Goal: Information Seeking & Learning: Learn about a topic

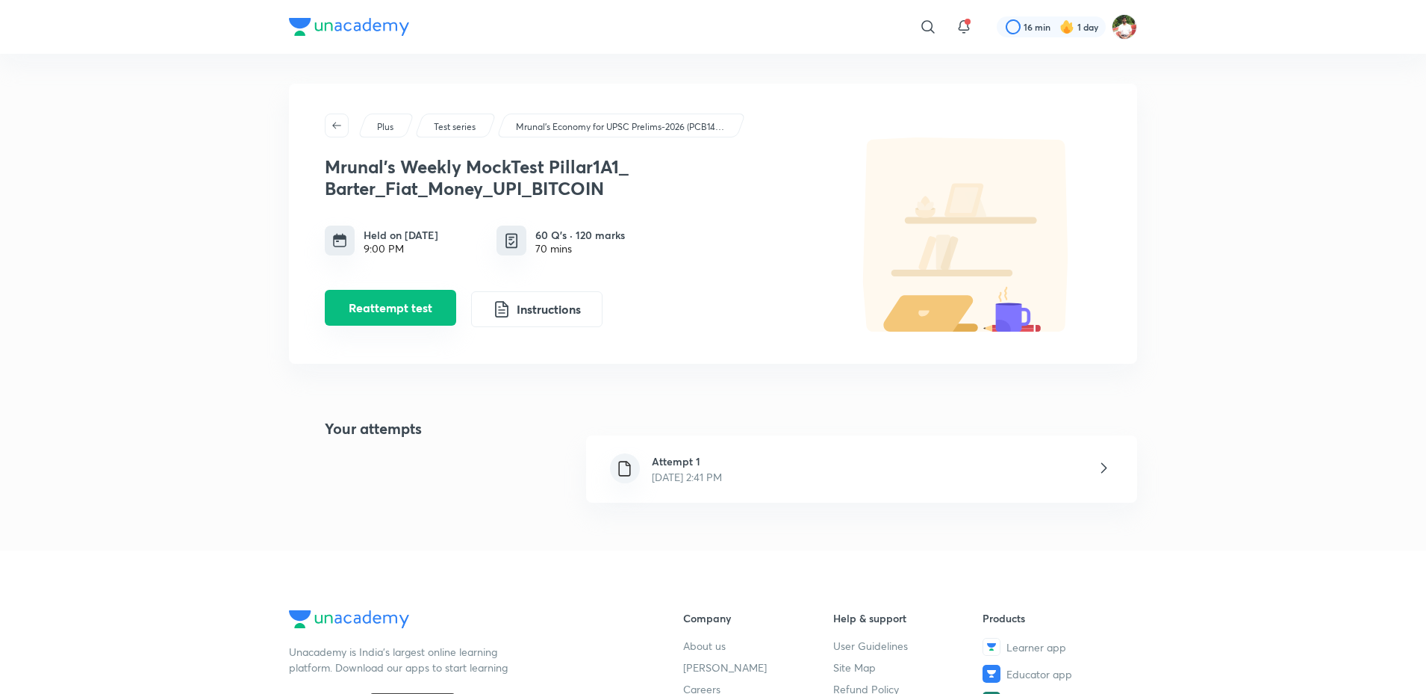
click at [440, 317] on button "Reattempt test" at bounding box center [390, 308] width 131 height 36
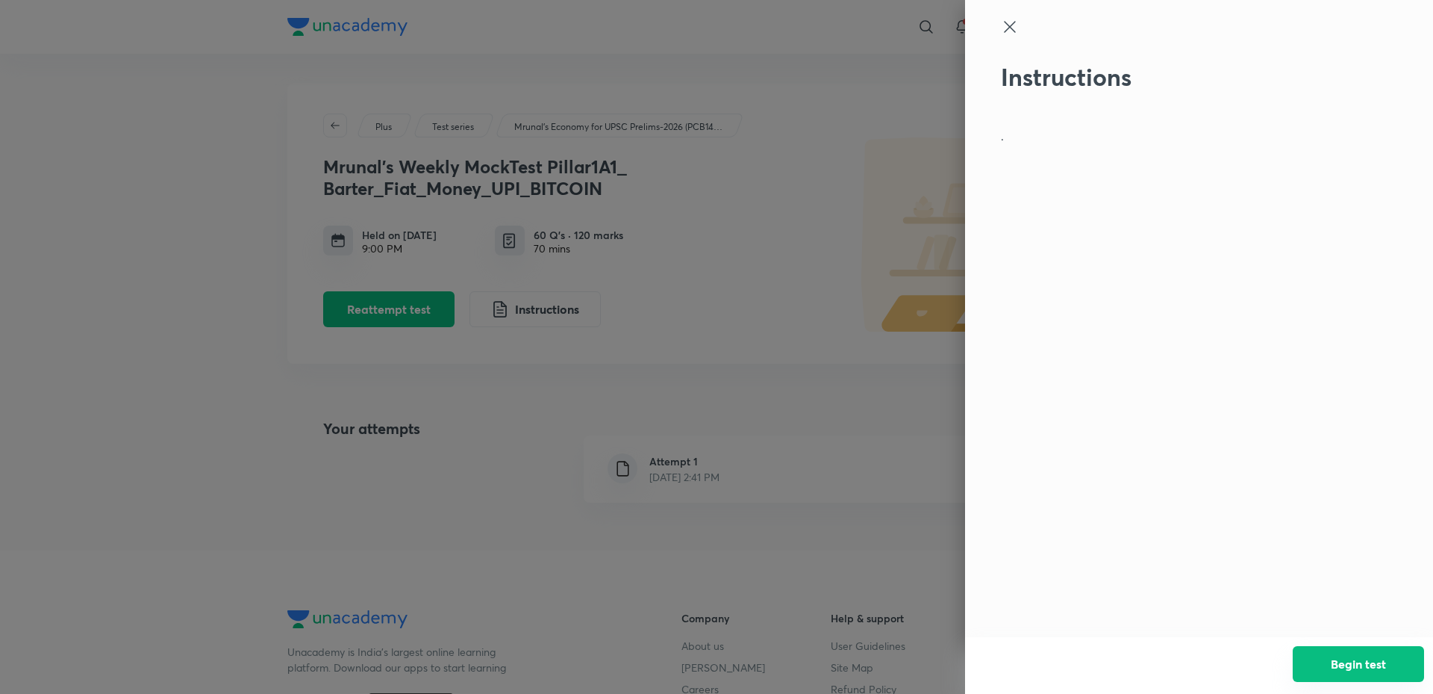
click at [1354, 656] on button "Begin test" at bounding box center [1358, 664] width 131 height 36
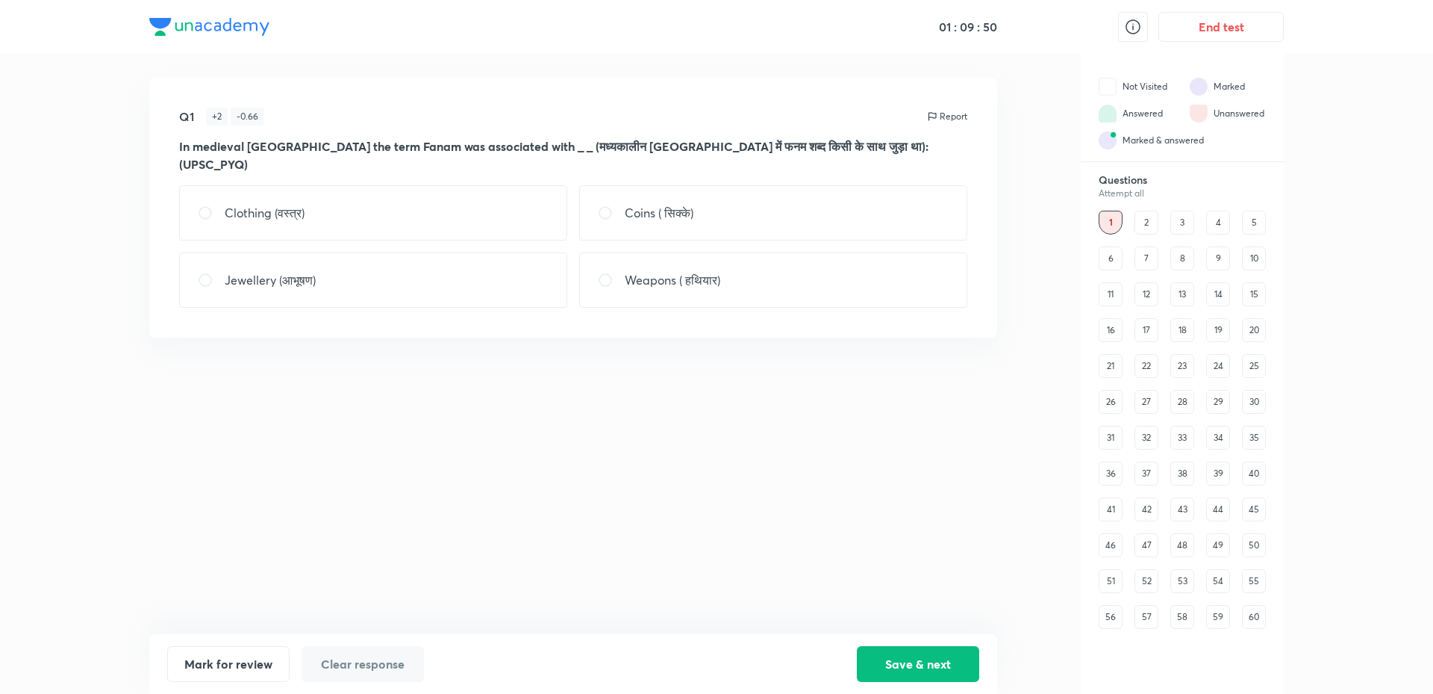
click at [717, 197] on div "Coins ( सिक्के)" at bounding box center [773, 212] width 388 height 55
radio input "true"
click at [908, 667] on button "Save & next" at bounding box center [918, 662] width 122 height 36
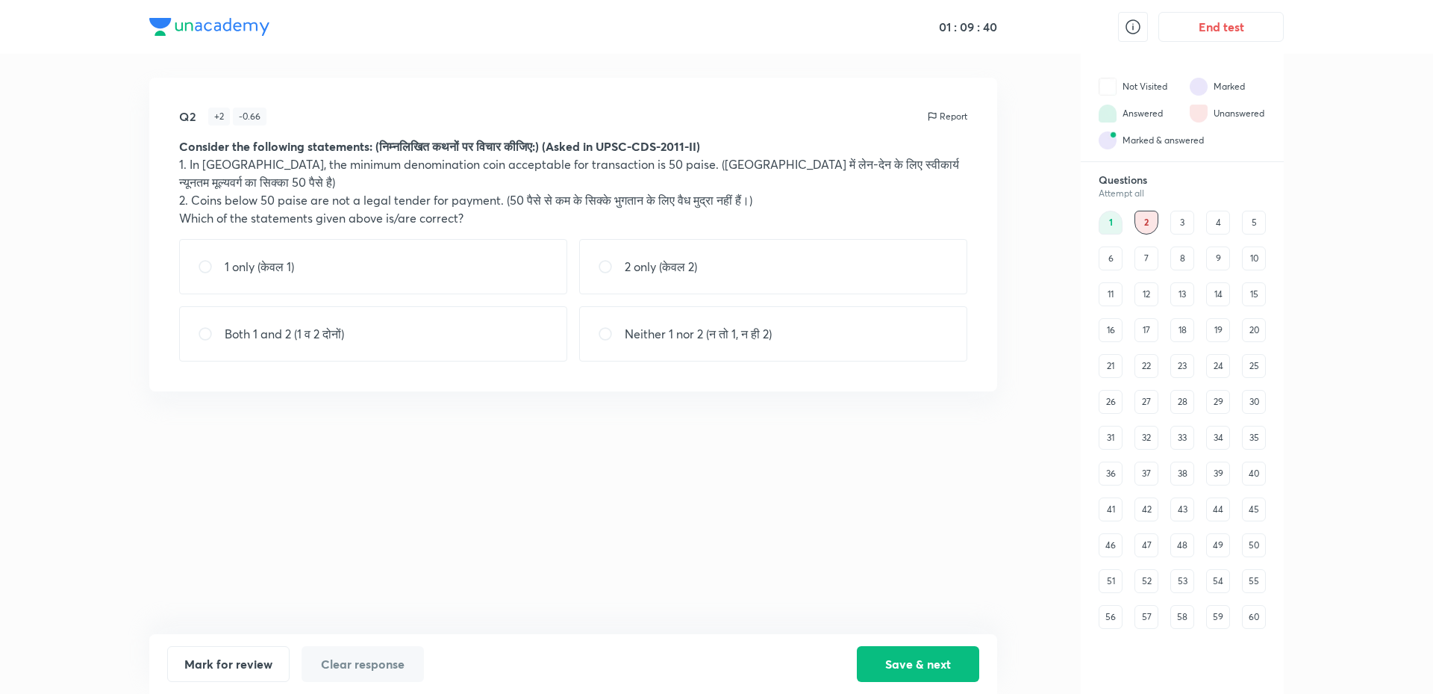
click at [551, 329] on div "Both 1 and 2 (1 व 2 दोनों)" at bounding box center [373, 333] width 388 height 55
radio input "true"
click at [891, 654] on button "Save & next" at bounding box center [918, 662] width 122 height 36
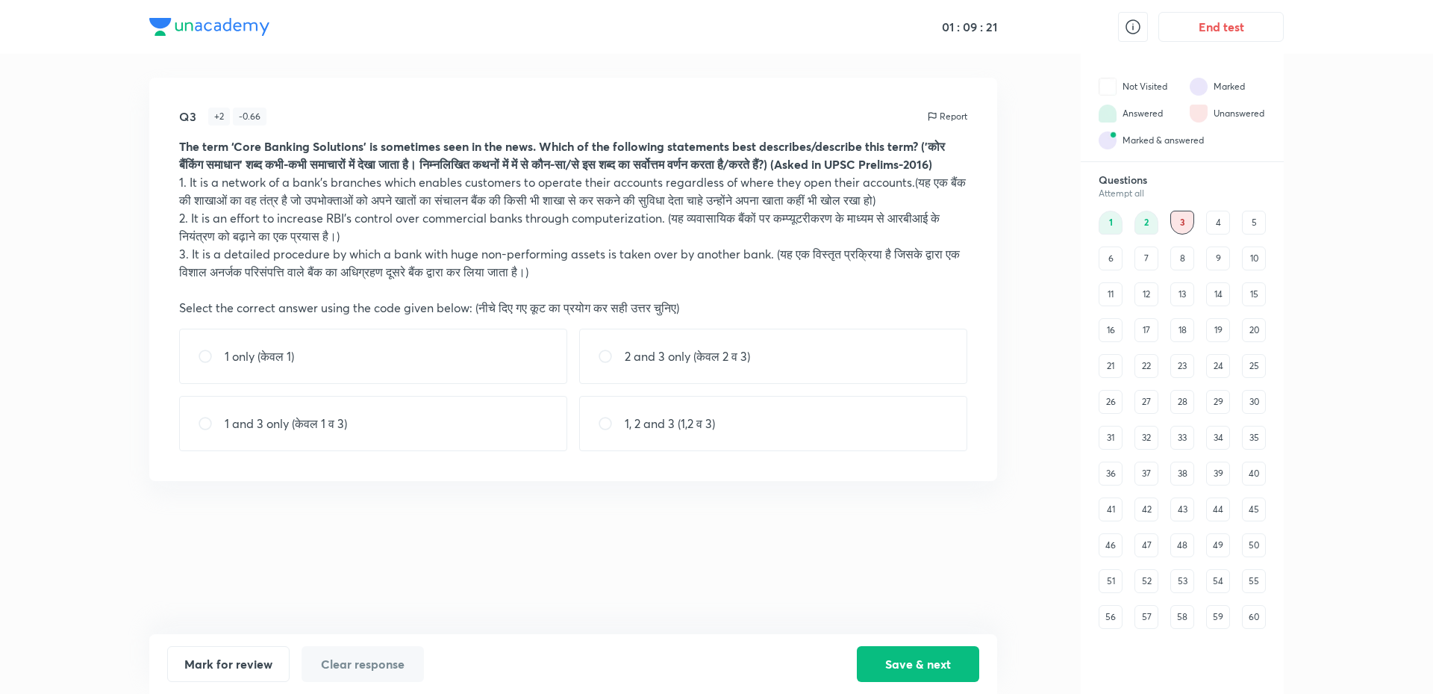
click at [473, 372] on div "1 only (केवल 1)" at bounding box center [373, 355] width 388 height 55
radio input "true"
click at [945, 655] on button "Save & next" at bounding box center [918, 662] width 122 height 36
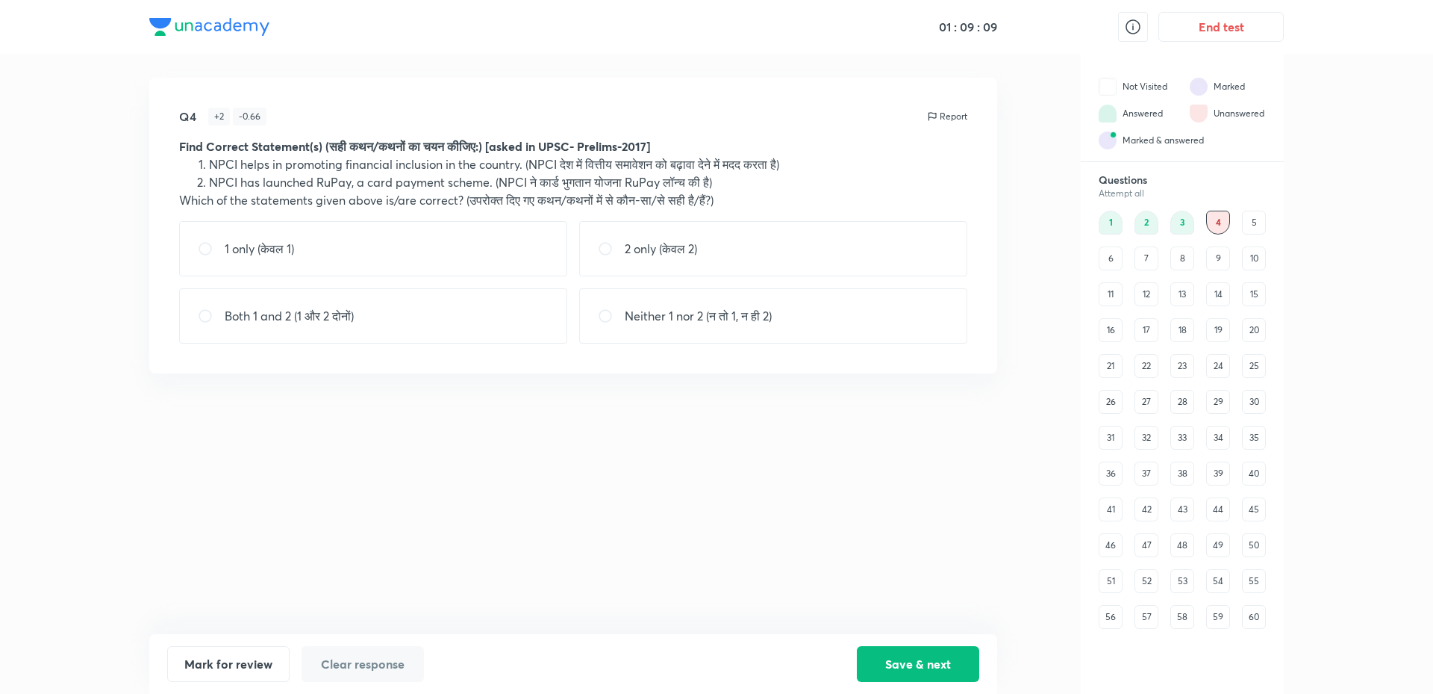
click at [523, 328] on div "Both 1 and 2 (1 और 2 दोनों)" at bounding box center [373, 315] width 388 height 55
radio input "true"
drag, startPoint x: 892, startPoint y: 655, endPoint x: 879, endPoint y: 651, distance: 13.9
click at [893, 655] on button "Save & next" at bounding box center [918, 662] width 122 height 36
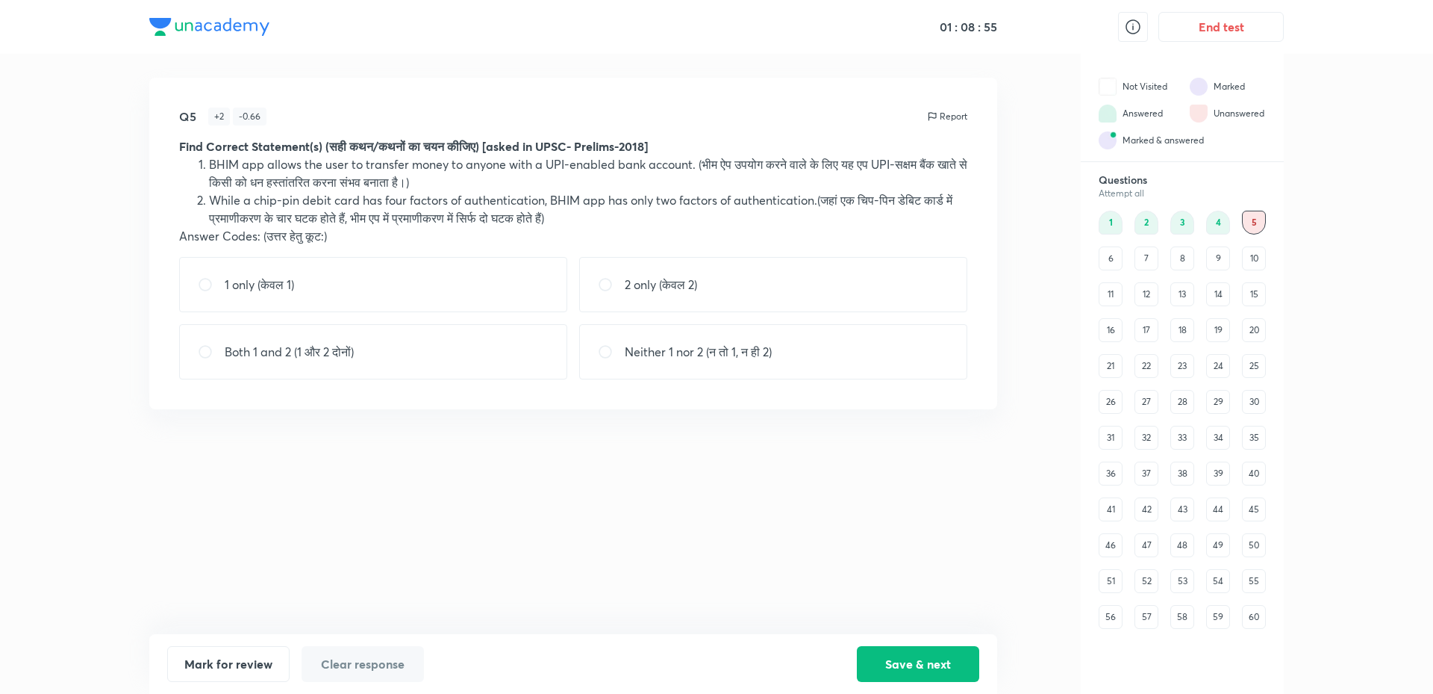
click at [535, 303] on div "1 only (केवल 1)" at bounding box center [373, 284] width 388 height 55
radio input "true"
click at [927, 670] on button "Save & next" at bounding box center [918, 662] width 122 height 36
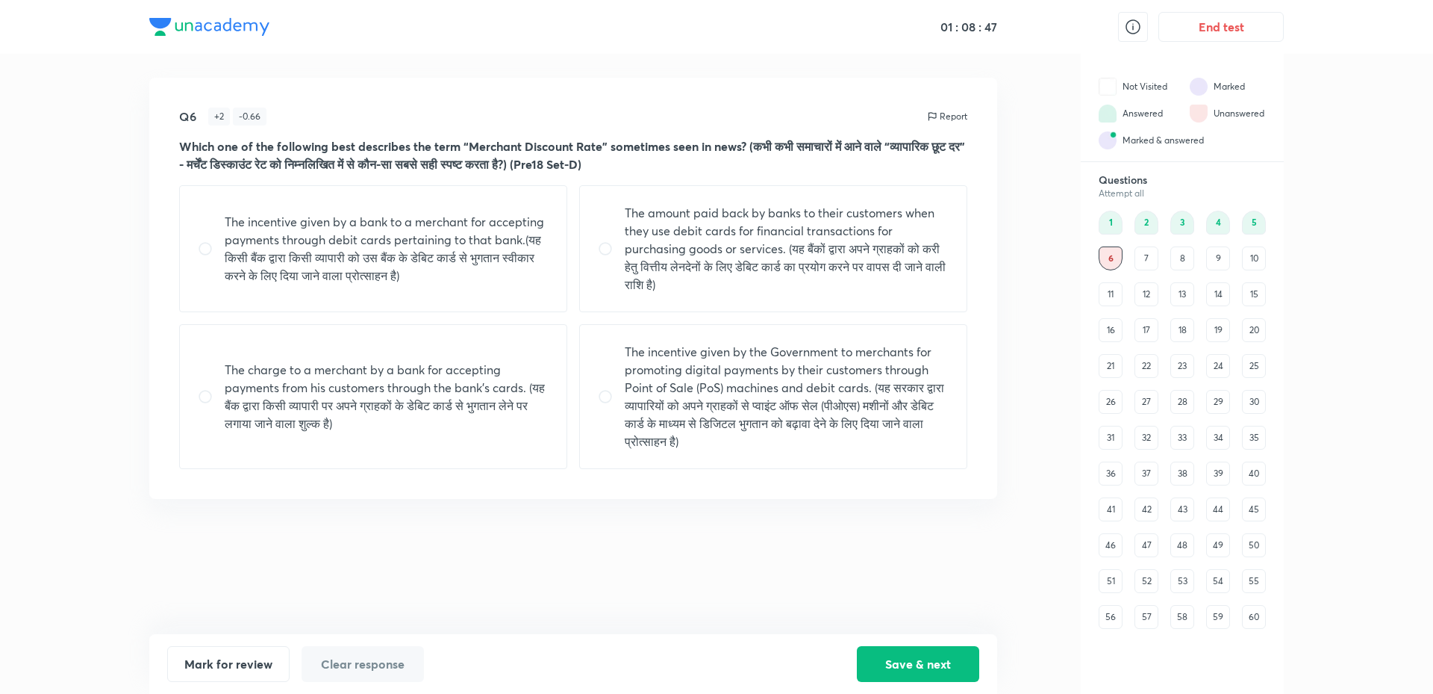
click at [391, 404] on p "The charge to a merchant by a bank for accepting payments from his customers th…" at bounding box center [387, 397] width 324 height 72
radio input "true"
click at [925, 667] on button "Save & next" at bounding box center [918, 662] width 122 height 36
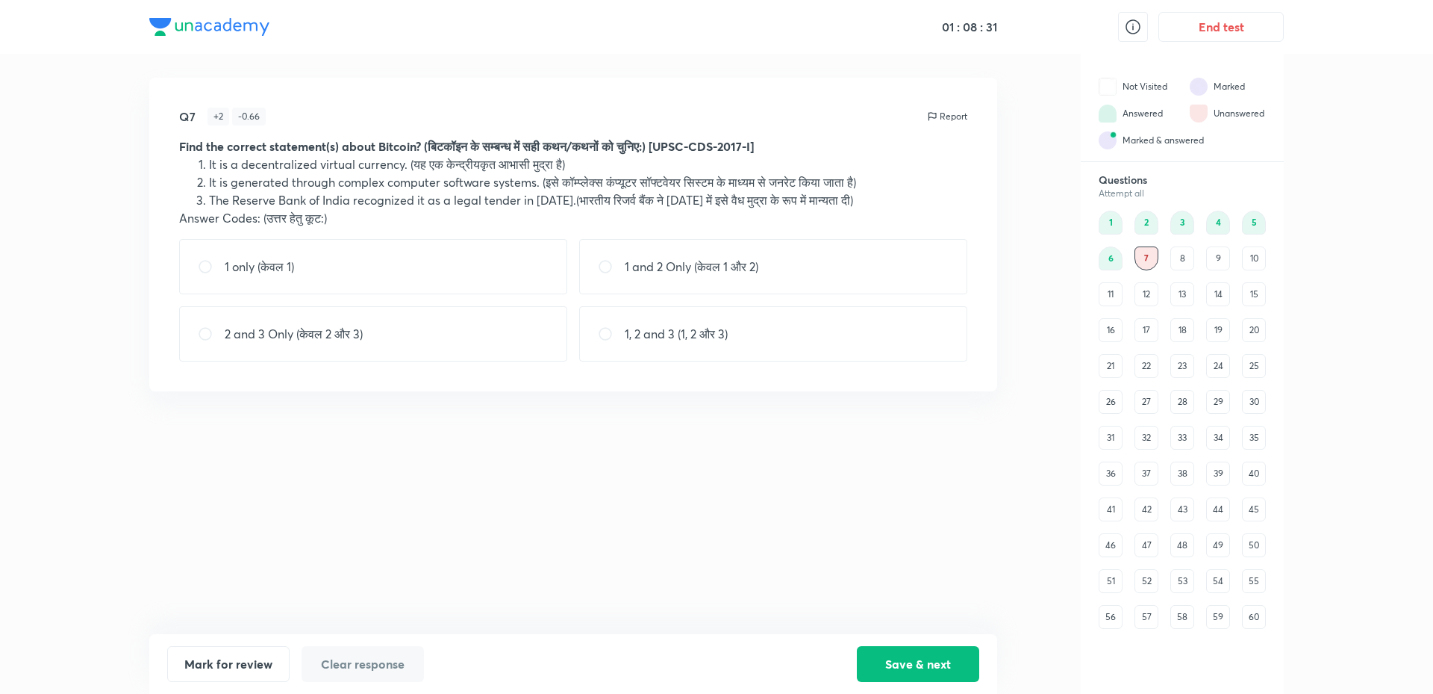
click at [709, 262] on p "1 and 2 Only (केवल 1 और 2)" at bounding box center [692, 267] width 134 height 18
radio input "true"
click at [924, 660] on button "Save & next" at bounding box center [918, 662] width 122 height 36
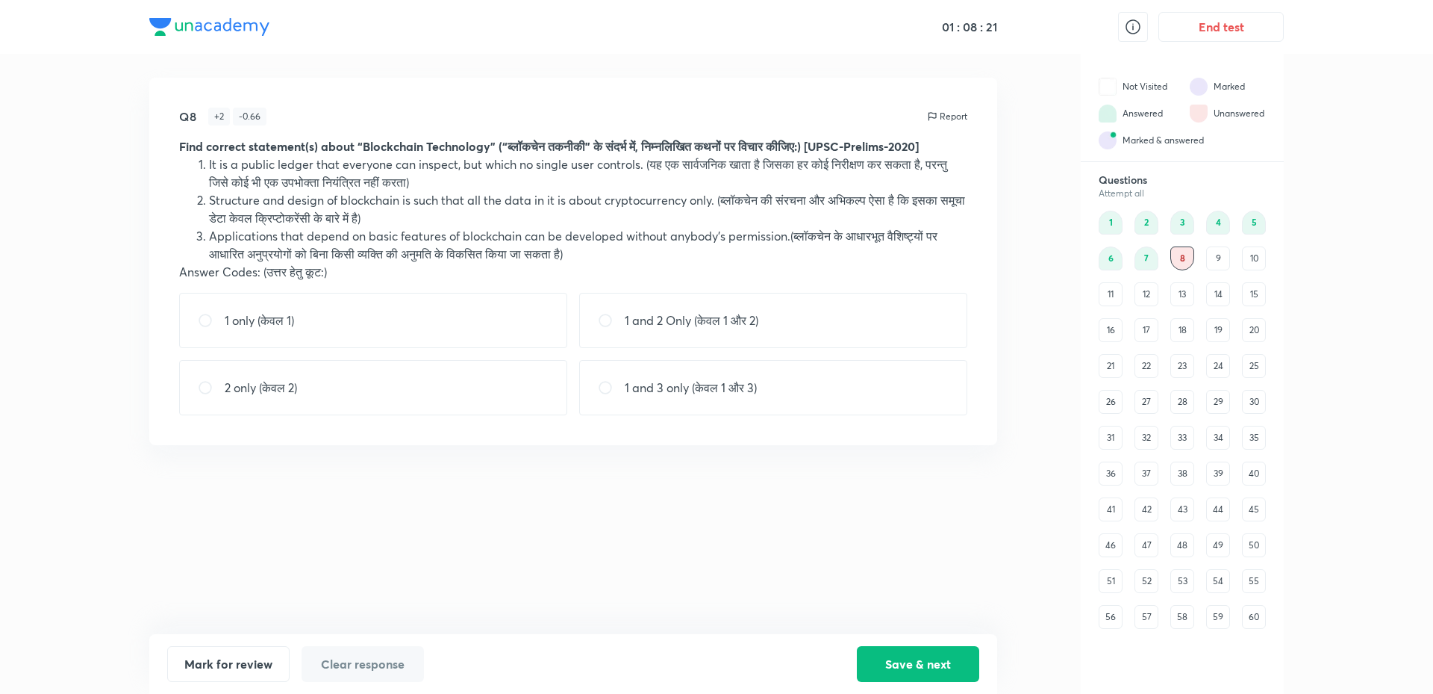
click at [805, 573] on div "Q8 + 2 - 0.66 Report Find correct statement(s) about “Blockchain Technology” (“…" at bounding box center [573, 356] width 848 height 556
click at [666, 415] on div "1 and 3 only (केवल 1 और 3)" at bounding box center [773, 387] width 388 height 55
radio input "true"
click at [921, 658] on button "Save & next" at bounding box center [918, 662] width 122 height 36
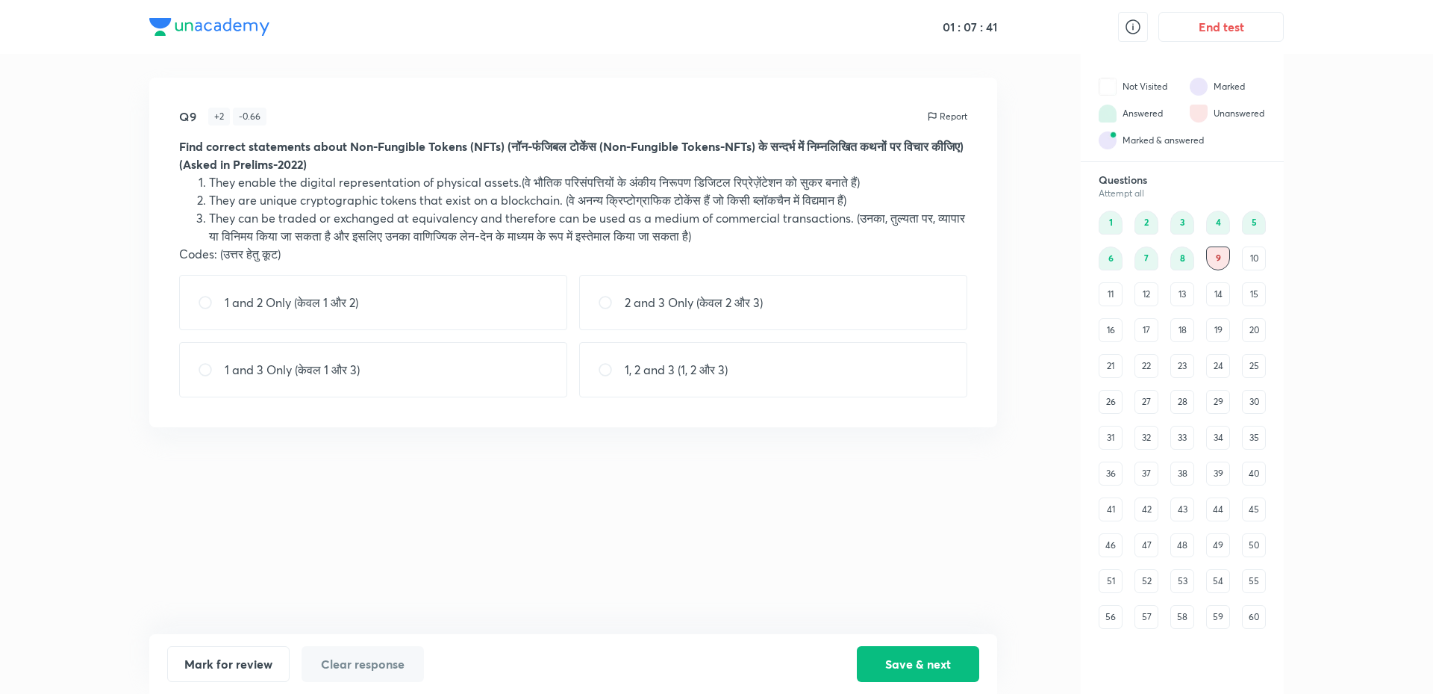
click at [515, 317] on div "1 and 2 Only (केवल 1 और 2)" at bounding box center [373, 302] width 388 height 55
radio input "true"
click at [896, 660] on button "Save & next" at bounding box center [918, 662] width 122 height 36
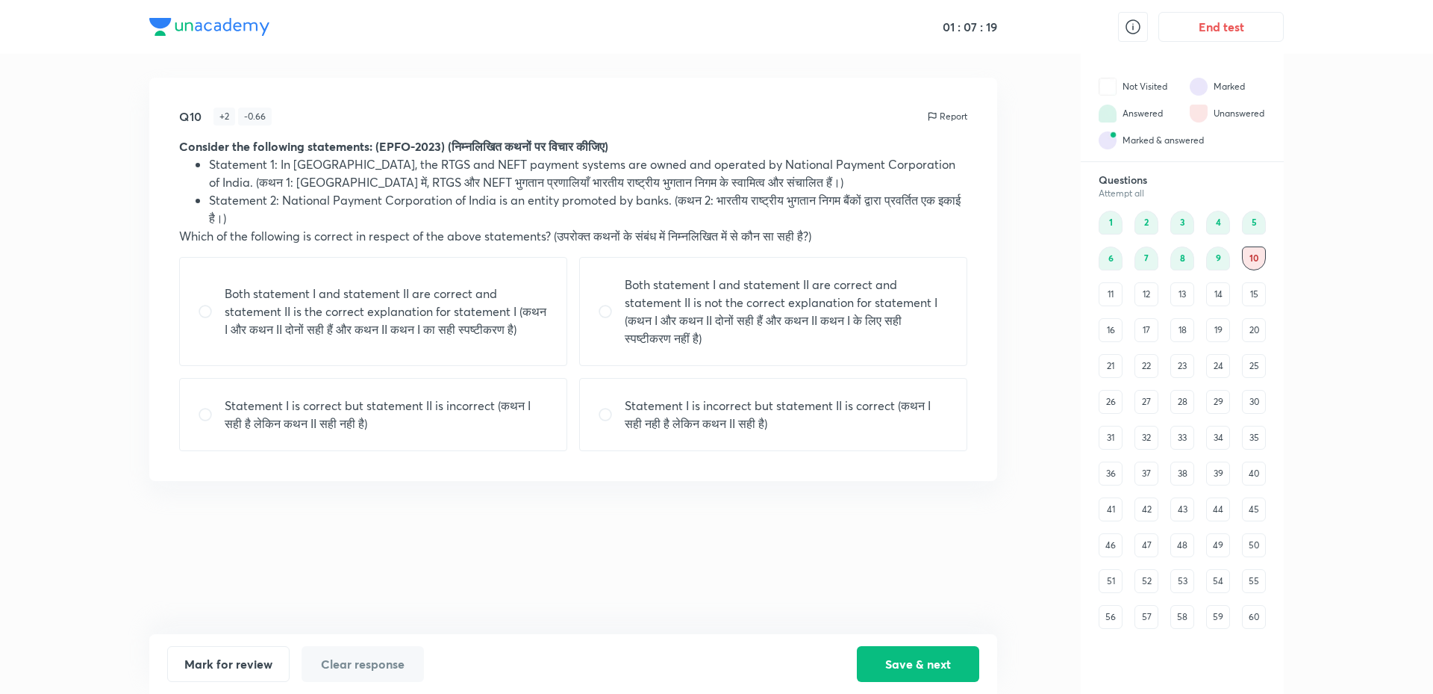
click at [756, 433] on div "Statement I is incorrect but statement II is correct (कथन I सही नही है लेकिन कथ…" at bounding box center [773, 414] width 388 height 73
radio input "true"
click at [892, 658] on button "Save & next" at bounding box center [918, 662] width 122 height 36
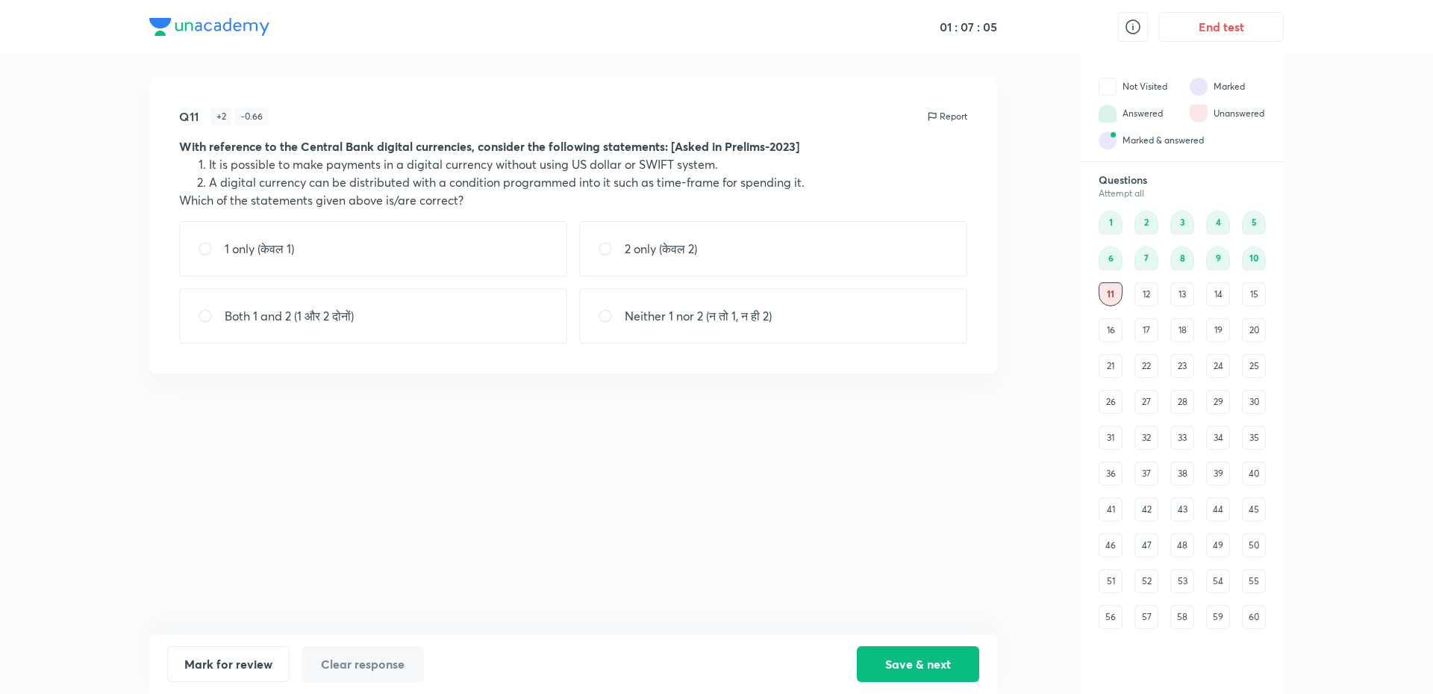
click at [410, 314] on div "Both 1 and 2 (1 और 2 दोनों)" at bounding box center [373, 315] width 388 height 55
radio input "true"
click at [900, 667] on button "Save & next" at bounding box center [918, 662] width 122 height 36
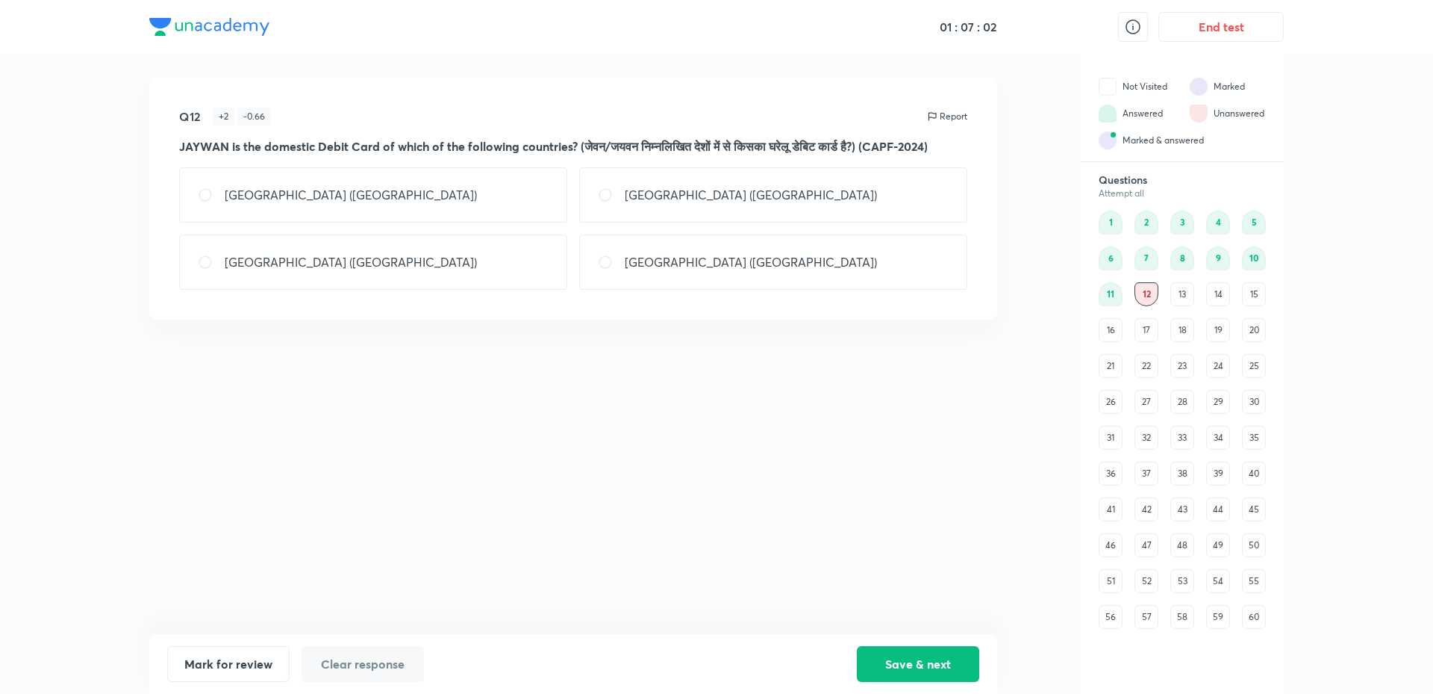
click at [1100, 290] on div "11" at bounding box center [1111, 294] width 24 height 24
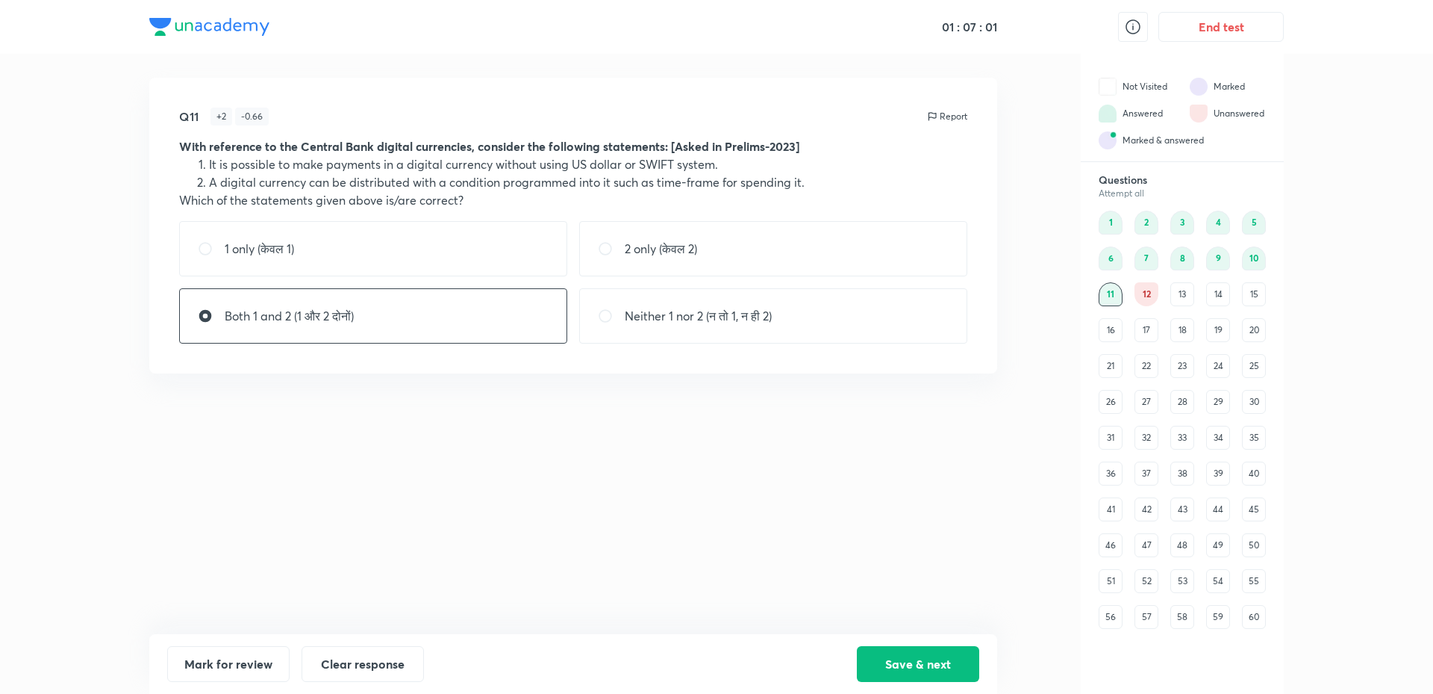
click at [1154, 302] on div "12" at bounding box center [1147, 294] width 24 height 24
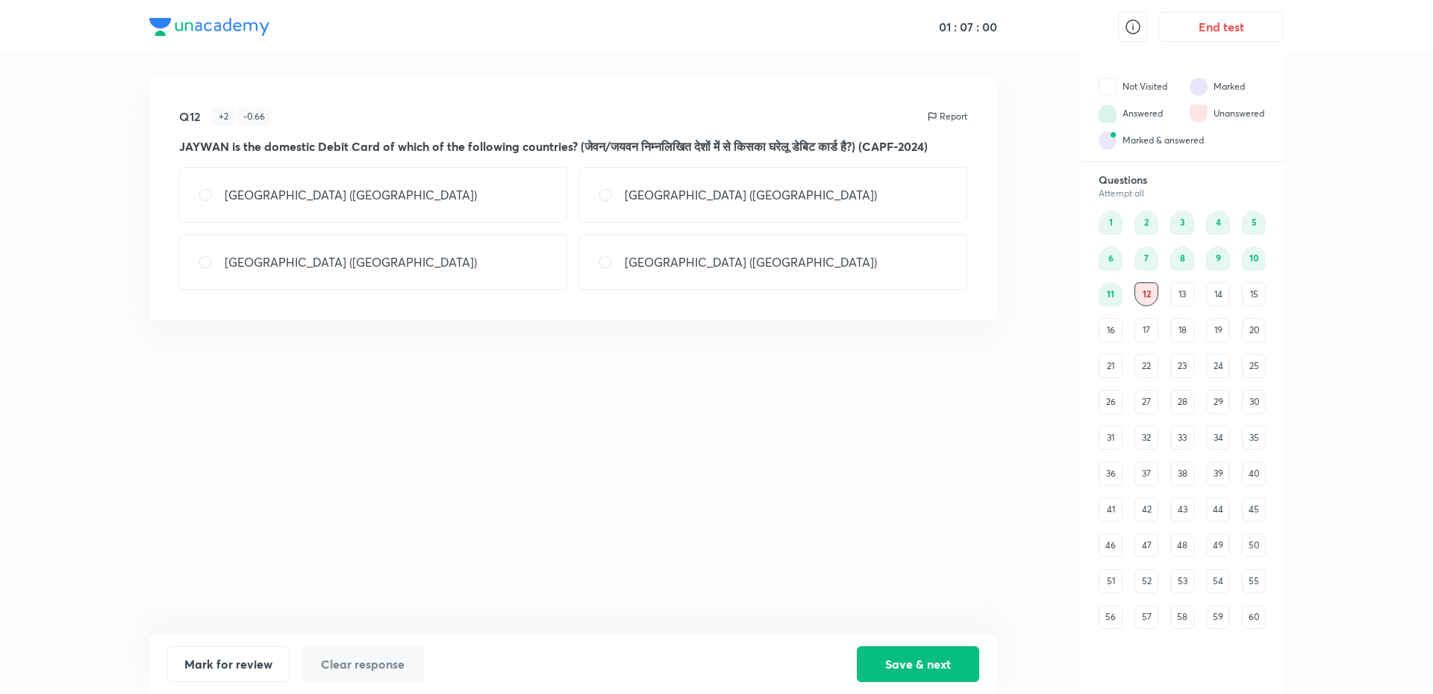
click at [737, 467] on div "Q12 + 2 - 0.66 Report JAYWAN is the domestic Debit Card of which of the followi…" at bounding box center [573, 356] width 848 height 556
click at [447, 222] on div "[GEOGRAPHIC_DATA] ([GEOGRAPHIC_DATA])" at bounding box center [373, 194] width 388 height 55
radio input "true"
click at [927, 665] on button "Save & next" at bounding box center [918, 662] width 122 height 36
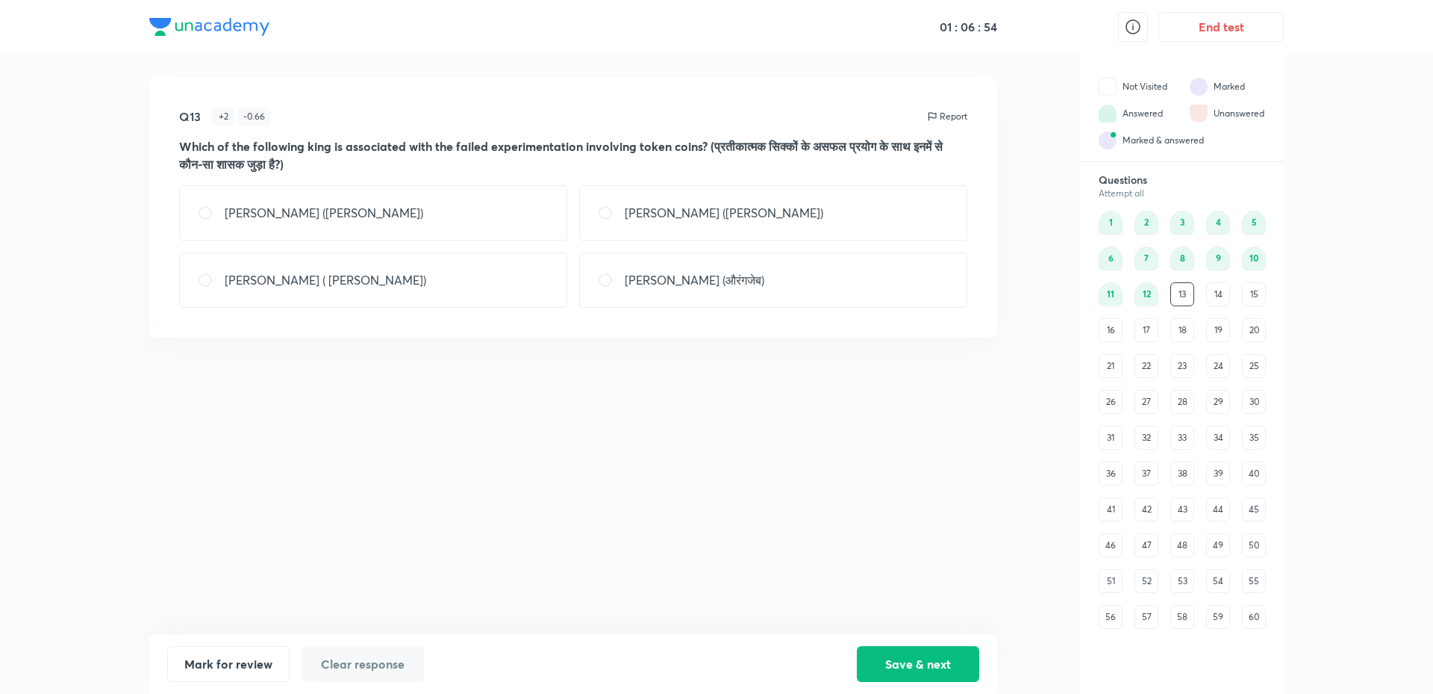
click at [800, 573] on div "Q13 + 2 - 0.66 Report Which of the following king is associated with the failed…" at bounding box center [573, 356] width 848 height 556
click at [916, 231] on div "[PERSON_NAME] ([PERSON_NAME])" at bounding box center [773, 212] width 388 height 55
radio input "true"
click at [270, 662] on button "Mark for review" at bounding box center [228, 662] width 122 height 36
click at [917, 666] on button "Save & next" at bounding box center [918, 662] width 122 height 36
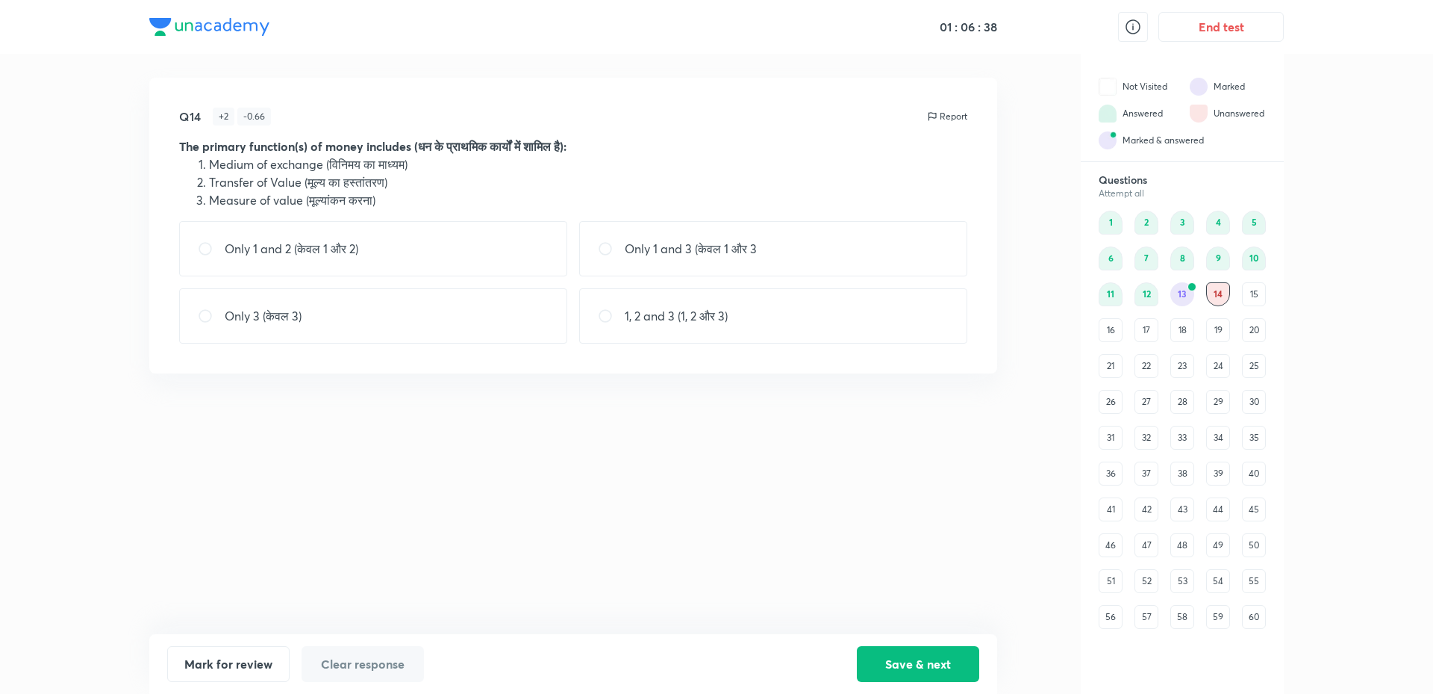
click at [788, 536] on div "Q14 + 2 - 0.66 Report The primary function(s) of money includes (धन के प्राथमिक…" at bounding box center [573, 356] width 848 height 556
click at [720, 237] on div "Only 1 and 3 (केवल 1 और 3" at bounding box center [773, 248] width 388 height 55
radio input "true"
click at [938, 655] on button "Save & next" at bounding box center [918, 664] width 122 height 36
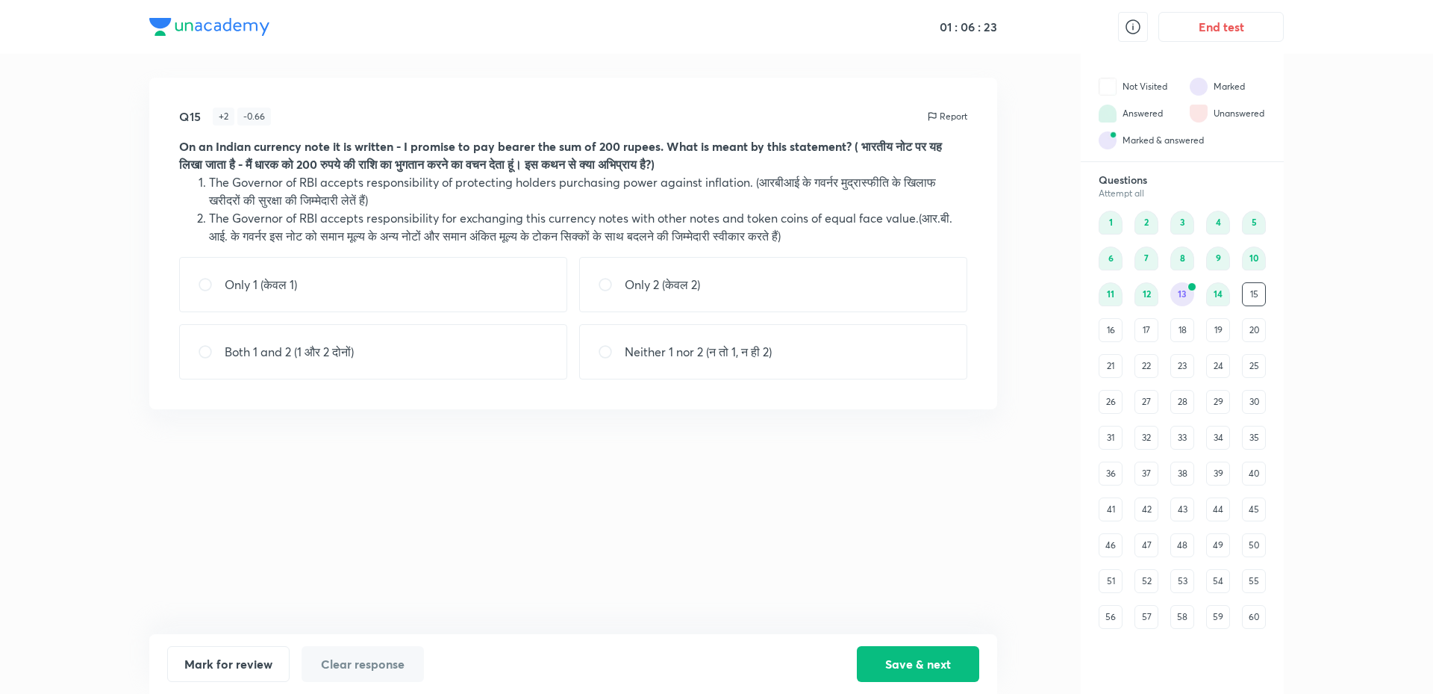
click at [829, 544] on div "Q15 + 2 - 0.66 Report On an Indian currency note it is written - I promise to p…" at bounding box center [573, 356] width 848 height 556
click at [828, 279] on div "Only 2 (केवल 2)" at bounding box center [773, 284] width 388 height 55
radio input "true"
click at [924, 670] on button "Save & next" at bounding box center [918, 662] width 122 height 36
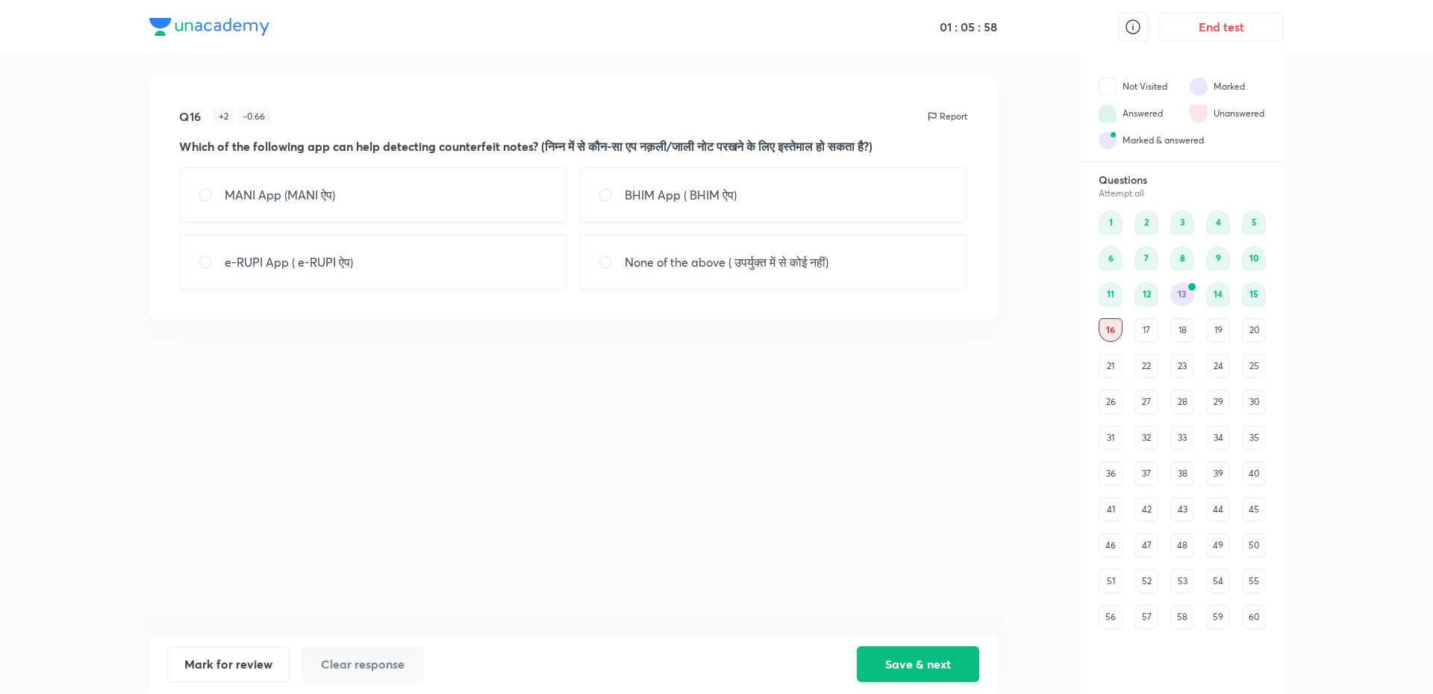
click at [669, 470] on div "Q16 + 2 - 0.66 Report Which of the following app can help detecting counterfeit…" at bounding box center [573, 356] width 848 height 556
click at [803, 264] on p "None of the above ( उपर्युक्त में से कोई नहीं)" at bounding box center [727, 262] width 204 height 18
radio input "true"
click at [902, 667] on button "Save & next" at bounding box center [918, 662] width 122 height 36
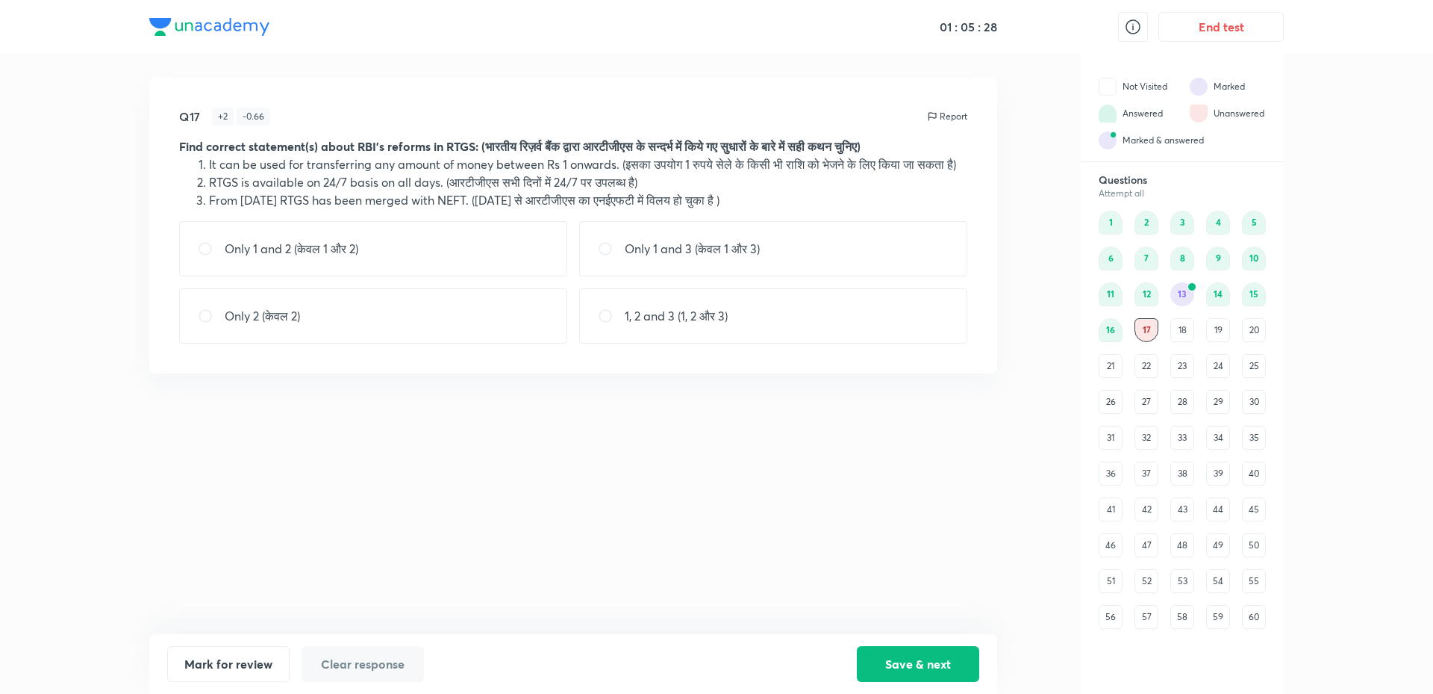
click at [476, 330] on div "Only 2 (केवल 2)" at bounding box center [373, 315] width 388 height 55
radio input "true"
drag, startPoint x: 889, startPoint y: 661, endPoint x: 854, endPoint y: 632, distance: 45.1
click at [887, 661] on button "Save & next" at bounding box center [918, 664] width 122 height 36
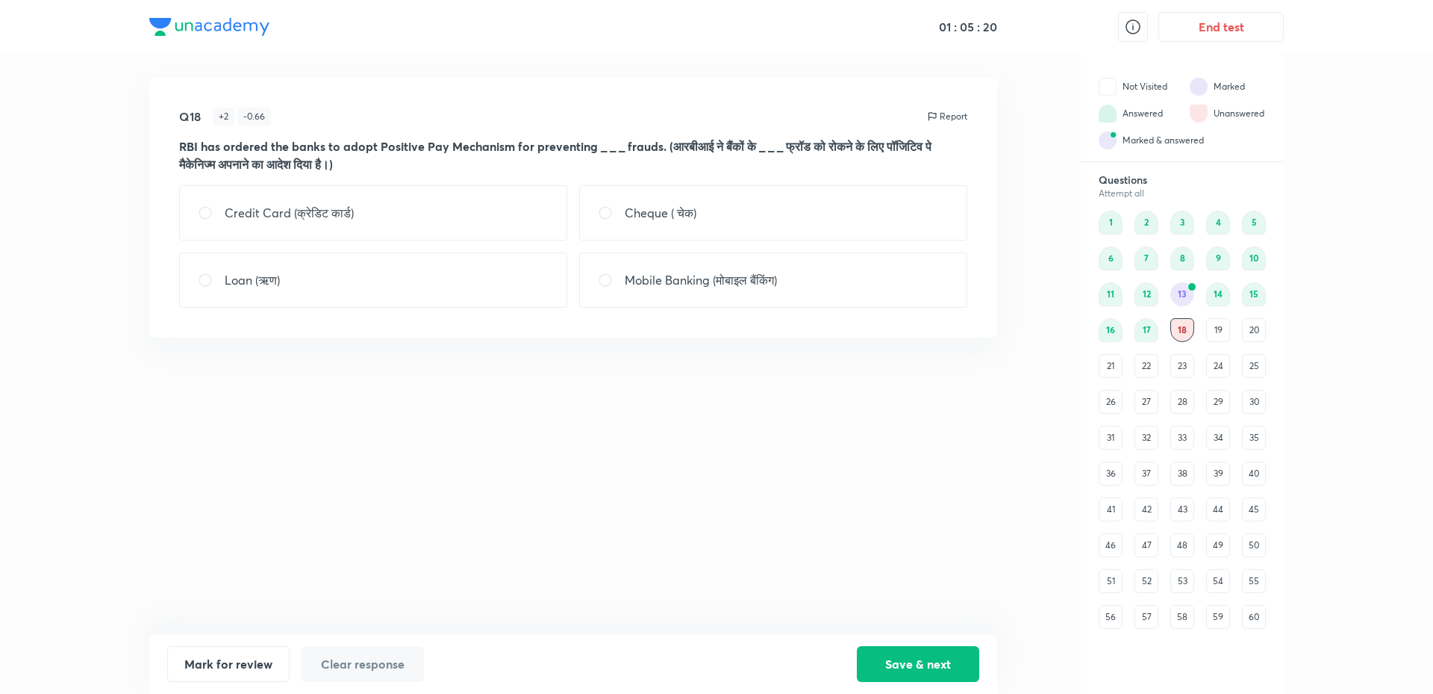
drag, startPoint x: 693, startPoint y: 187, endPoint x: 695, endPoint y: 222, distance: 34.4
click at [695, 194] on div "Cheque ( चेक)" at bounding box center [773, 212] width 388 height 55
click at [697, 225] on div "Cheque ( चेक)" at bounding box center [773, 212] width 388 height 55
click at [771, 208] on div "Cheque ( चेक)" at bounding box center [773, 212] width 388 height 55
radio input "true"
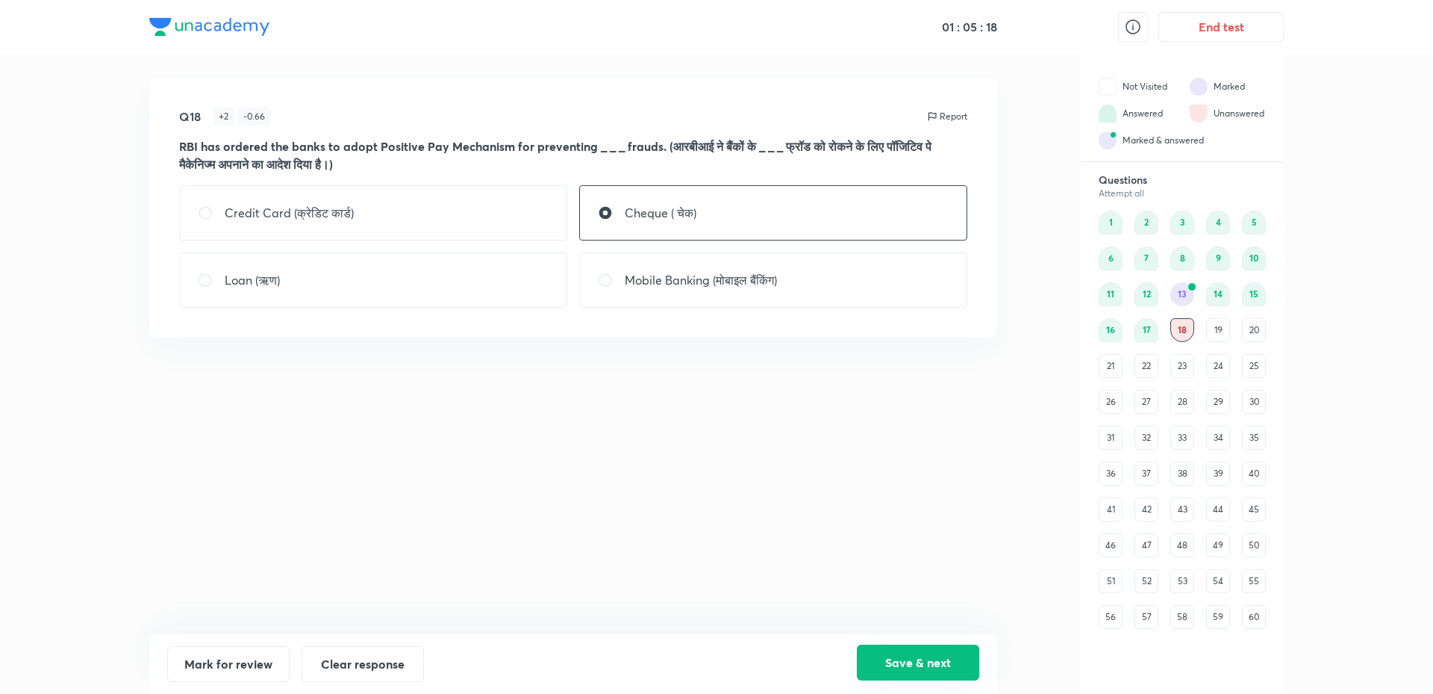
click at [886, 655] on button "Save & next" at bounding box center [918, 662] width 122 height 36
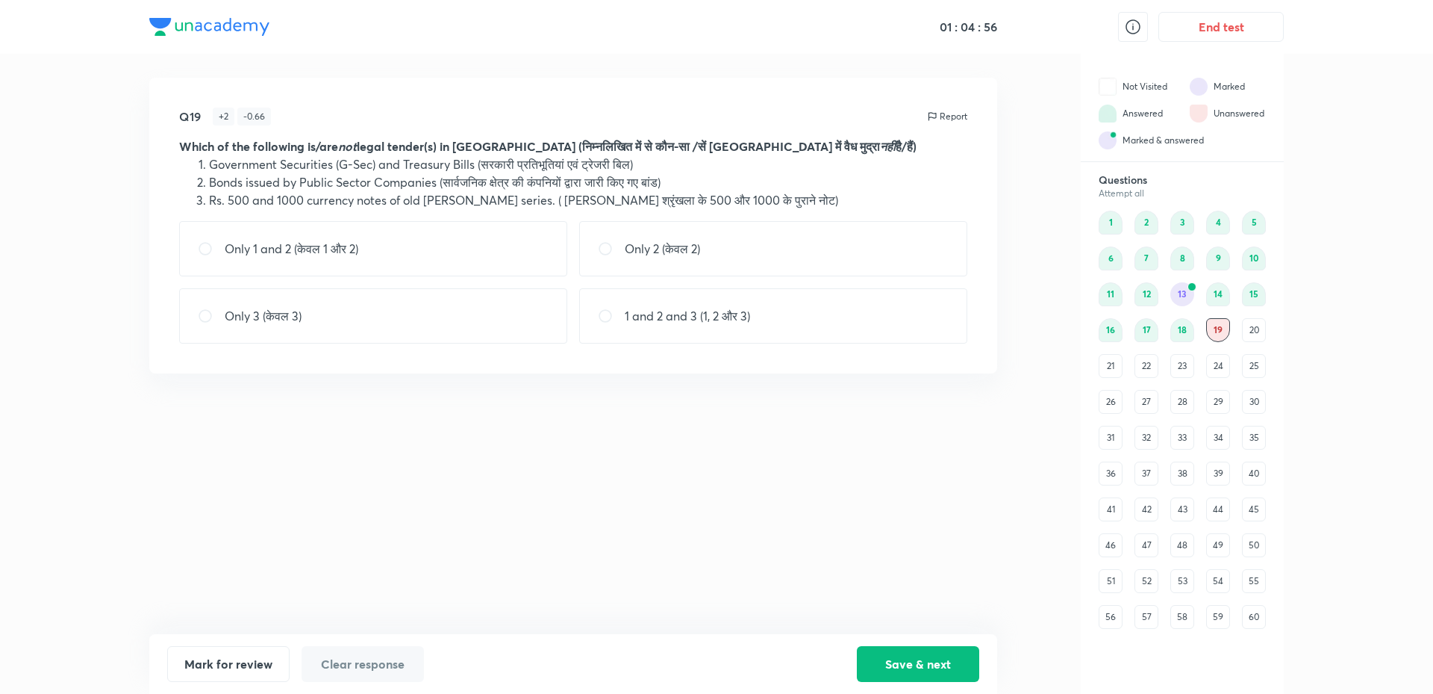
click at [757, 338] on div "1 and 2 and 3 (1, 2 और 3)" at bounding box center [773, 315] width 388 height 55
radio input "true"
click at [929, 676] on button "Save & next" at bounding box center [918, 662] width 122 height 36
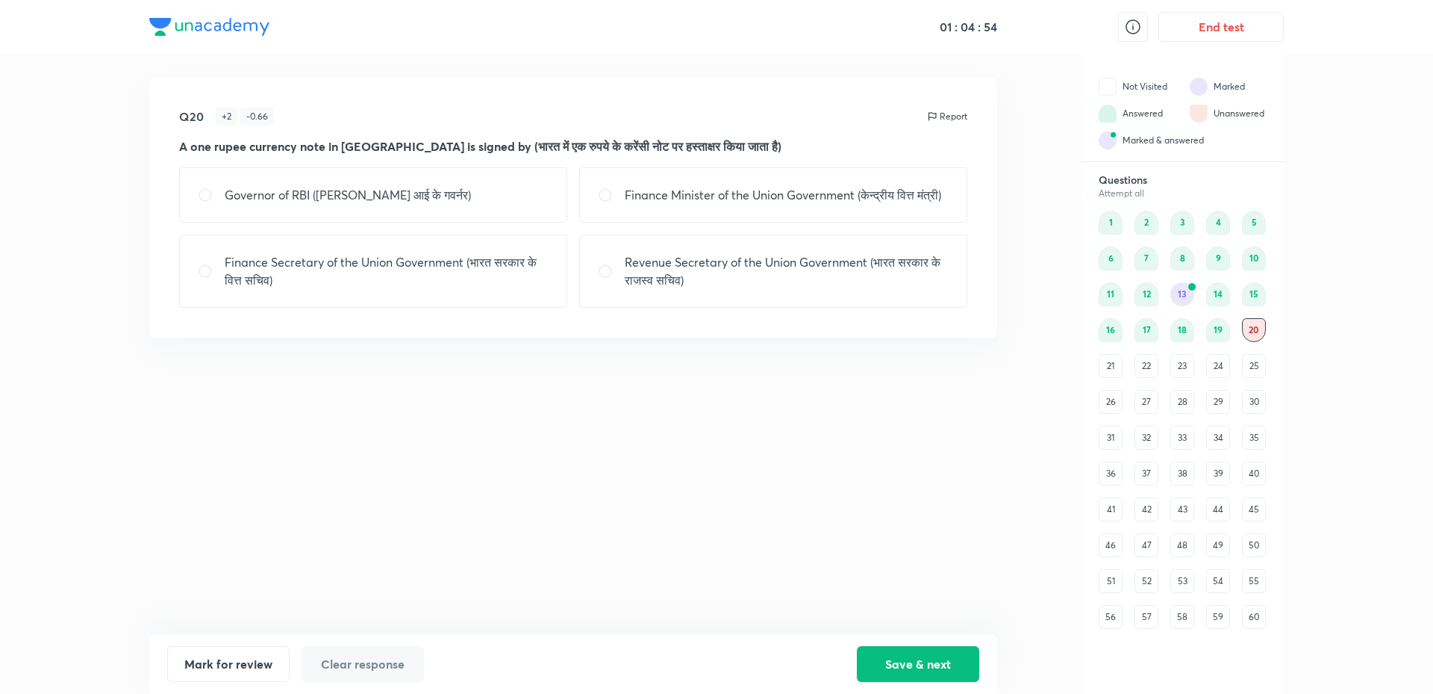
click at [744, 523] on div "Q20 + 2 - 0.66 Report A one rupee currency note in [GEOGRAPHIC_DATA] is signed …" at bounding box center [573, 356] width 848 height 556
click at [795, 187] on p "Finance Minister of the Union Government (केन्द्रीय वित्त मंत्री)" at bounding box center [783, 195] width 317 height 18
click at [514, 269] on p "Finance Secretary of the Union Government (भारत सरकार के वित्त सचिव)" at bounding box center [387, 271] width 324 height 36
radio input "false"
radio input "true"
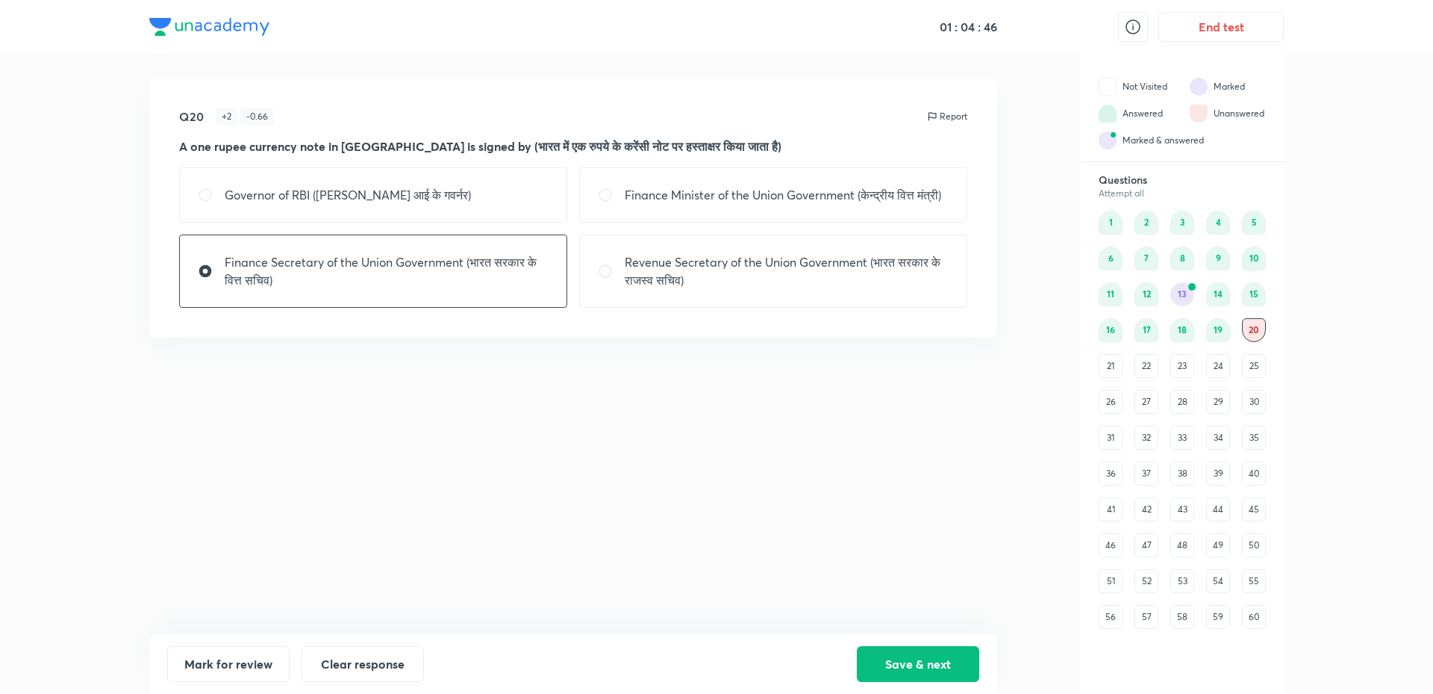
click at [874, 473] on div "Q20 + 2 - 0.66 Report A one rupee currency note in [GEOGRAPHIC_DATA] is signed …" at bounding box center [573, 356] width 848 height 556
click at [957, 673] on button "Save & next" at bounding box center [918, 662] width 122 height 36
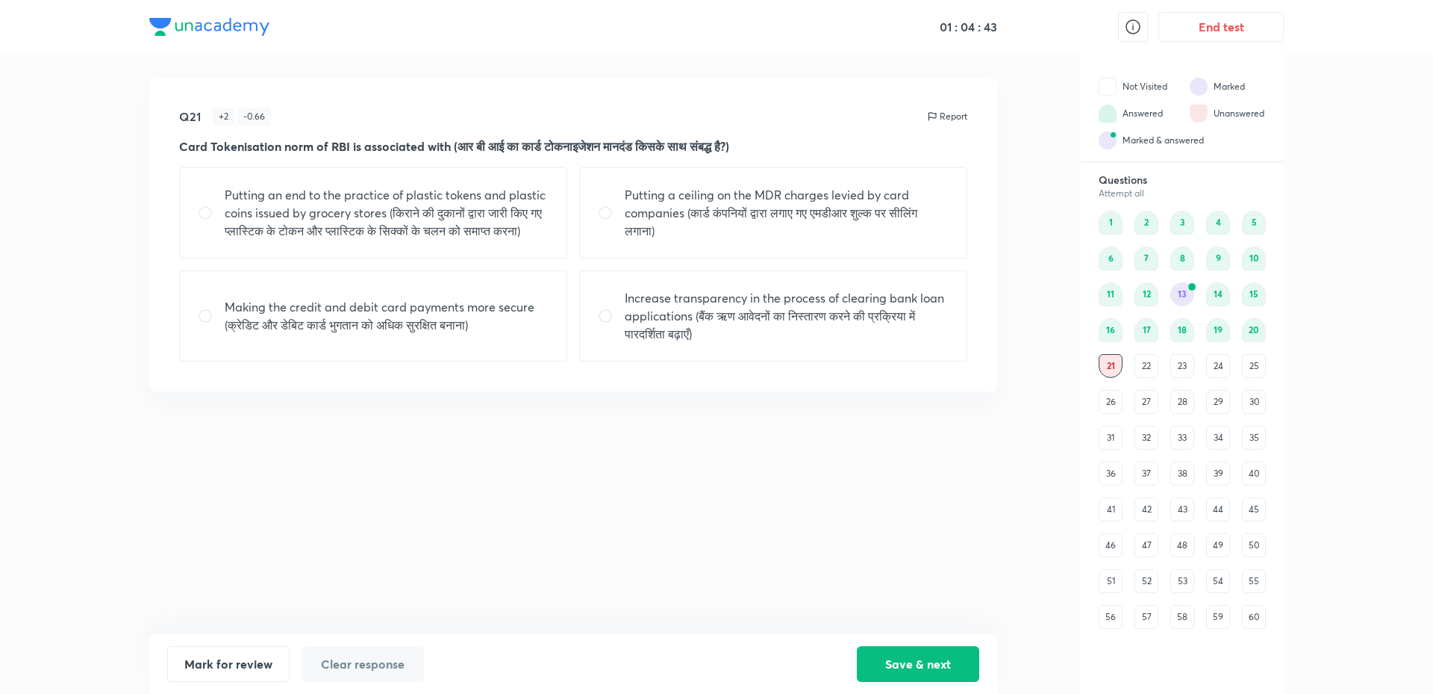
click at [729, 514] on div "Q21 + 2 - 0.66 Report Card Tokenisation norm of RBI is associated with (आर बी आ…" at bounding box center [573, 356] width 848 height 556
click at [661, 514] on div "Q21 + 2 - 0.66 Report Card Tokenisation norm of RBI is associated with (आर बी आ…" at bounding box center [573, 356] width 848 height 556
click at [535, 544] on div "Q21 + 2 - 0.66 Report Card Tokenisation norm of RBI is associated with (आर बी आ…" at bounding box center [573, 356] width 848 height 556
click at [414, 334] on p "Making the credit and debit card payments more secure (क्रेडिट और डेबिट कार्ड भ…" at bounding box center [387, 316] width 324 height 36
radio input "true"
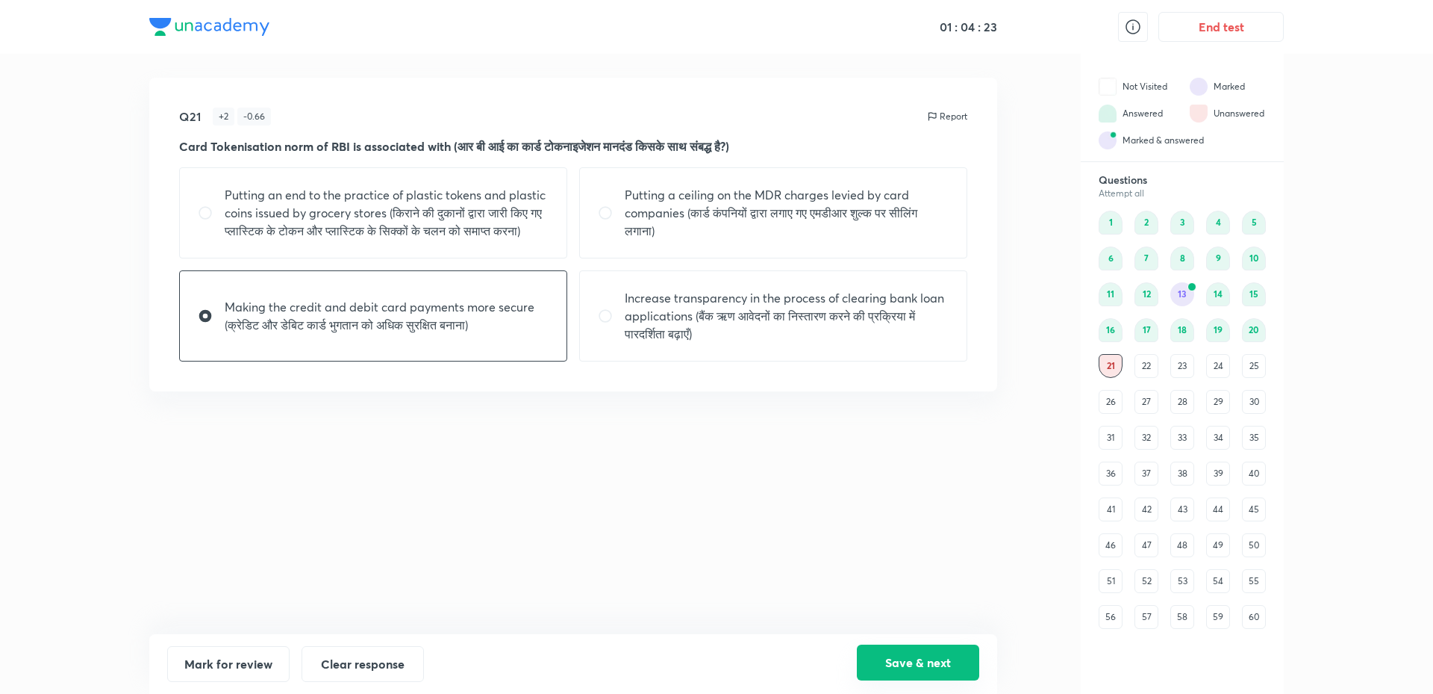
click at [911, 657] on button "Save & next" at bounding box center [918, 662] width 122 height 36
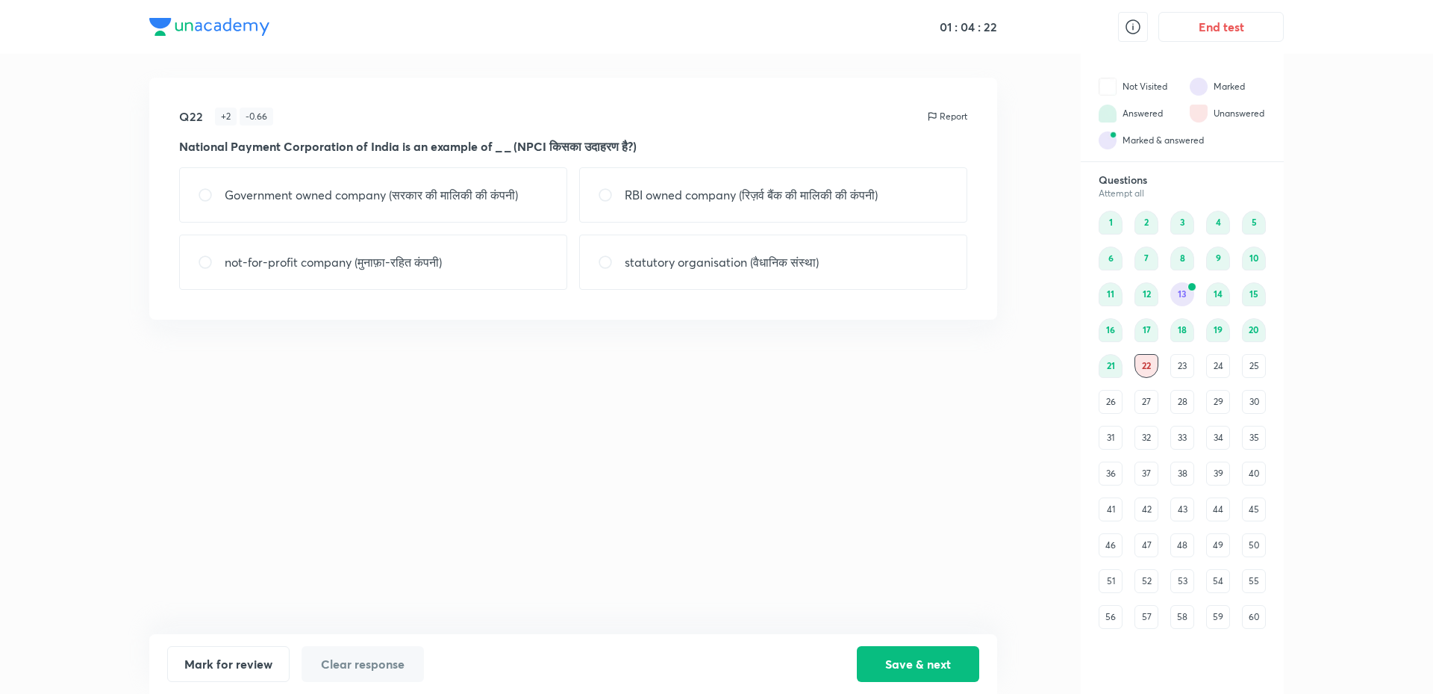
click at [582, 526] on div "Q22 + 2 - 0.66 Report National Payment Corporation of [GEOGRAPHIC_DATA] is an e…" at bounding box center [573, 356] width 848 height 556
click at [395, 260] on p "not-for-profit company (मुनाफ़ा-रहित कंपनी)" at bounding box center [333, 262] width 217 height 18
radio input "true"
click at [933, 667] on button "Save & next" at bounding box center [918, 662] width 122 height 36
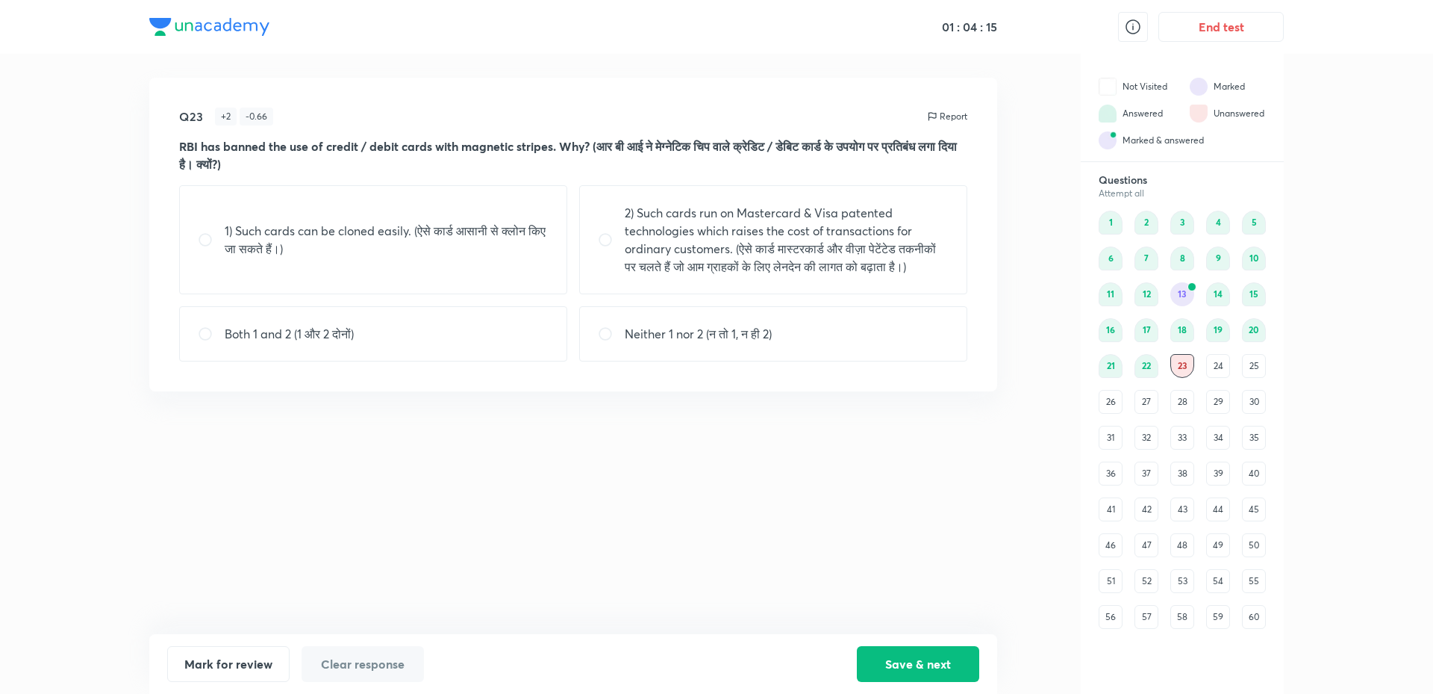
click at [752, 509] on div "Q23 + 2 - 0.66 Report RBI has banned the use of credit / debit cards with magne…" at bounding box center [573, 356] width 848 height 556
click at [447, 242] on p "1) Such cards can be cloned easily. (ऐसे कार्ड आसानी से क्लोन किए जा सकते हैं।)" at bounding box center [387, 240] width 324 height 36
radio input "true"
click at [894, 652] on button "Save & next" at bounding box center [918, 662] width 122 height 36
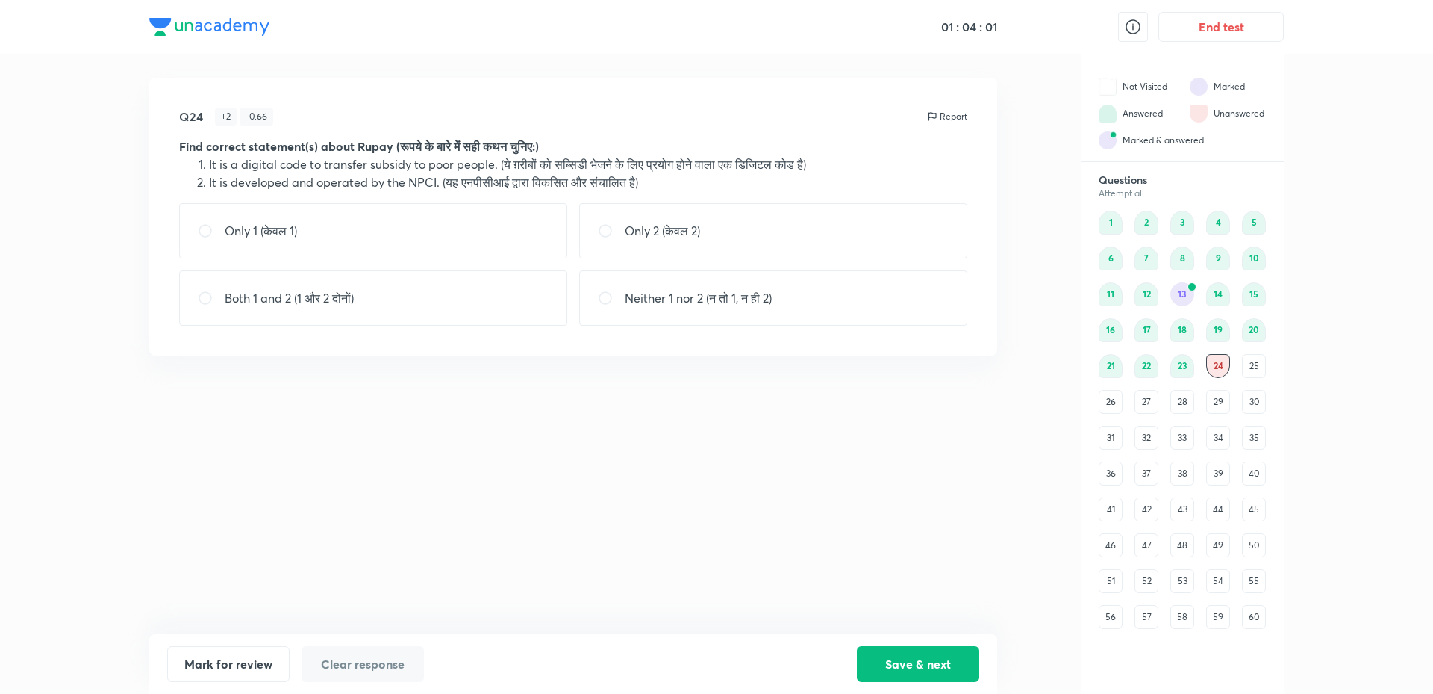
click at [686, 549] on div "Q24 + 2 - 0.66 Report Find correct statement(s) about Rupay (रूपये के बारे में …" at bounding box center [573, 356] width 848 height 556
click at [511, 296] on div "Both 1 and 2 (1 और 2 दोनों)" at bounding box center [373, 297] width 388 height 55
radio input "true"
click at [885, 661] on button "Save & next" at bounding box center [918, 662] width 122 height 36
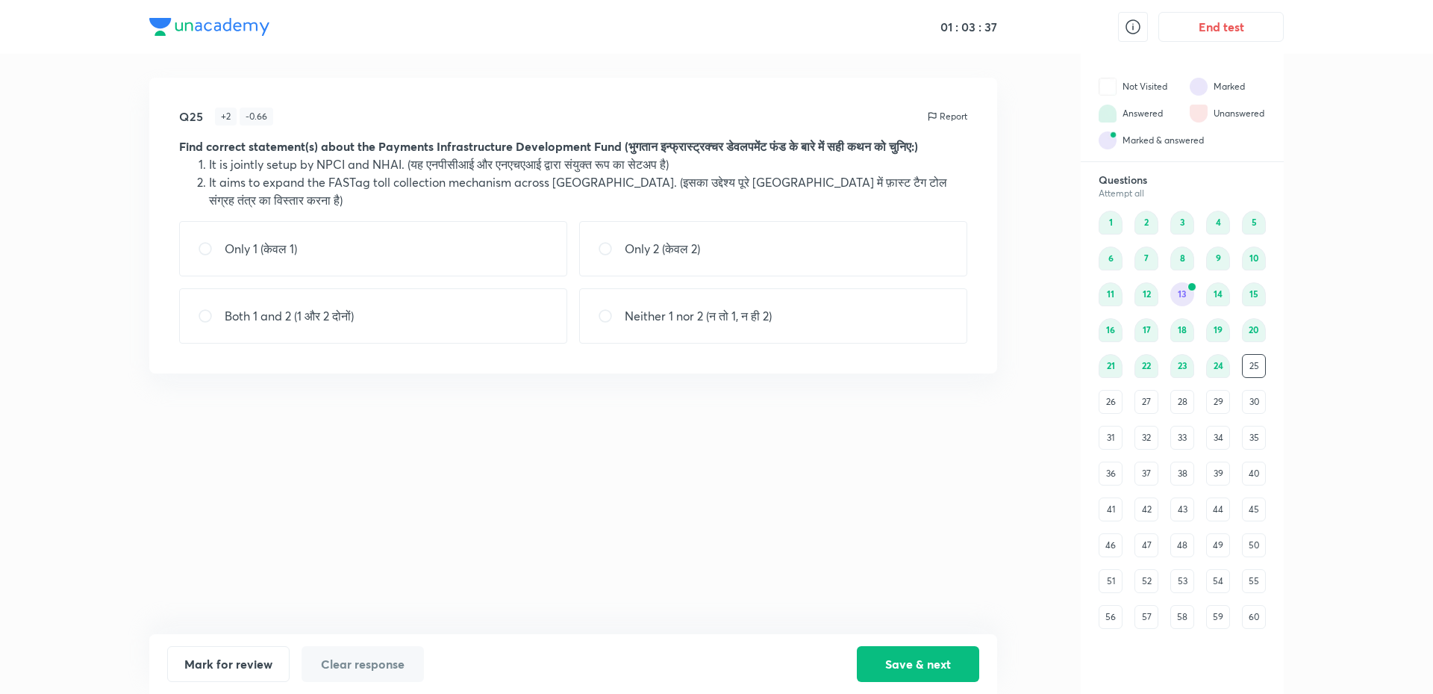
click at [654, 526] on div "Q25 + 2 - 0.66 Report Find correct statement(s) about the Payments Infrastructu…" at bounding box center [573, 356] width 848 height 556
click at [1188, 369] on div "23" at bounding box center [1183, 366] width 24 height 24
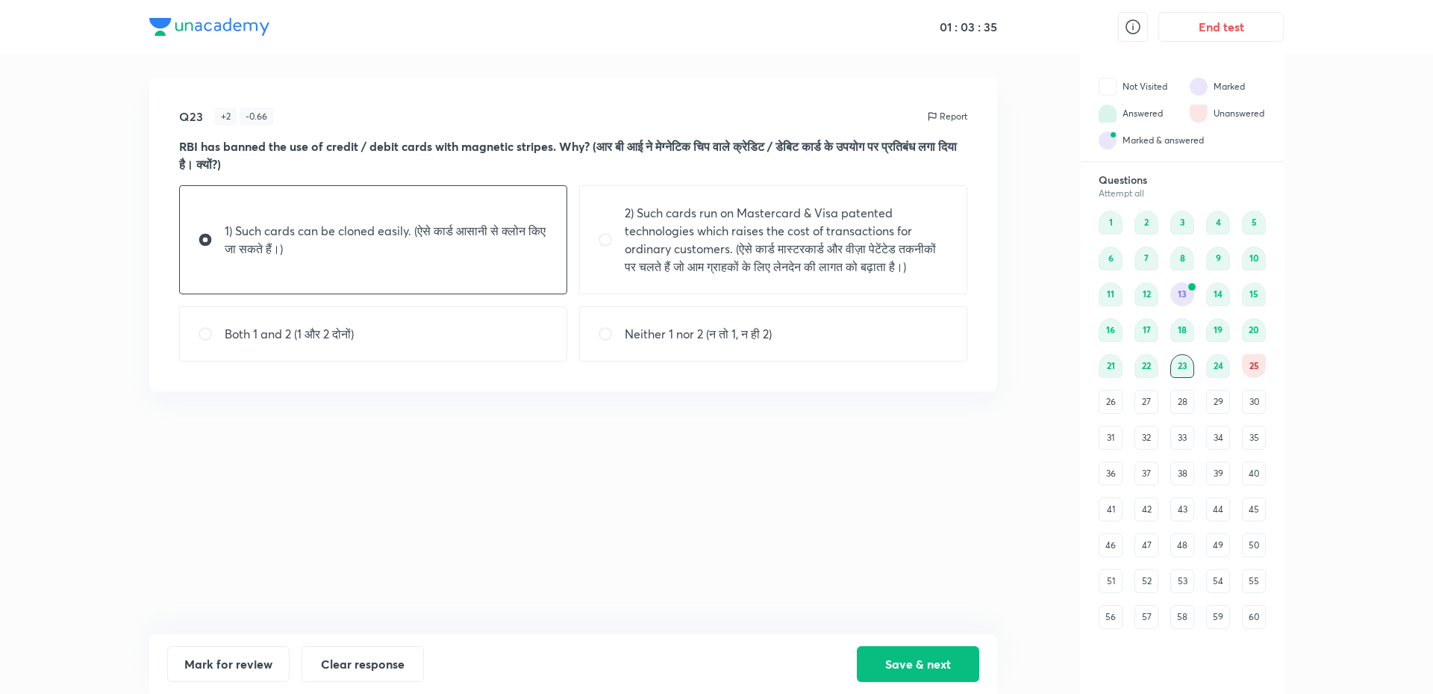
click at [476, 512] on div "Q23 + 2 - 0.66 Report RBI has banned the use of credit / debit cards with magne…" at bounding box center [573, 356] width 848 height 556
click at [273, 668] on button "Mark for review" at bounding box center [228, 662] width 122 height 36
click at [1248, 371] on div "25" at bounding box center [1254, 366] width 24 height 24
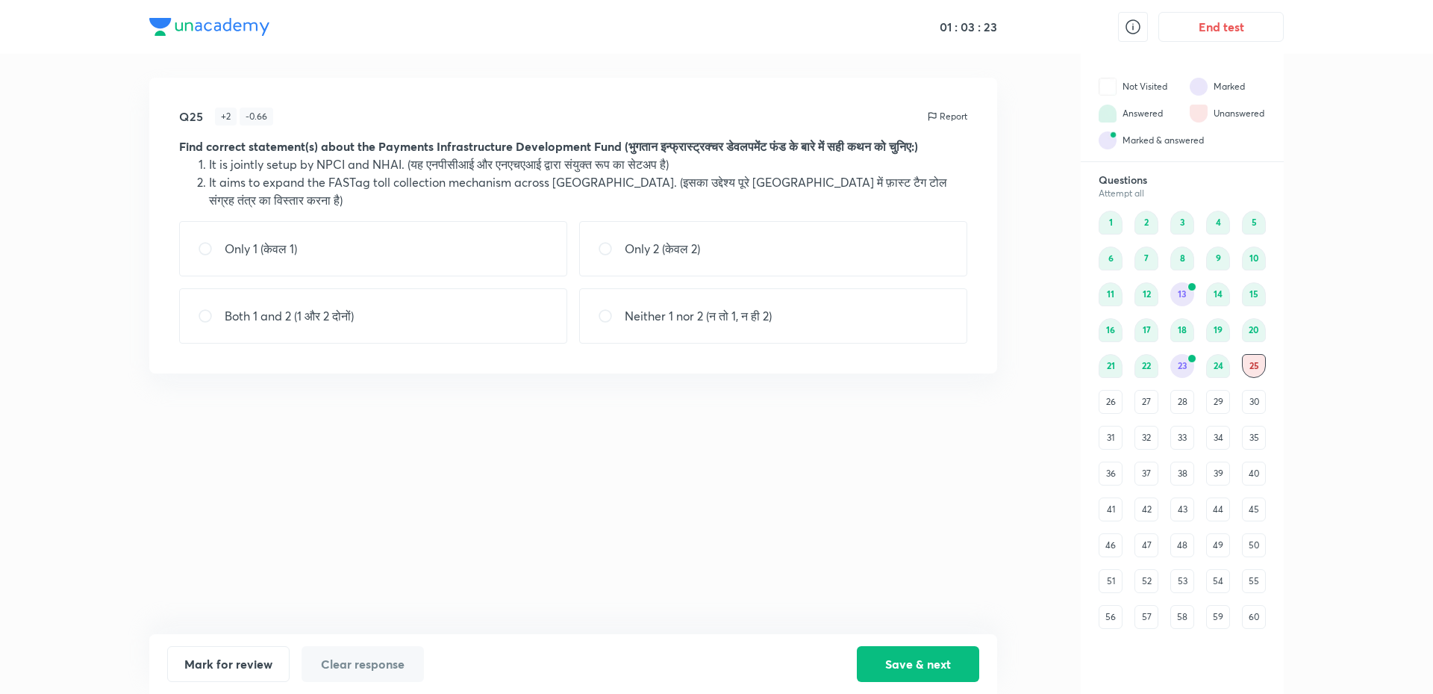
click at [738, 472] on div "Q25 + 2 - 0.66 Report Find correct statement(s) about the Payments Infrastructu…" at bounding box center [573, 356] width 848 height 556
click at [770, 307] on p "Neither 1 nor 2 (न तो 1, न ही 2)" at bounding box center [698, 316] width 147 height 18
radio input "true"
click at [246, 661] on button "Mark for review" at bounding box center [228, 662] width 122 height 36
click at [885, 663] on button "Save & next" at bounding box center [918, 662] width 122 height 36
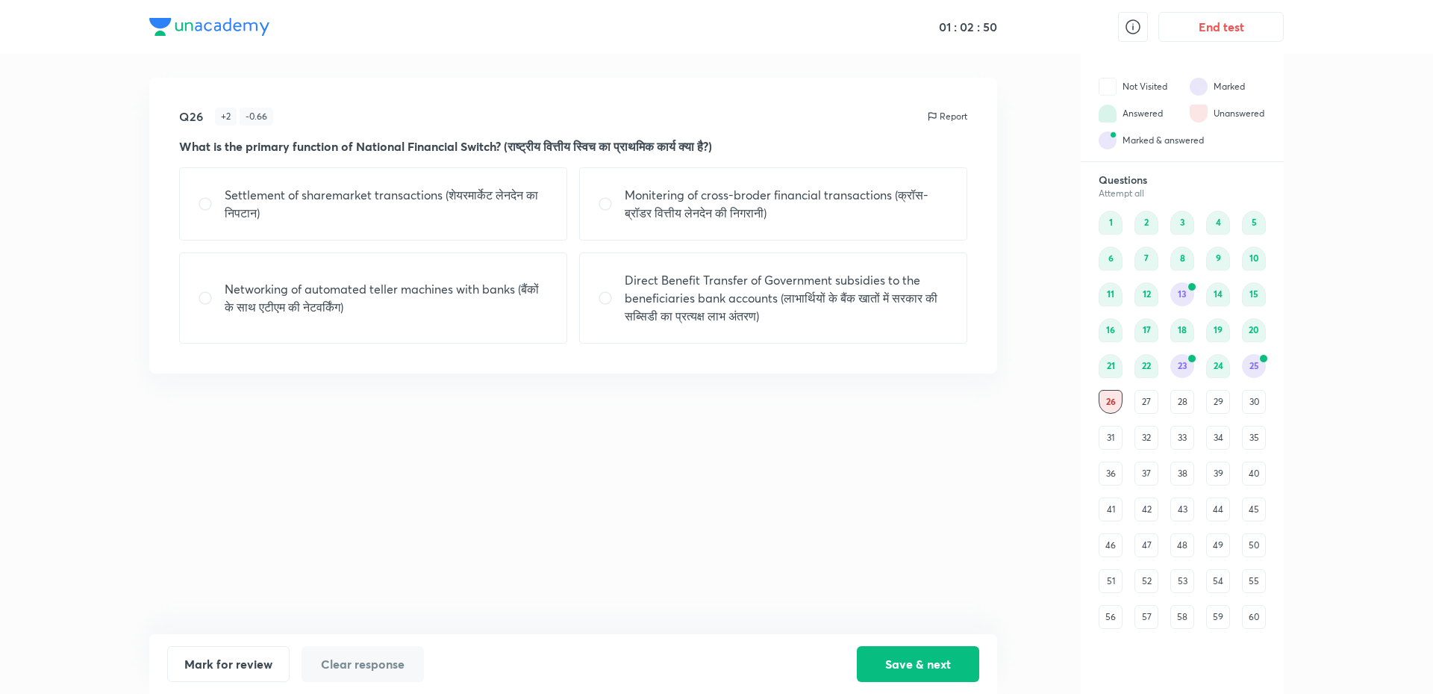
click at [635, 518] on div "Q26 + 2 - 0.66 Report What is the primary function of National Financial Switch…" at bounding box center [573, 356] width 848 height 556
click at [387, 296] on p "Networking of automated teller machines with banks (बैंकों के साथ एटीएम की नेटव…" at bounding box center [387, 298] width 324 height 36
radio input "true"
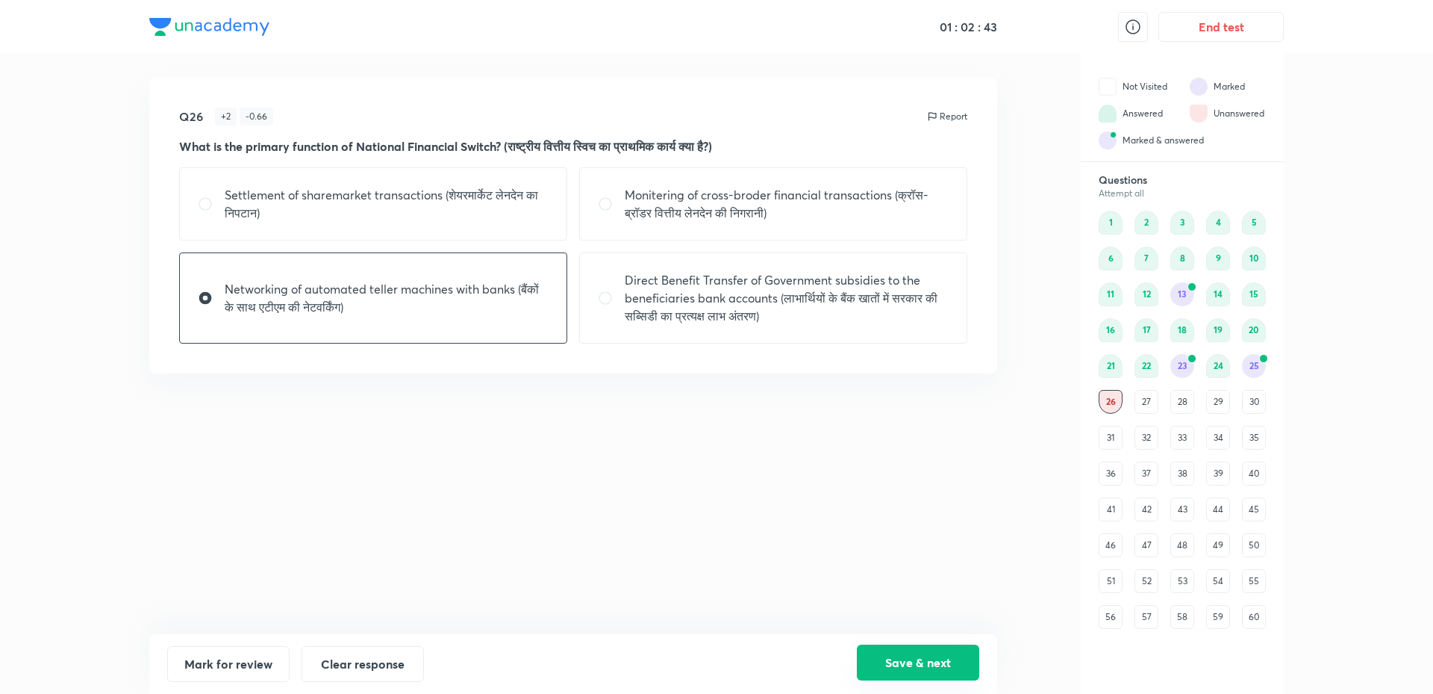
click at [906, 664] on button "Save & next" at bounding box center [918, 662] width 122 height 36
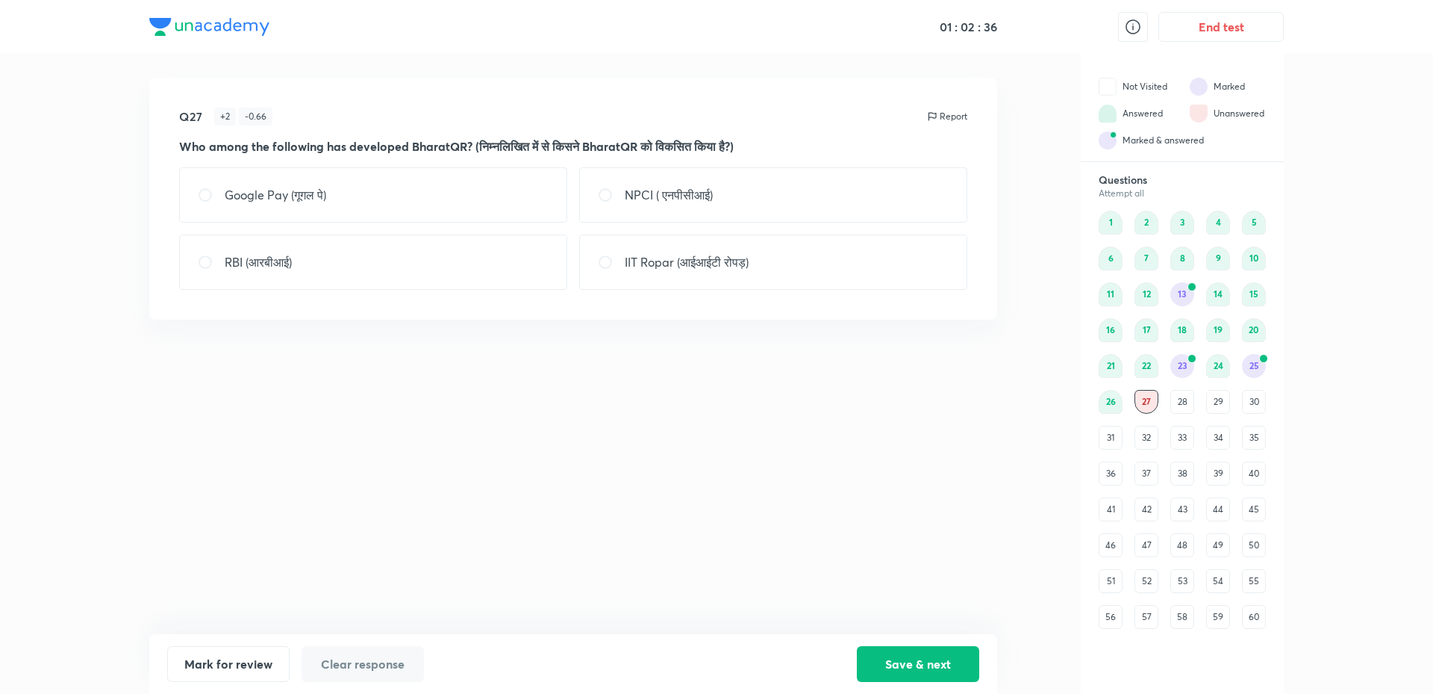
click at [620, 192] on input "radio" at bounding box center [611, 194] width 27 height 15
click at [755, 463] on div "Q27 + 2 - 0.66 Report Who among the following has developed BharatQR? (निम्नलिख…" at bounding box center [573, 356] width 848 height 556
click at [714, 292] on div "Q27 + 2 - 0.66 Report Who among the following has developed BharatQR? (निम्नलिख…" at bounding box center [573, 199] width 848 height 242
click at [723, 215] on div "NPCI ( एनपीसीआई)" at bounding box center [773, 194] width 388 height 55
radio input "false"
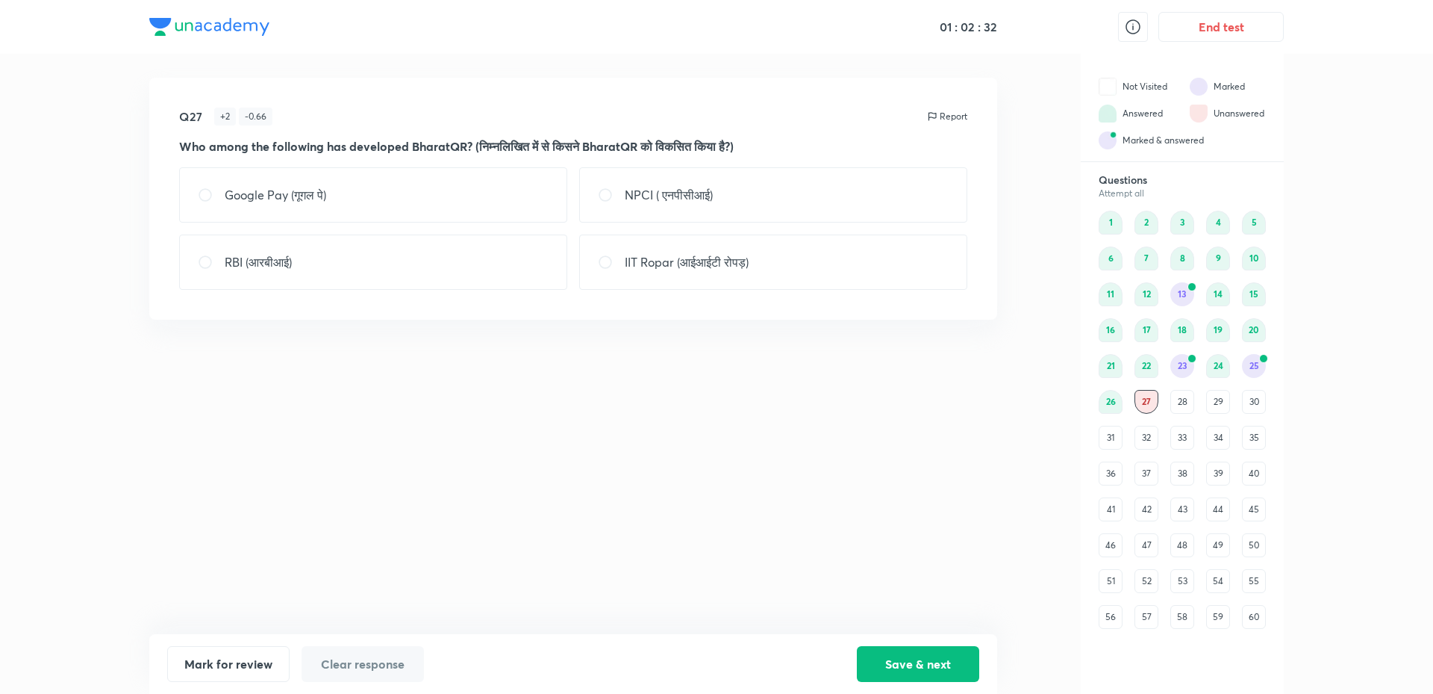
click at [719, 252] on div "IIT Ropar (आईआईटी रोपड़)" at bounding box center [773, 261] width 388 height 55
radio input "true"
click at [725, 171] on div "NPCI ( एनपीसीआई)" at bounding box center [773, 194] width 388 height 55
radio input "true"
radio input "false"
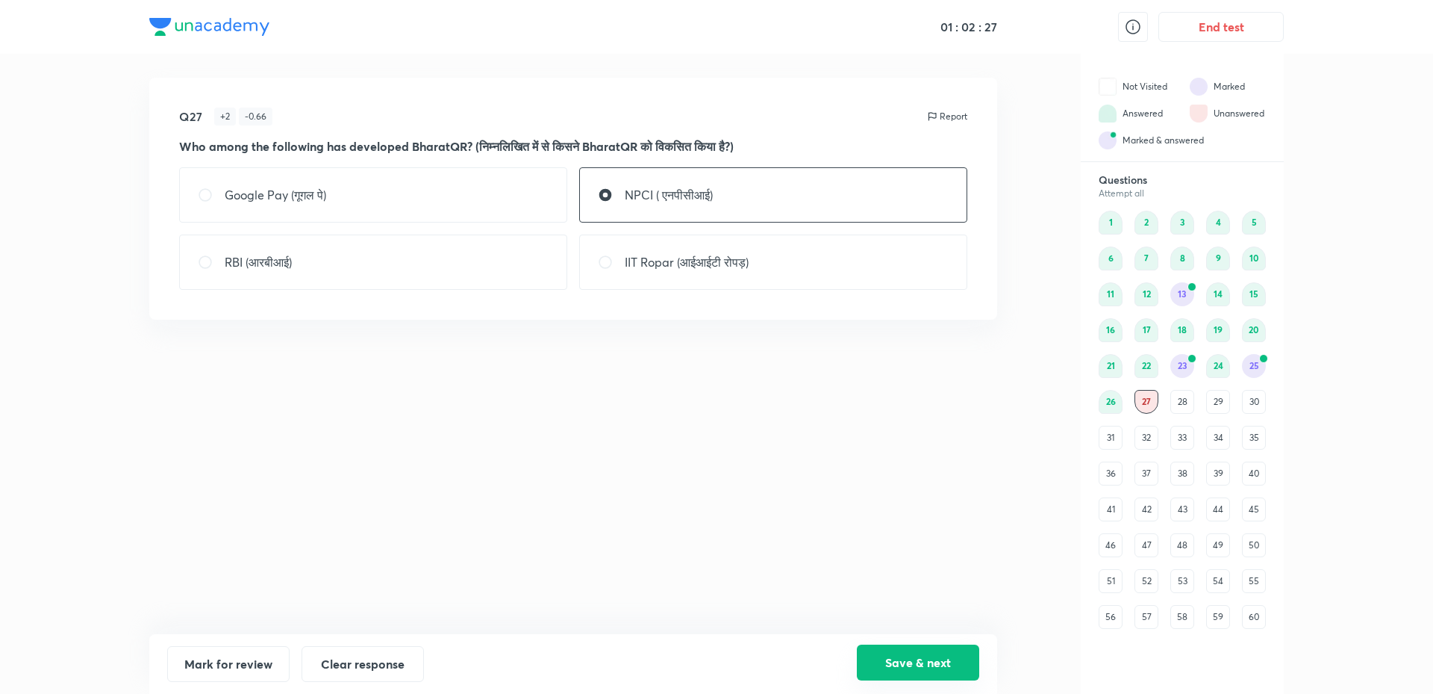
click at [956, 679] on button "Save & next" at bounding box center [918, 662] width 122 height 36
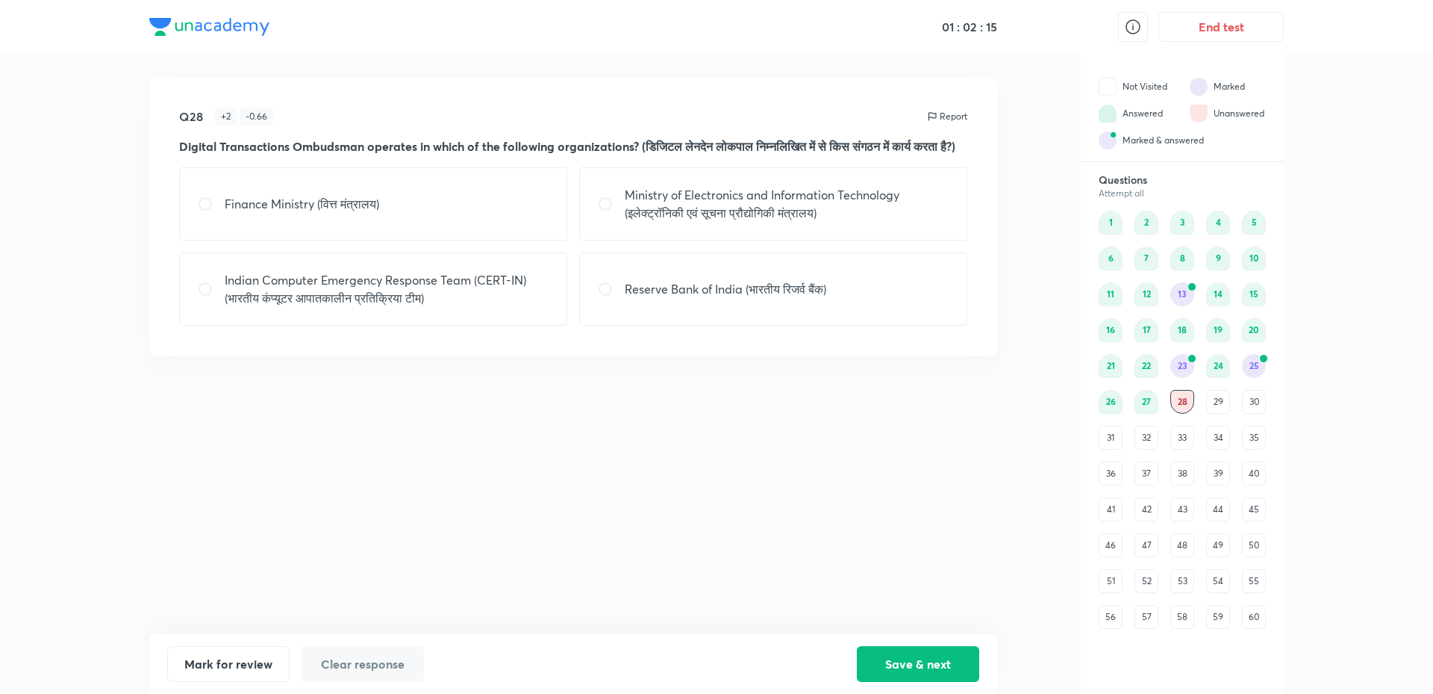
click at [638, 321] on div "Reserve Bank of India (भारतीय रिजर्व बैंक)" at bounding box center [773, 288] width 388 height 73
radio input "true"
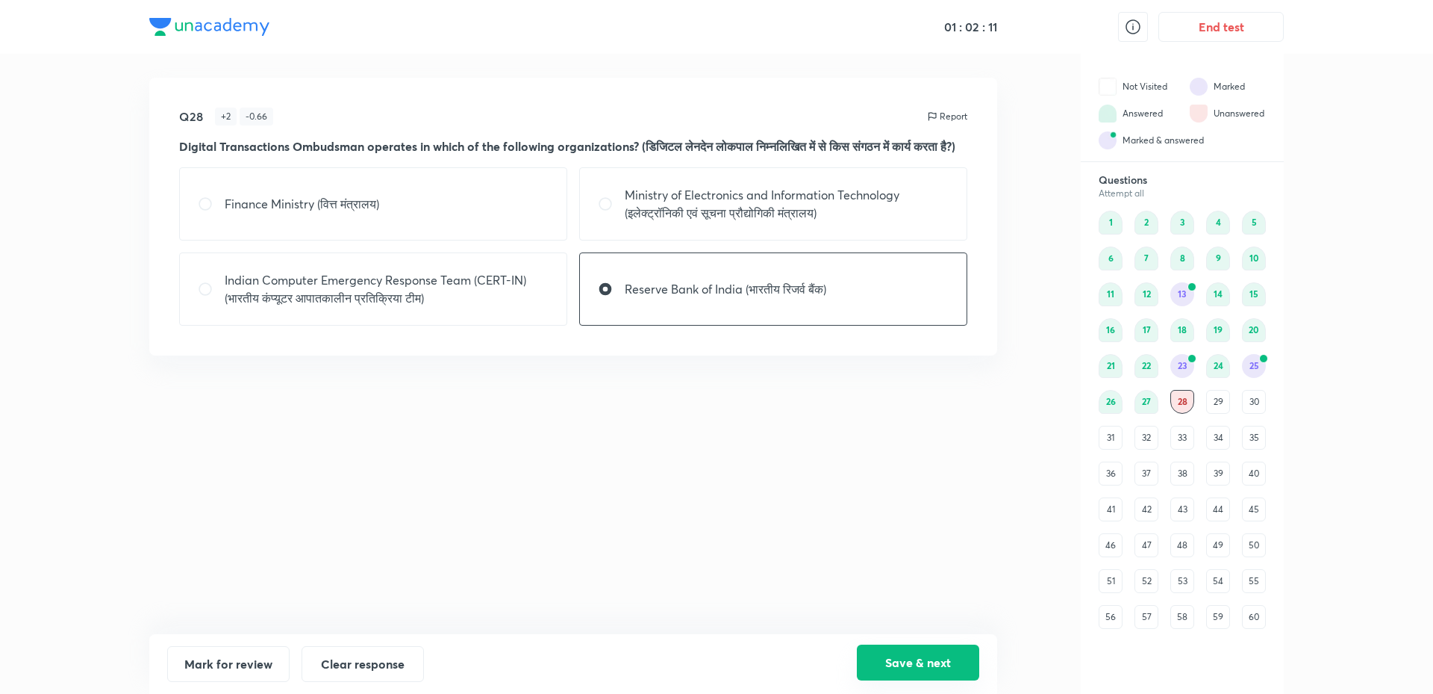
click at [899, 665] on button "Save & next" at bounding box center [918, 662] width 122 height 36
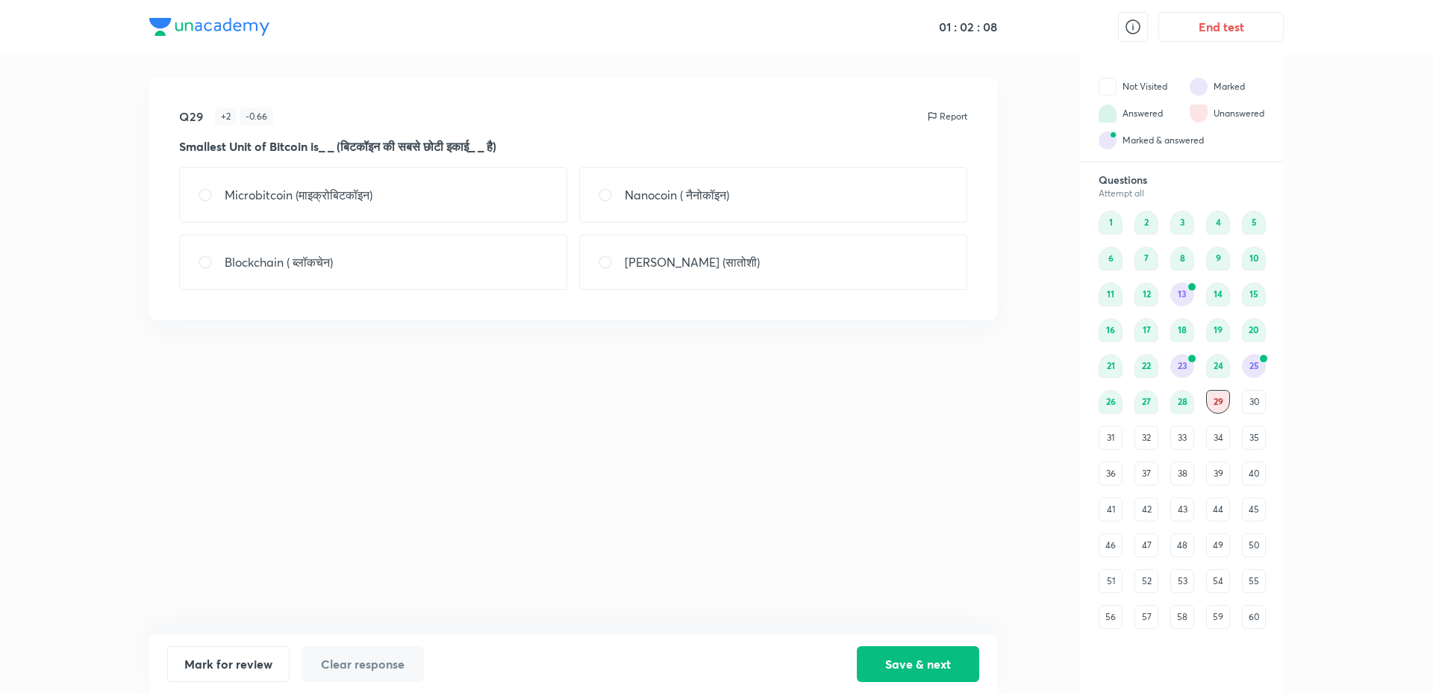
click at [620, 250] on div "[PERSON_NAME] (सातोशी)" at bounding box center [773, 261] width 388 height 55
radio input "true"
click at [907, 653] on button "Save & next" at bounding box center [918, 662] width 122 height 36
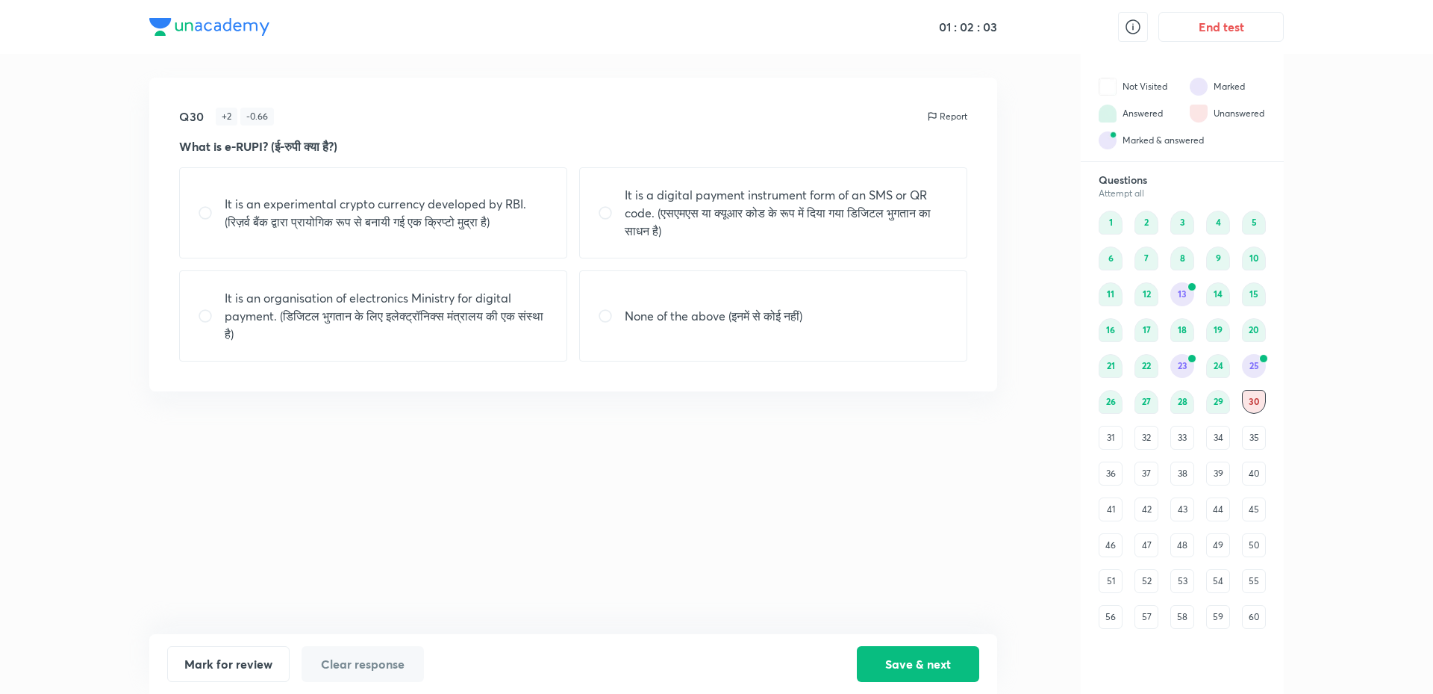
click at [452, 538] on div "Q30 + 2 - 0.66 Report What is e-RUPI? (ई-रुपी क्या है?) It is an experimental c…" at bounding box center [573, 356] width 848 height 556
click at [909, 208] on p "It is a digital payment instrument form of an SMS or QR code. (एसएमएस या क्यूआर…" at bounding box center [787, 213] width 324 height 54
radio input "true"
click at [910, 664] on button "Save & next" at bounding box center [918, 664] width 122 height 36
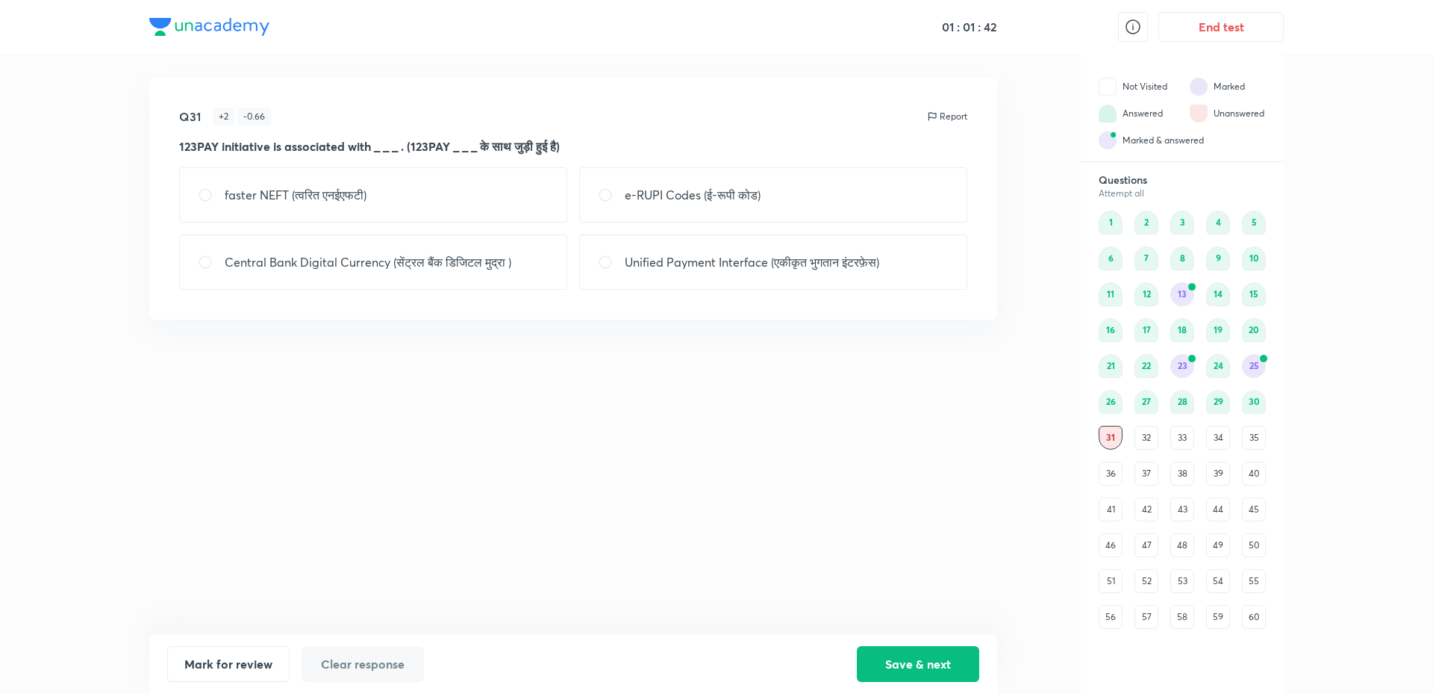
click at [643, 271] on div "Unified Payment Interface (एकीकृत भुगतान इंटरफ़ेस)" at bounding box center [773, 261] width 388 height 55
radio input "true"
click at [921, 660] on button "Save & next" at bounding box center [918, 662] width 122 height 36
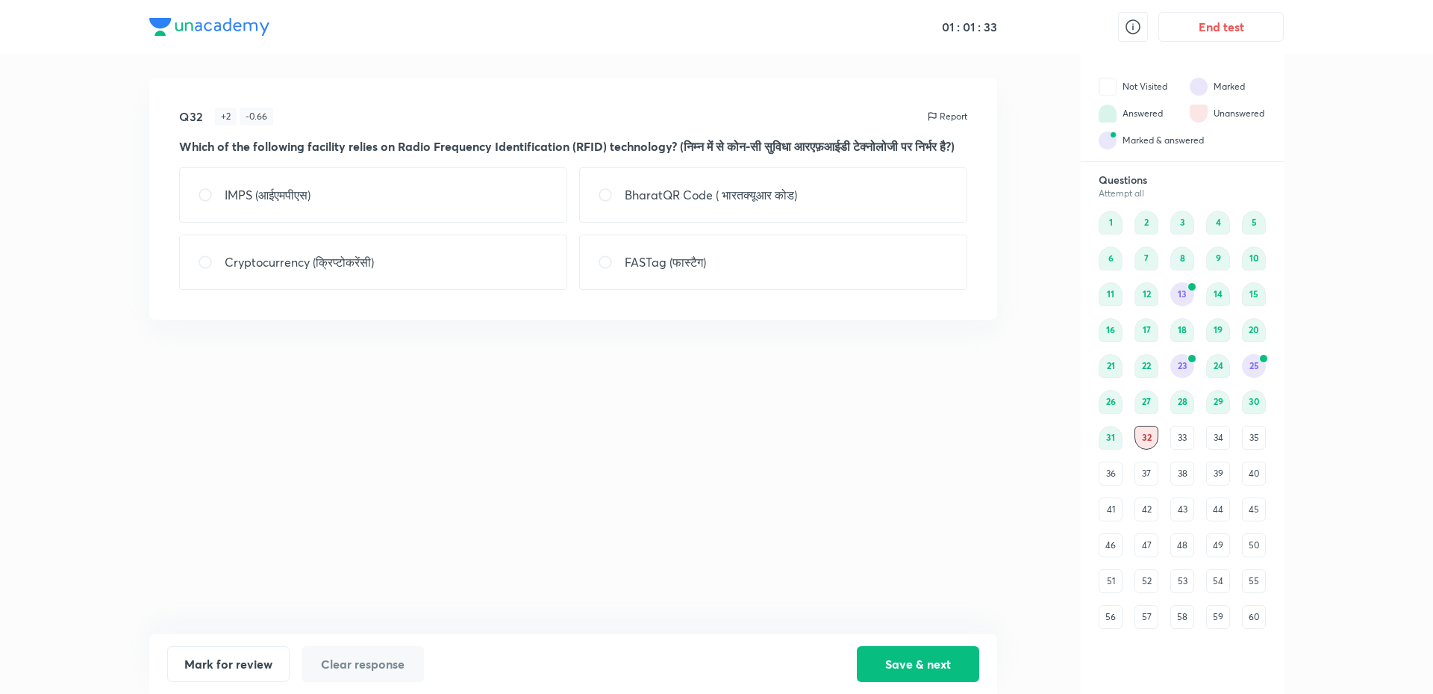
click at [693, 290] on div "FASTag (फास्टैग)" at bounding box center [773, 261] width 388 height 55
radio input "true"
click at [700, 439] on div "Q32 + 2 - 0.66 Report Which of the following facility relies on Radio Frequency…" at bounding box center [573, 356] width 848 height 556
click at [887, 662] on button "Save & next" at bounding box center [918, 662] width 122 height 36
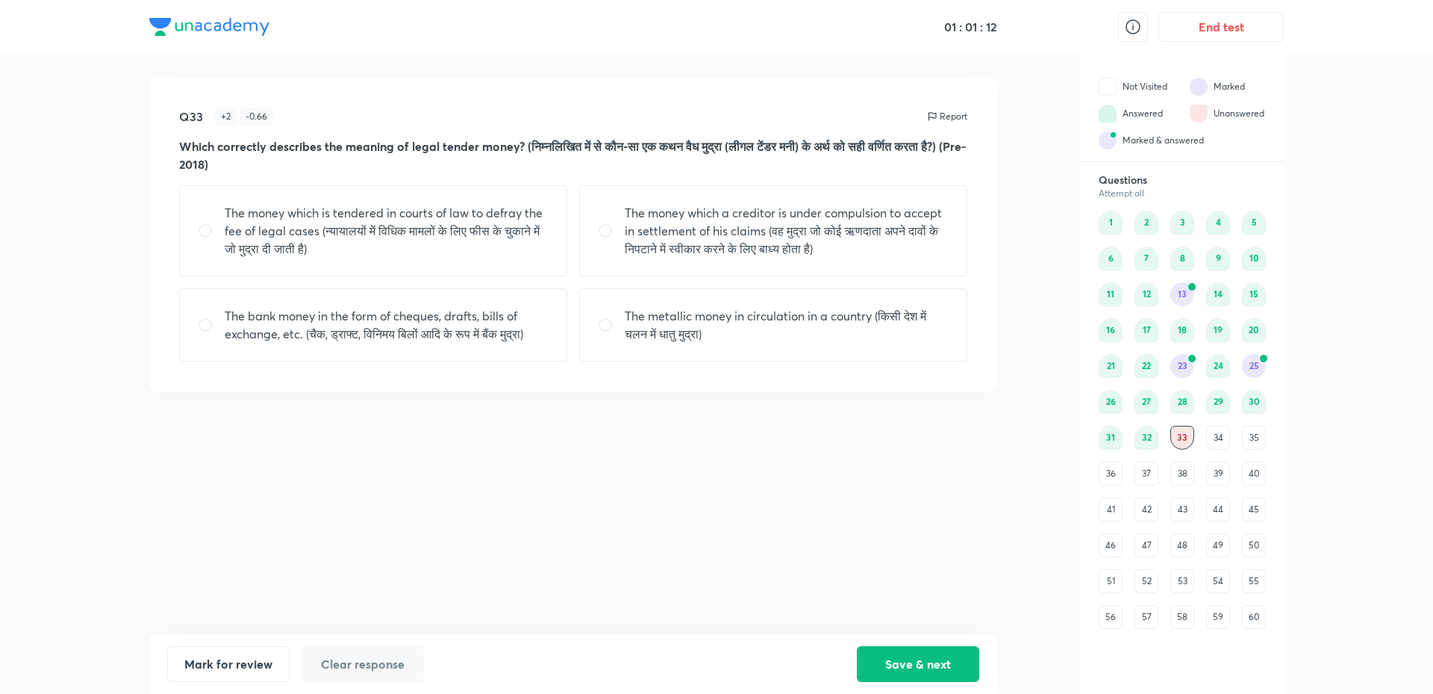
click at [785, 196] on div "The money which a creditor is under compulsion to accept in settlement of his c…" at bounding box center [773, 230] width 388 height 91
radio input "true"
click at [897, 657] on button "Save & next" at bounding box center [918, 662] width 122 height 36
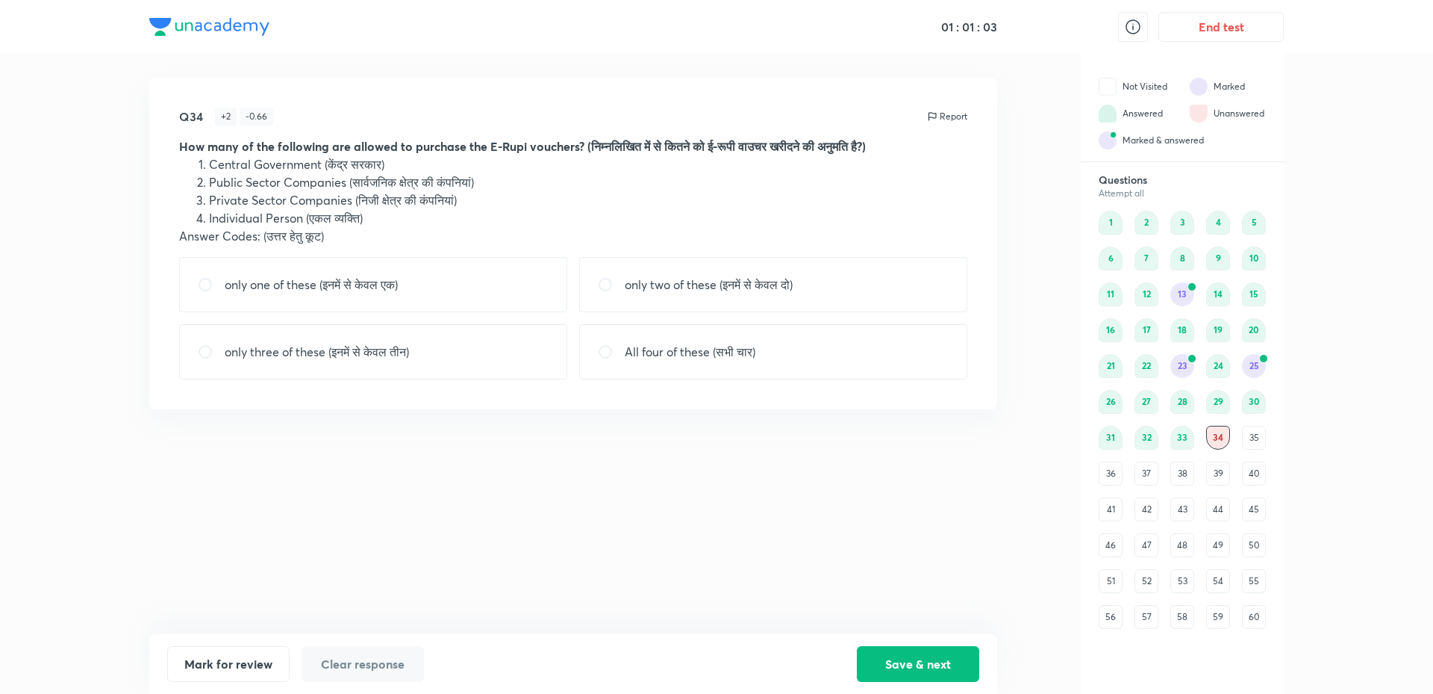
click at [702, 360] on p "All four of these (सभी चार)" at bounding box center [690, 352] width 131 height 18
radio input "true"
click at [927, 662] on button "Save & next" at bounding box center [918, 662] width 122 height 36
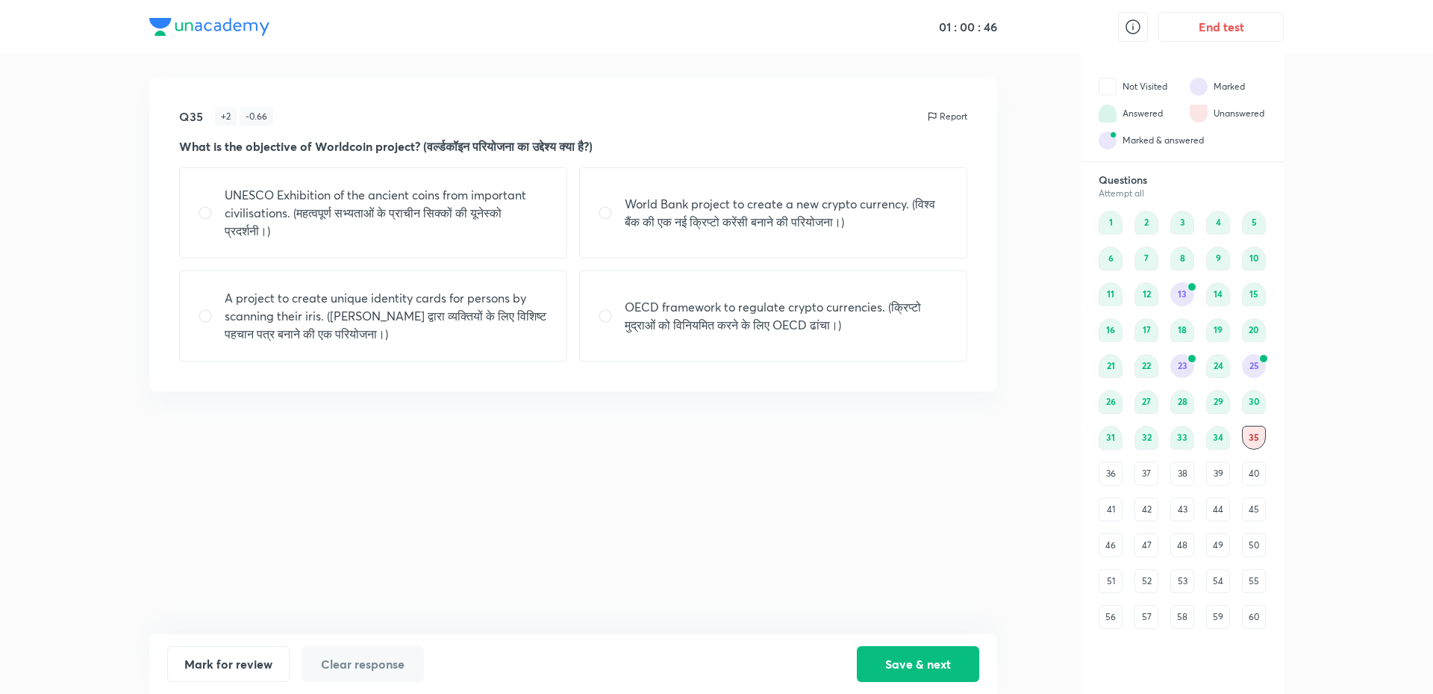
click at [486, 305] on p "A project to create unique identity cards for persons by scanning their iris. (…" at bounding box center [387, 316] width 324 height 54
radio input "true"
click at [939, 661] on button "Save & next" at bounding box center [918, 662] width 122 height 36
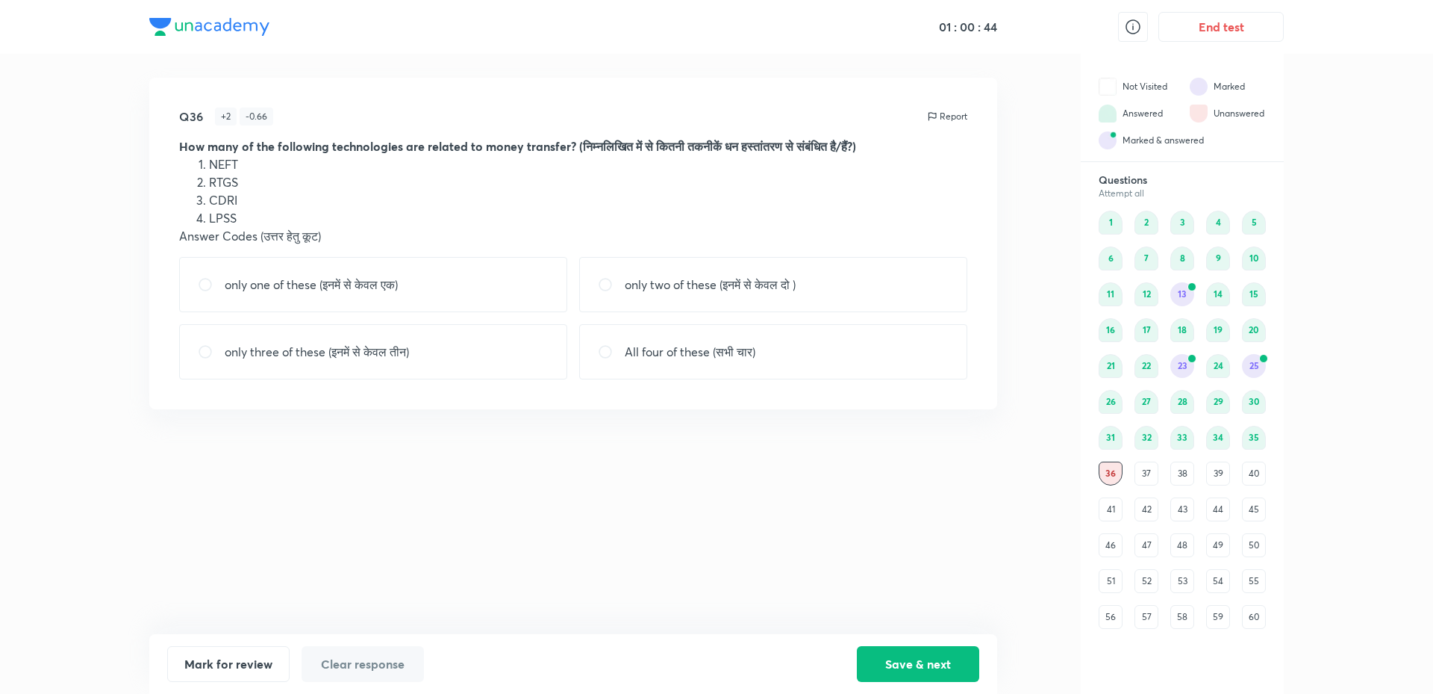
click at [706, 537] on div "Q36 + 2 - 0.66 Report How many of the following technologies are related to mon…" at bounding box center [573, 356] width 848 height 556
click at [379, 347] on p "only three of these (इनमें से केवल तीन)" at bounding box center [317, 352] width 184 height 18
radio input "true"
click at [244, 658] on button "Mark for review" at bounding box center [228, 662] width 122 height 36
click at [889, 662] on button "Save & next" at bounding box center [918, 662] width 122 height 36
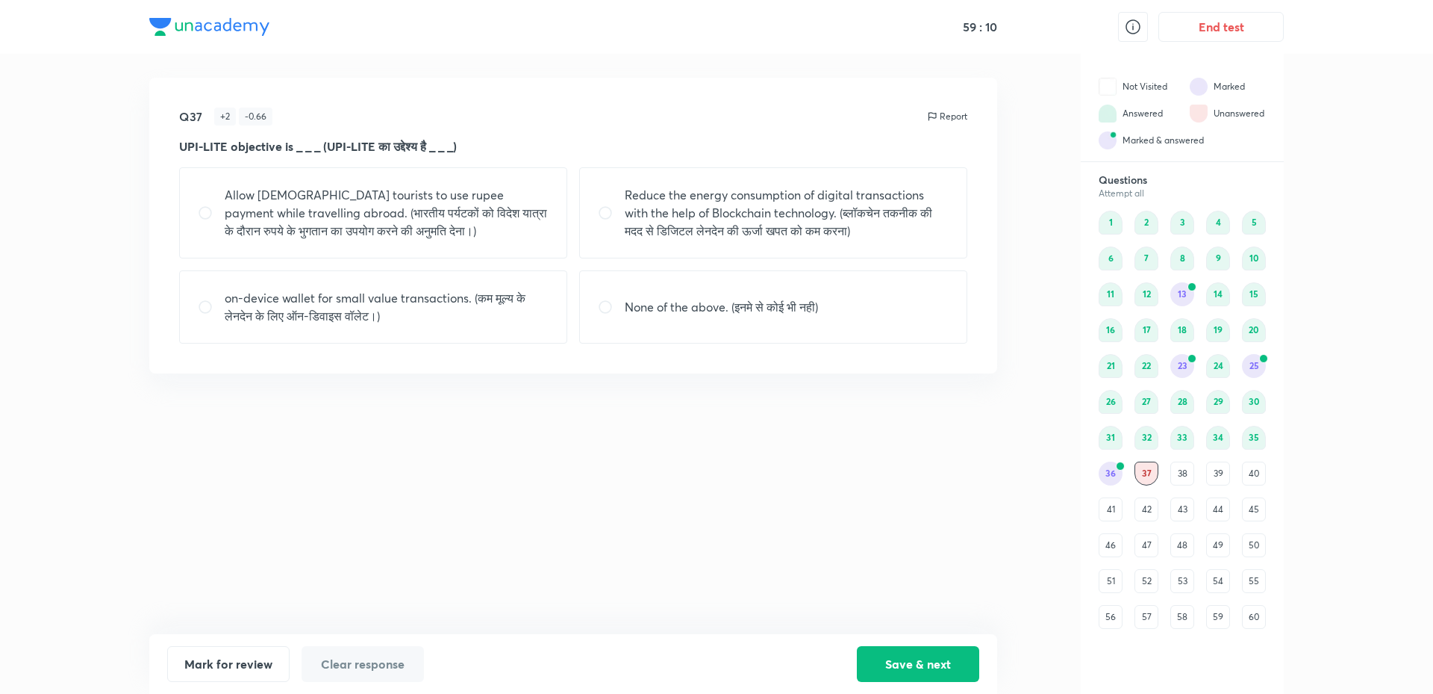
click at [476, 320] on p "on-device wallet for small value transactions. (कम मूल्य के लेनदेन के लिए ऑन-डि…" at bounding box center [387, 307] width 324 height 36
radio input "true"
click at [902, 657] on button "Save & next" at bounding box center [918, 662] width 122 height 36
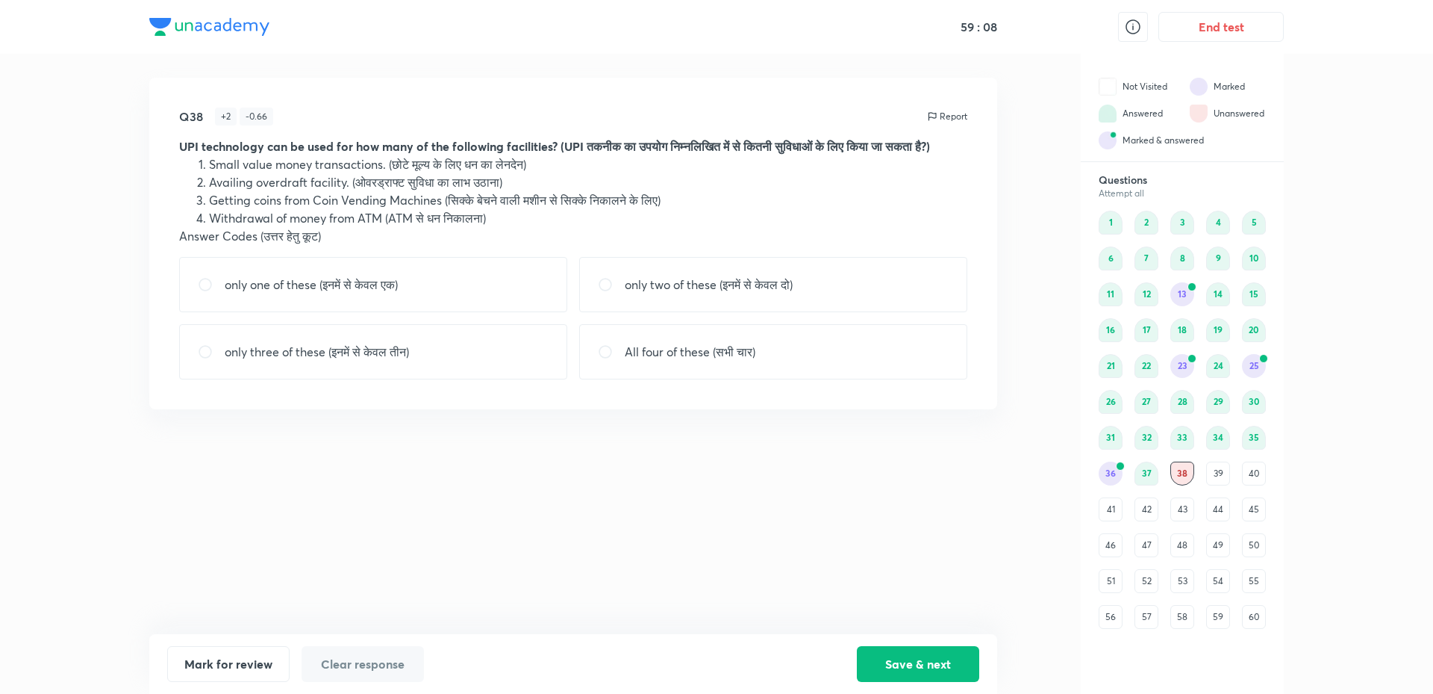
click at [638, 520] on div "Q38 + 2 - 0.66 Report UPI technology can be used for how many of the following …" at bounding box center [573, 356] width 848 height 556
click at [694, 357] on div "All four of these (सभी चार)" at bounding box center [773, 351] width 388 height 55
radio input "true"
drag, startPoint x: 888, startPoint y: 669, endPoint x: 871, endPoint y: 644, distance: 30.2
click at [889, 669] on button "Save & next" at bounding box center [918, 664] width 122 height 36
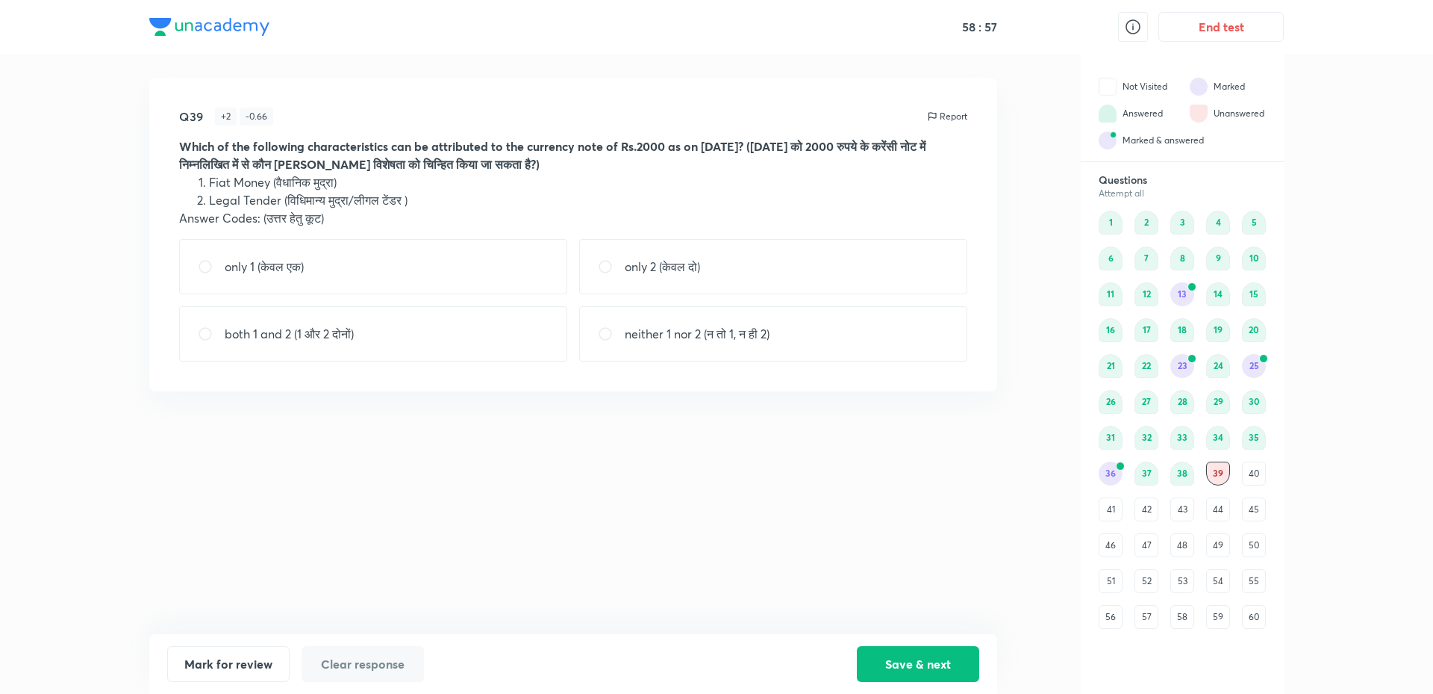
click at [770, 566] on div "Q39 + 2 - 0.66 Report Which of the following characteristics can be attributed …" at bounding box center [573, 356] width 848 height 556
click at [448, 331] on div "both 1 and 2 (1 और 2 दोनों)" at bounding box center [373, 333] width 388 height 55
radio input "true"
click at [888, 658] on button "Save & next" at bounding box center [918, 662] width 122 height 36
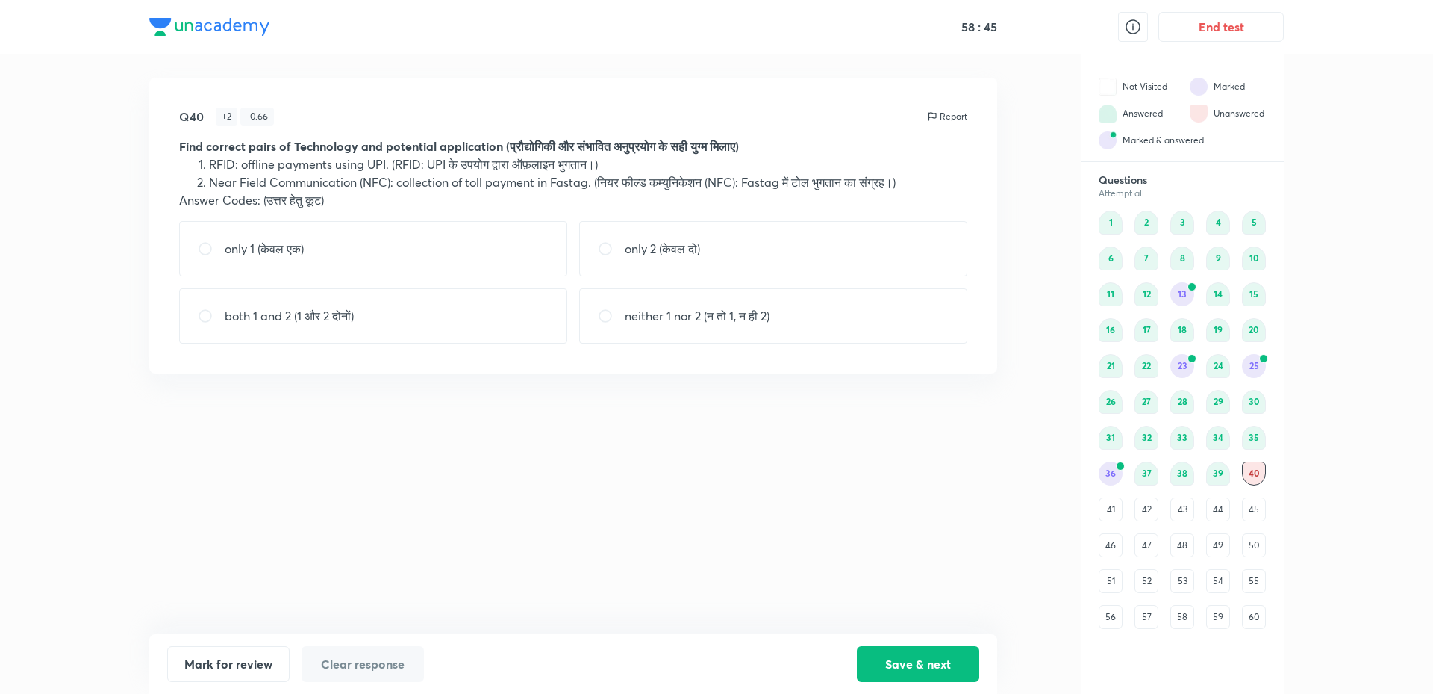
click at [625, 529] on div "Q40 + 2 - 0.66 Report Find correct pairs of Technology and potential applicatio…" at bounding box center [573, 356] width 848 height 556
click at [698, 321] on p "neither 1 nor 2 (न तो 1, न ही 2)" at bounding box center [697, 316] width 145 height 18
radio input "true"
click at [752, 490] on div "Q40 + 2 - 0.66 Report Find correct pairs of Technology and potential applicatio…" at bounding box center [573, 356] width 848 height 556
click at [698, 465] on div "Q40 + 2 - 0.66 Report Find correct pairs of Technology and potential applicatio…" at bounding box center [573, 356] width 848 height 556
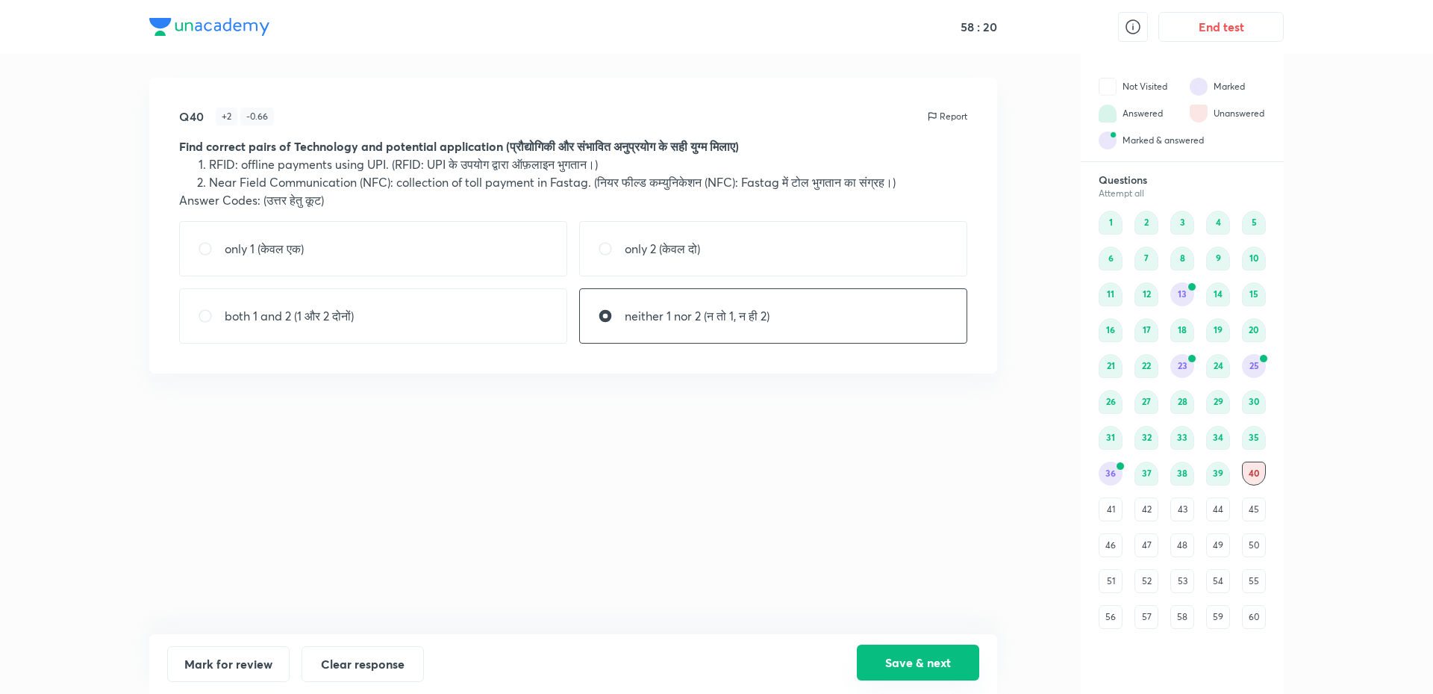
click at [915, 664] on button "Save & next" at bounding box center [918, 662] width 122 height 36
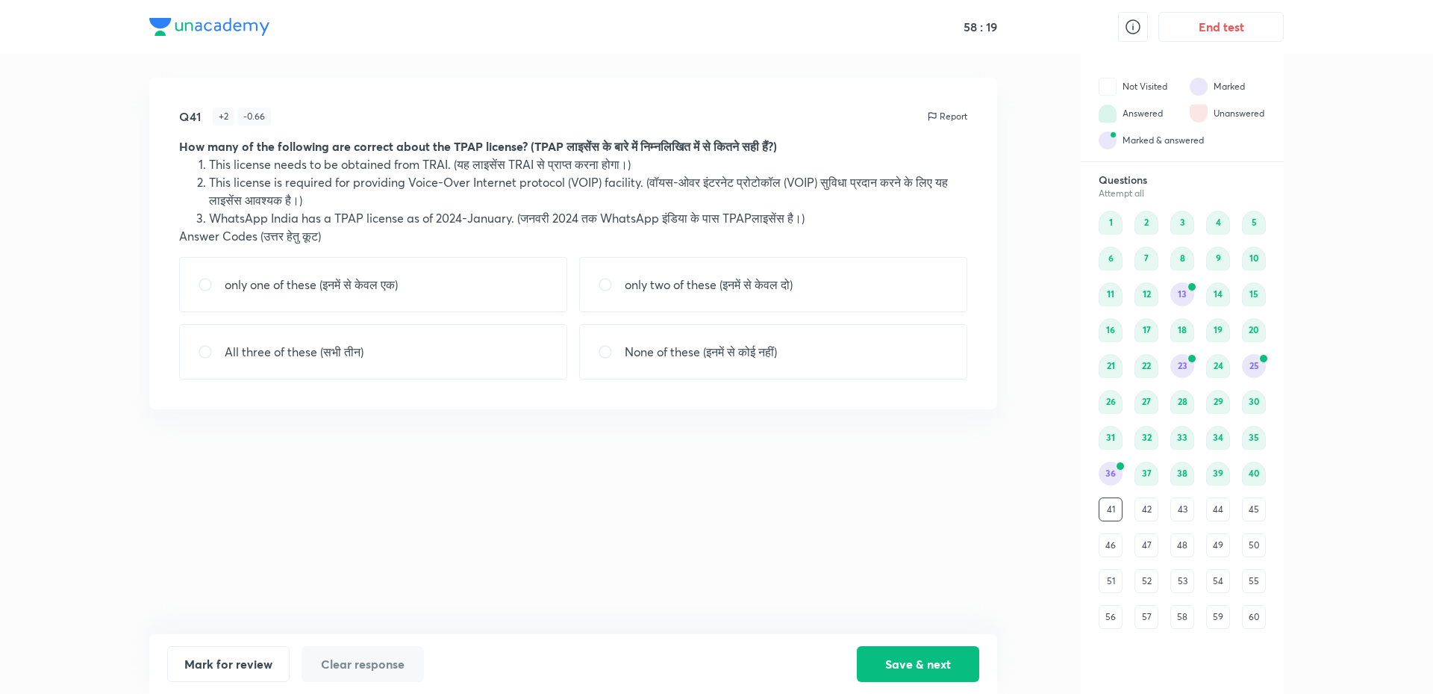
drag, startPoint x: 711, startPoint y: 520, endPoint x: 720, endPoint y: 553, distance: 35.0
click at [702, 520] on div "Q41 + 2 - 0.66 Report How many of the following are correct about the TPAP lice…" at bounding box center [573, 356] width 848 height 556
click at [480, 289] on div "only one of these (इनमें से केवल एक)" at bounding box center [373, 284] width 388 height 55
radio input "true"
click at [552, 526] on div "Q41 + 2 - 0.66 Report How many of the following are correct about the TPAP lice…" at bounding box center [573, 356] width 848 height 556
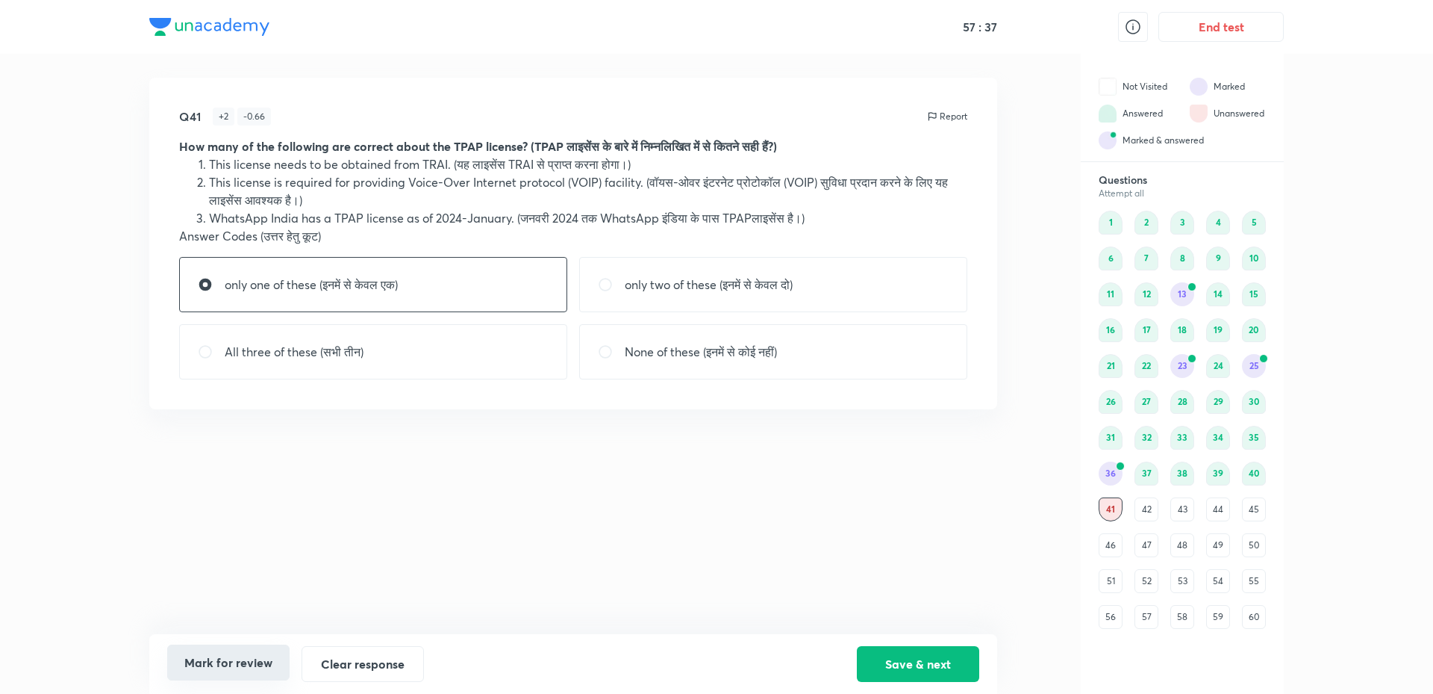
click at [250, 662] on button "Mark for review" at bounding box center [228, 662] width 122 height 36
click at [885, 656] on button "Save & next" at bounding box center [918, 662] width 122 height 36
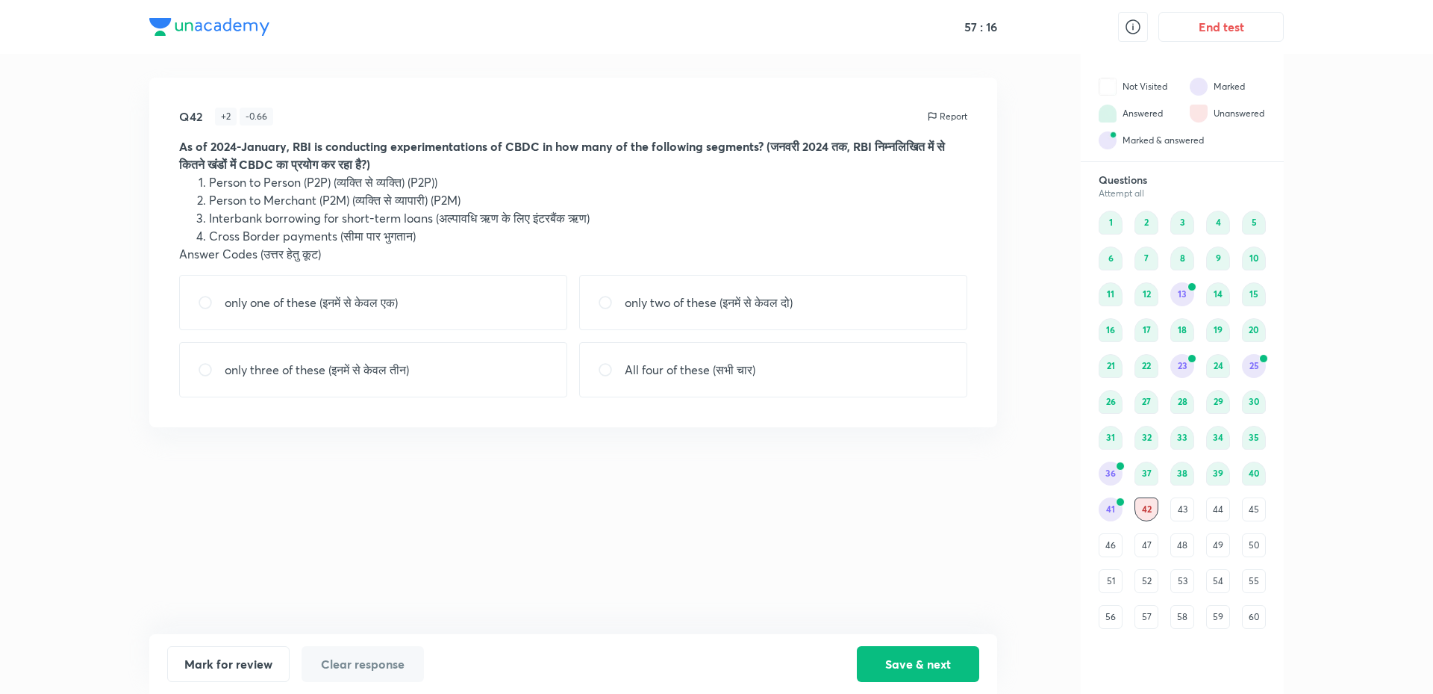
click at [841, 370] on div "All four of these (सभी चार)" at bounding box center [773, 369] width 388 height 55
radio input "true"
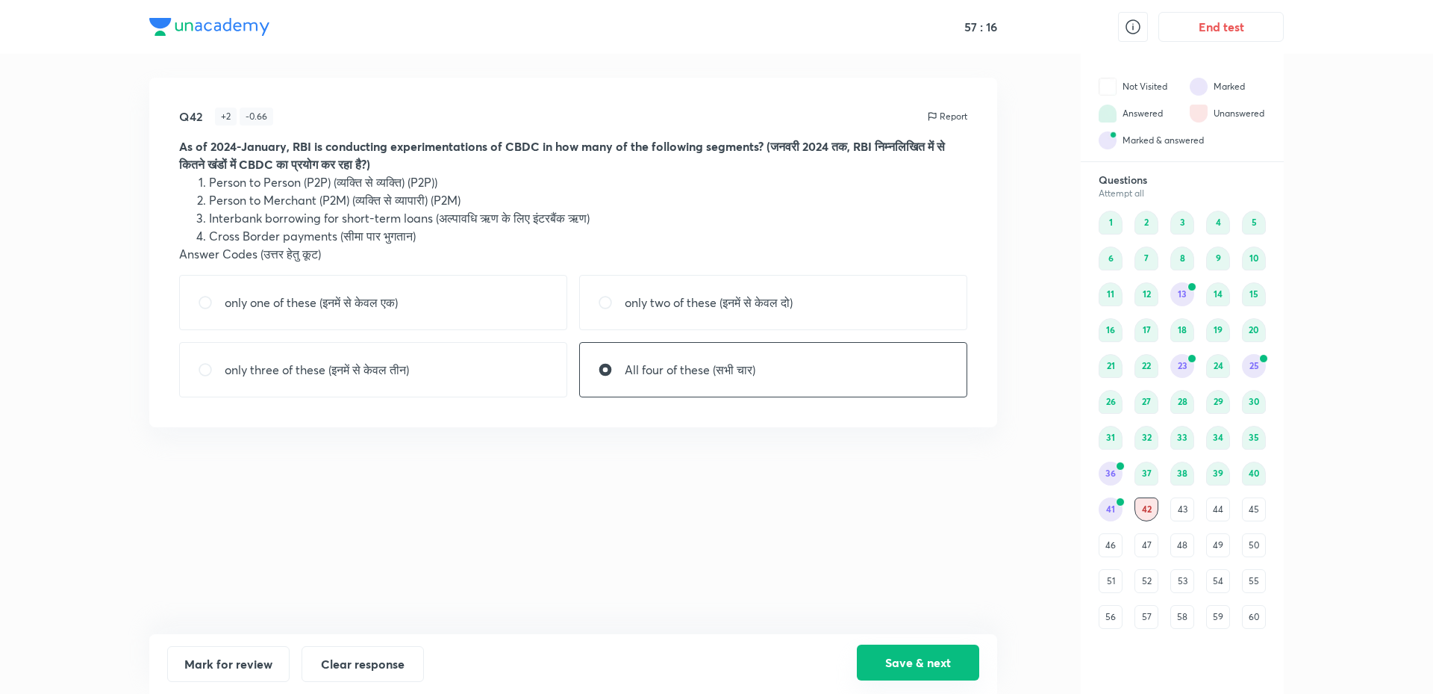
click at [941, 673] on button "Save & next" at bounding box center [918, 662] width 122 height 36
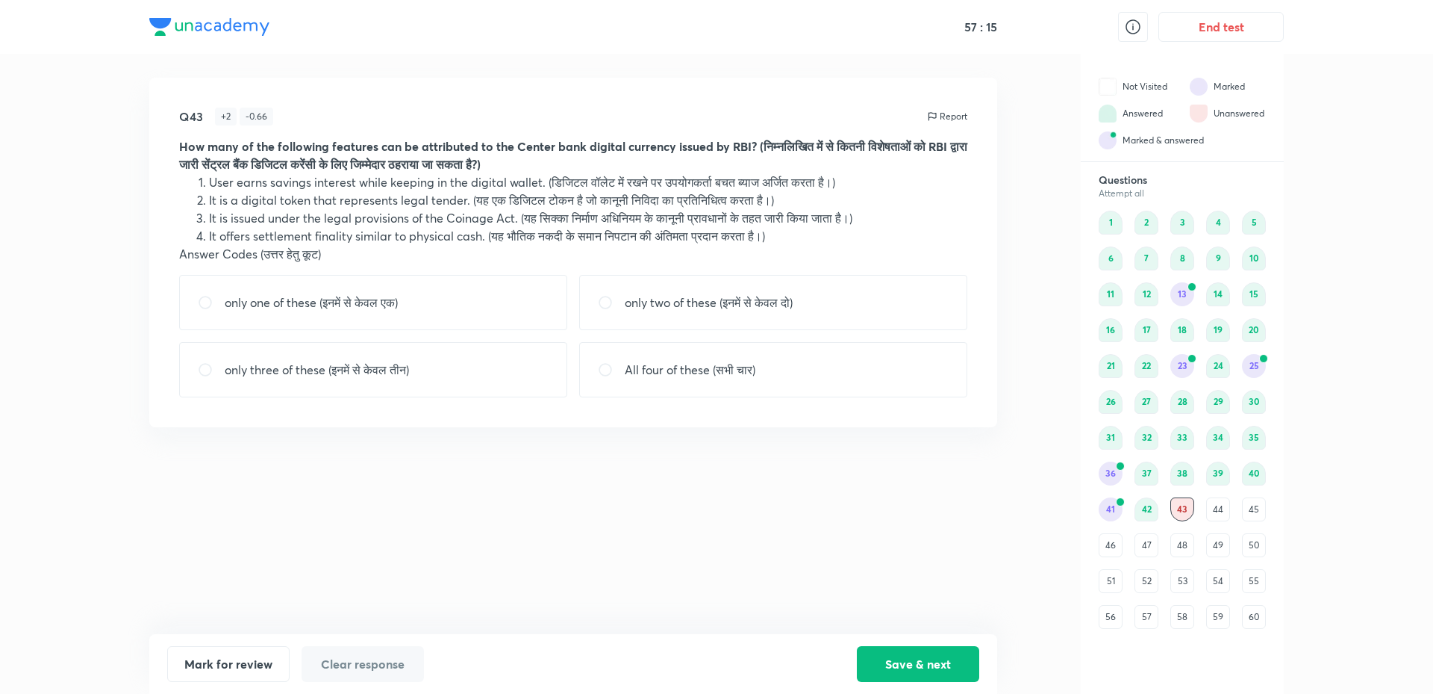
click at [717, 573] on div "Q43 + 2 - 0.66 Report How many of the following features can be attributed to t…" at bounding box center [573, 356] width 848 height 556
click at [639, 314] on div "only two of these (इनमें से केवल दो)" at bounding box center [773, 302] width 388 height 55
radio input "true"
click at [917, 657] on button "Save & next" at bounding box center [918, 662] width 122 height 36
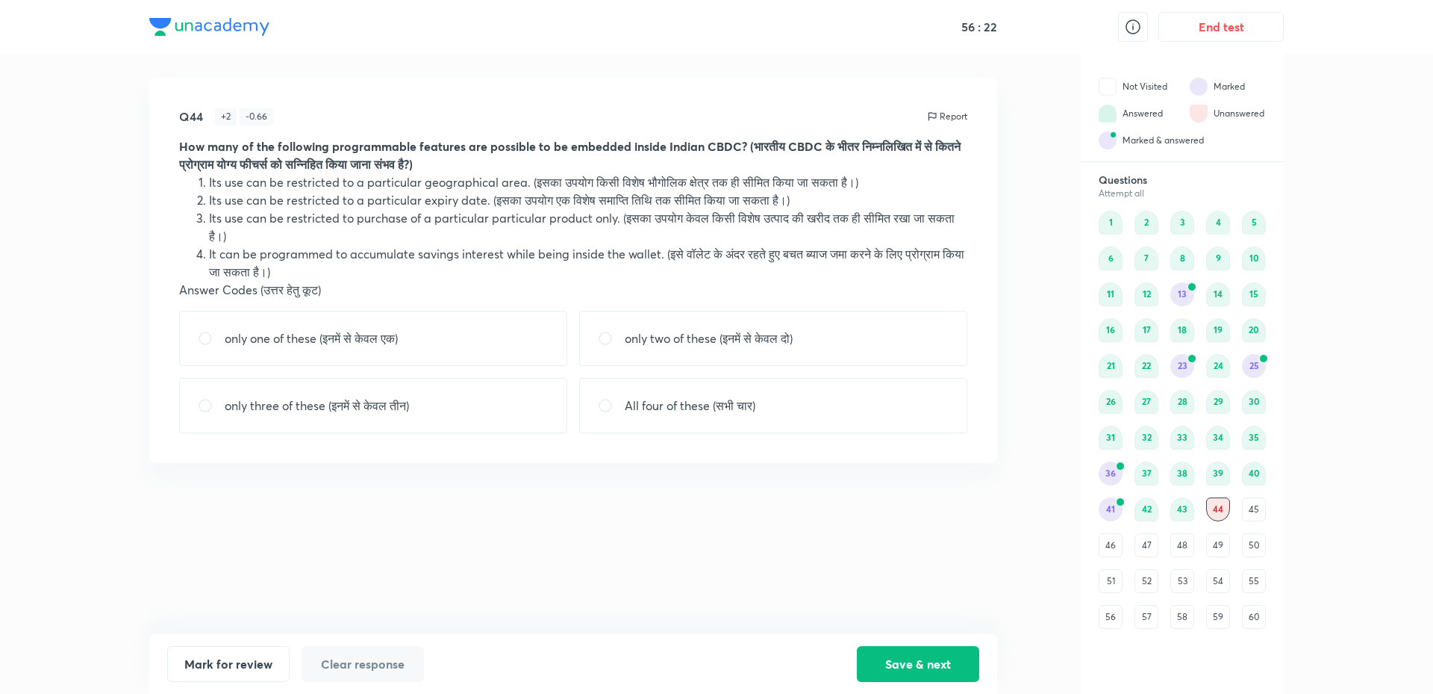
click at [484, 399] on div "only three of these (इनमें से केवल तीन)" at bounding box center [373, 405] width 388 height 55
radio input "true"
click at [903, 659] on button "Save & next" at bounding box center [918, 662] width 122 height 36
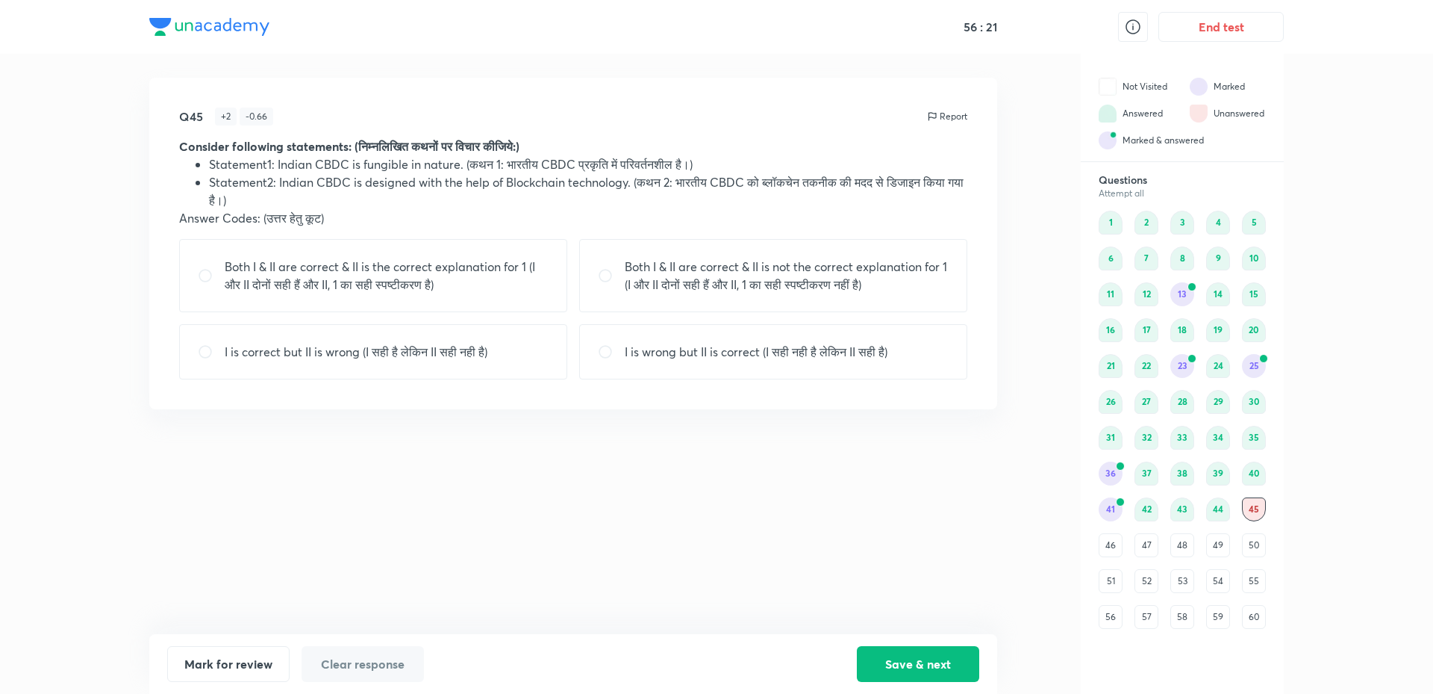
drag, startPoint x: 709, startPoint y: 541, endPoint x: 683, endPoint y: 541, distance: 25.4
click at [687, 541] on div "Q45 + 2 - 0.66 Report Consider following statements: (निम्नलिखित कथनों पर विचार…" at bounding box center [573, 356] width 848 height 556
click at [535, 264] on p "Both I & II are correct & II is the correct explanation for 1 (I और II दोनों सह…" at bounding box center [387, 276] width 324 height 36
radio input "true"
drag, startPoint x: 961, startPoint y: 671, endPoint x: 882, endPoint y: 581, distance: 119.6
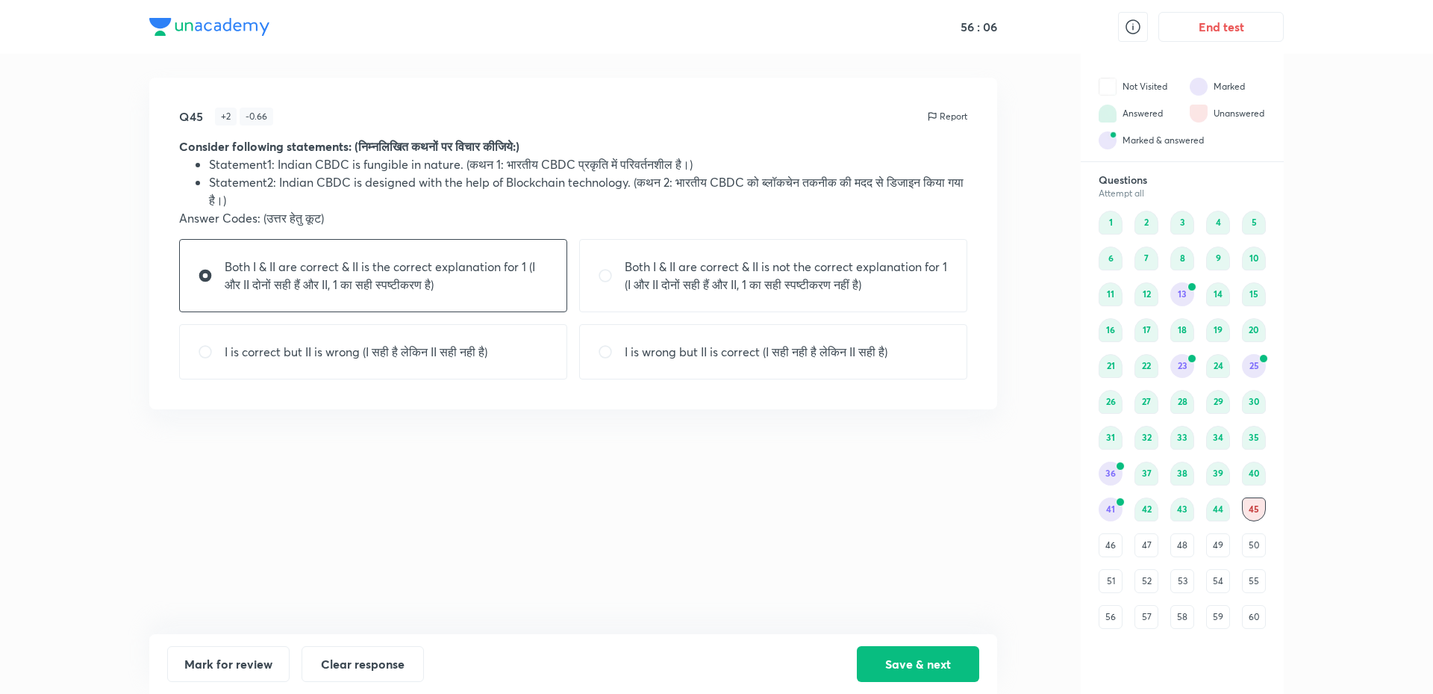
click at [959, 670] on button "Save & next" at bounding box center [918, 664] width 122 height 36
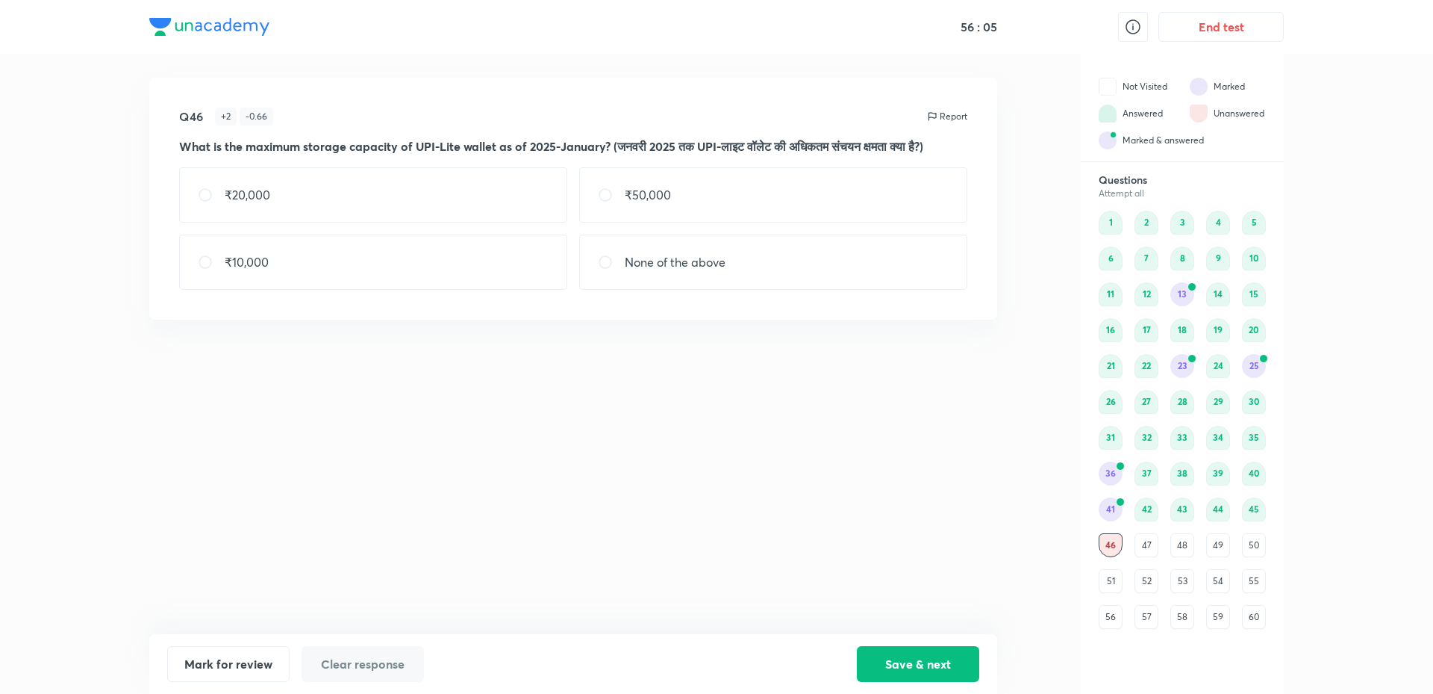
click at [722, 503] on div "Q46 + 2 - 0.66 Report What is the maximum storage capacity of UPI-Lite wallet a…" at bounding box center [573, 356] width 848 height 556
click at [749, 290] on div "None of the above" at bounding box center [773, 261] width 388 height 55
radio input "true"
click at [194, 660] on button "Mark for review" at bounding box center [228, 662] width 122 height 36
click at [862, 657] on button "Save & next" at bounding box center [918, 662] width 122 height 36
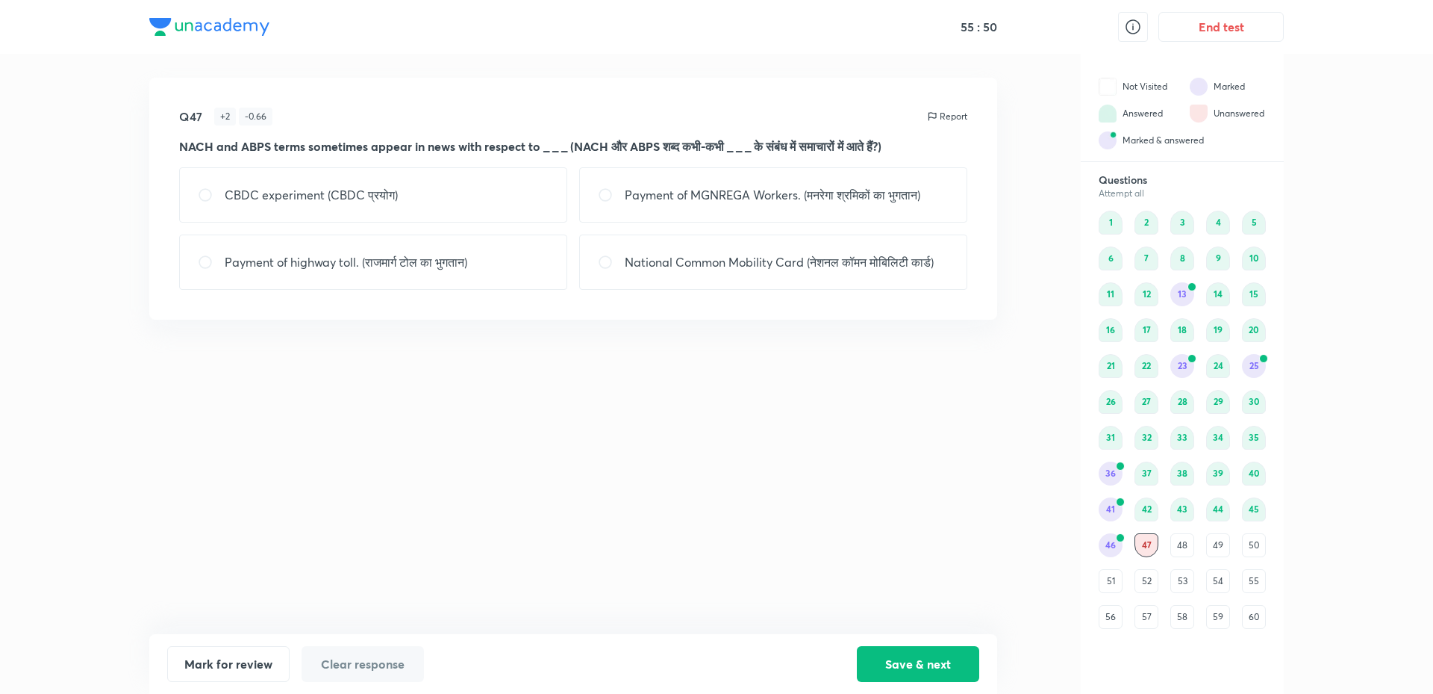
click at [715, 485] on div "Q47 + 2 - 0.66 Report NACH and ABPS terms sometimes appear in news with respect…" at bounding box center [573, 356] width 848 height 556
click at [826, 187] on p "Payment of MGNREGA Workers. (मनरेगा श्रमिकों का भुगतान)" at bounding box center [773, 195] width 296 height 18
radio input "true"
drag, startPoint x: 939, startPoint y: 653, endPoint x: 915, endPoint y: 607, distance: 52.1
click at [939, 654] on button "Save & next" at bounding box center [918, 664] width 122 height 36
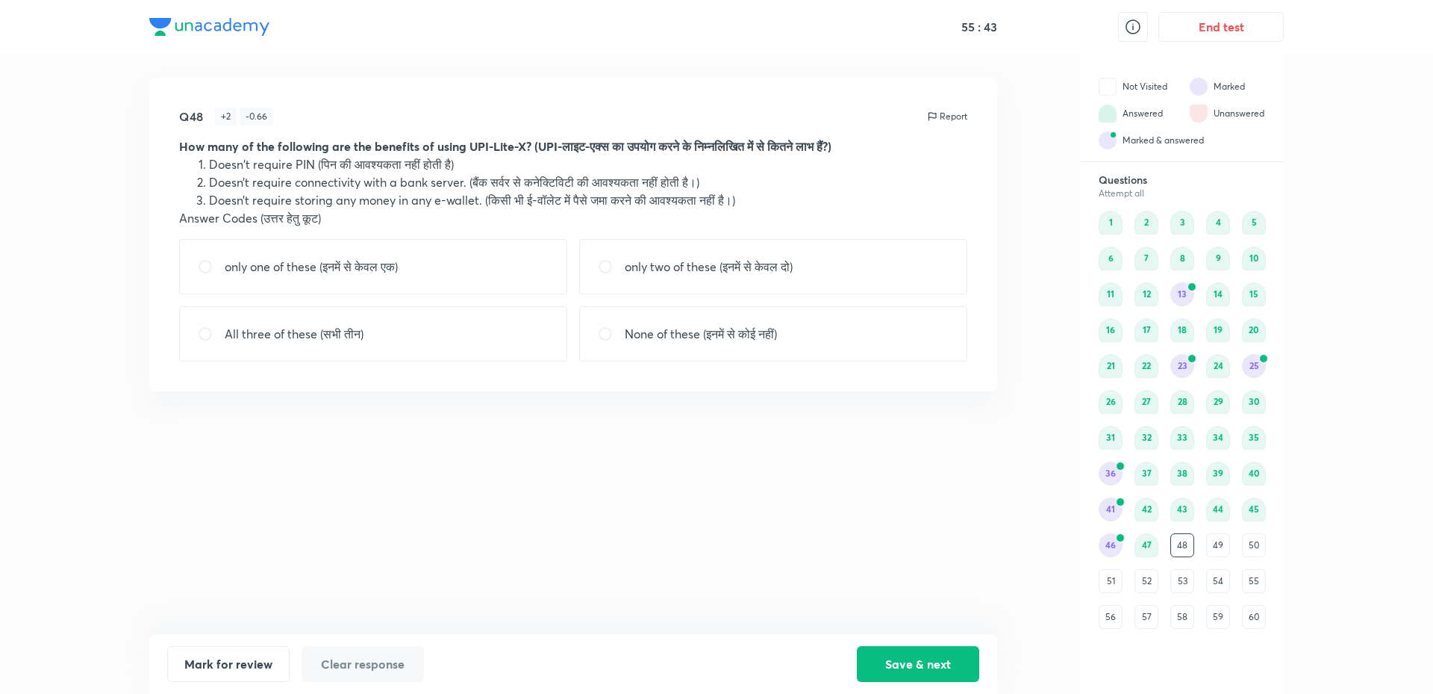
click at [832, 495] on div "Q48 + 2 - 0.66 Report How many of the following are the benefits of using UPI-L…" at bounding box center [573, 356] width 848 height 556
click at [753, 275] on div "only two of these (इनमें से केवल दो)" at bounding box center [773, 266] width 388 height 55
radio input "true"
click at [884, 657] on button "Save & next" at bounding box center [918, 662] width 122 height 36
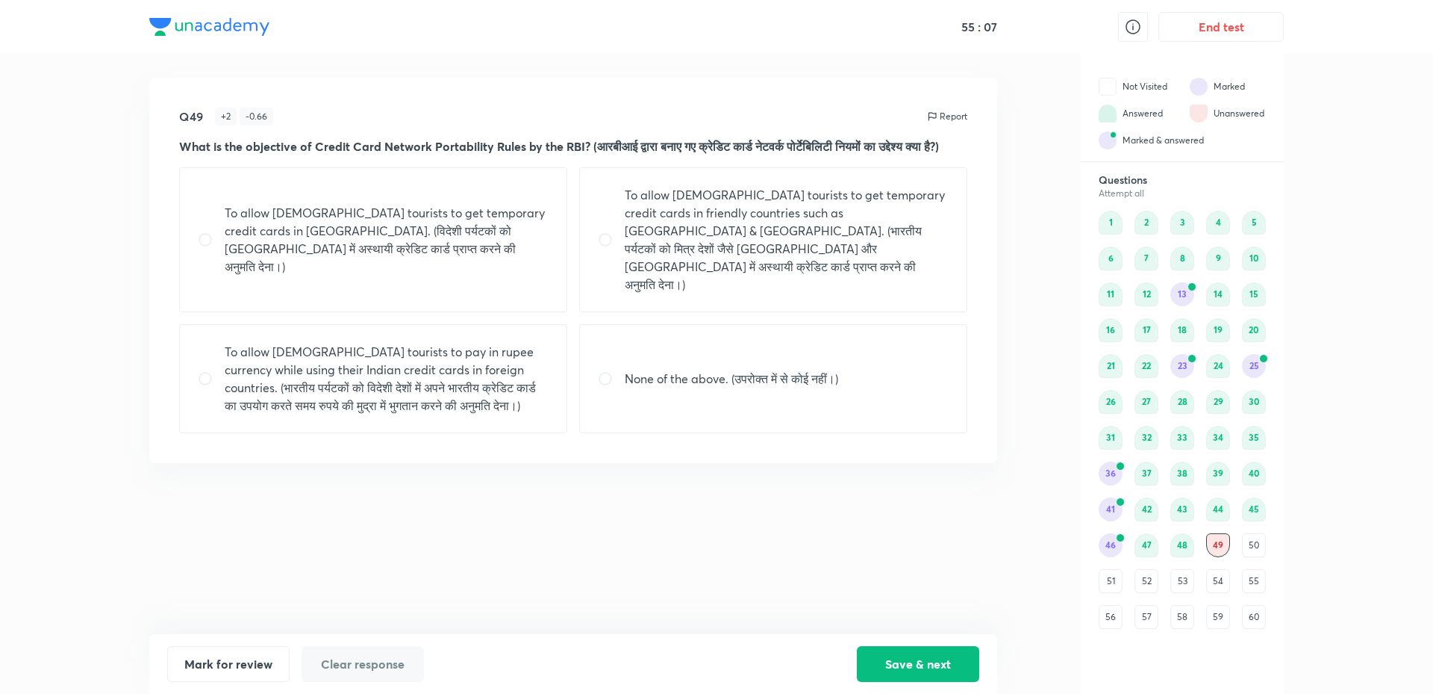
drag, startPoint x: 753, startPoint y: 549, endPoint x: 741, endPoint y: 550, distance: 12.8
click at [750, 549] on div "Q49 + 2 - 0.66 Report What is the objective of Credit Card Network Portability …" at bounding box center [573, 356] width 848 height 556
click at [467, 261] on p "To allow [DEMOGRAPHIC_DATA] tourists to get temporary credit cards in [GEOGRAPH…" at bounding box center [387, 240] width 324 height 72
radio input "true"
click at [239, 670] on button "Mark for review" at bounding box center [228, 662] width 122 height 36
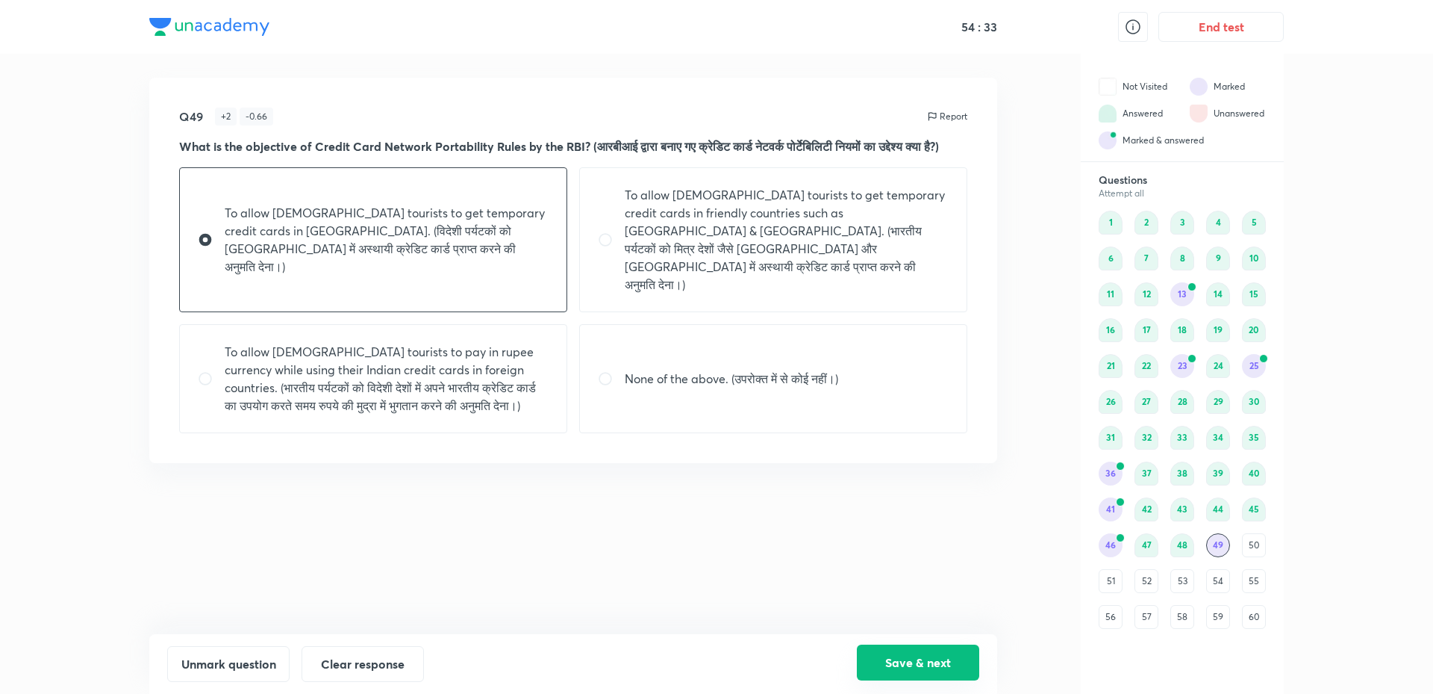
click at [938, 655] on button "Save & next" at bounding box center [918, 662] width 122 height 36
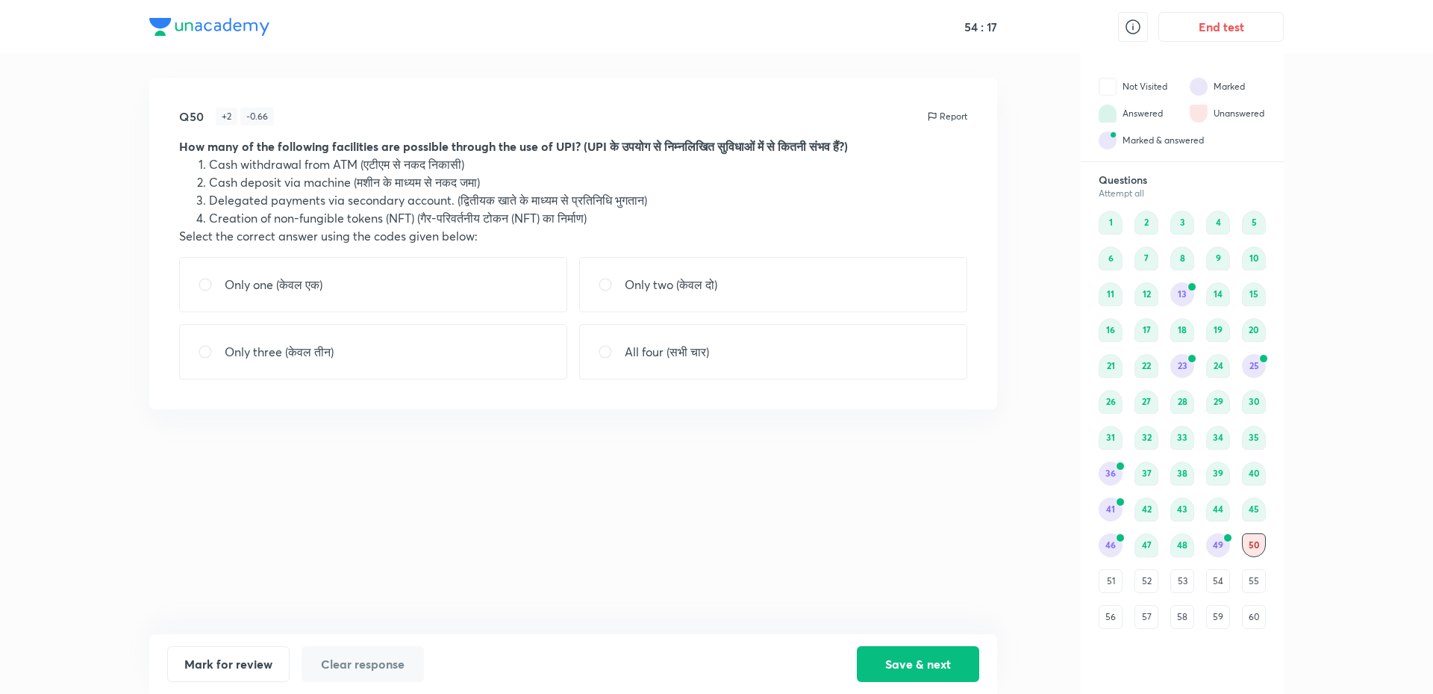
click at [655, 364] on div "All four (सभी चार)" at bounding box center [773, 351] width 388 height 55
radio input "true"
drag, startPoint x: 917, startPoint y: 671, endPoint x: 864, endPoint y: 648, distance: 57.8
click at [917, 670] on button "Save & next" at bounding box center [918, 662] width 122 height 36
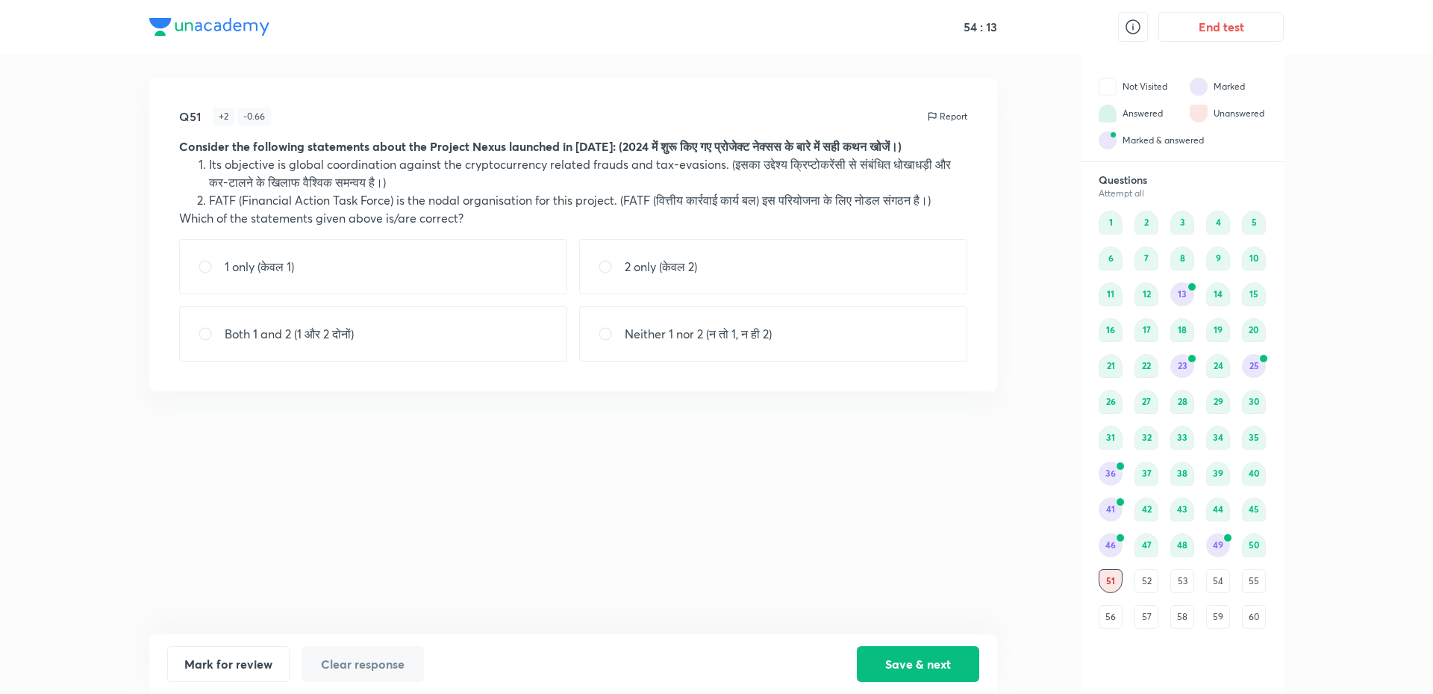
click at [1262, 547] on div "50" at bounding box center [1254, 545] width 24 height 24
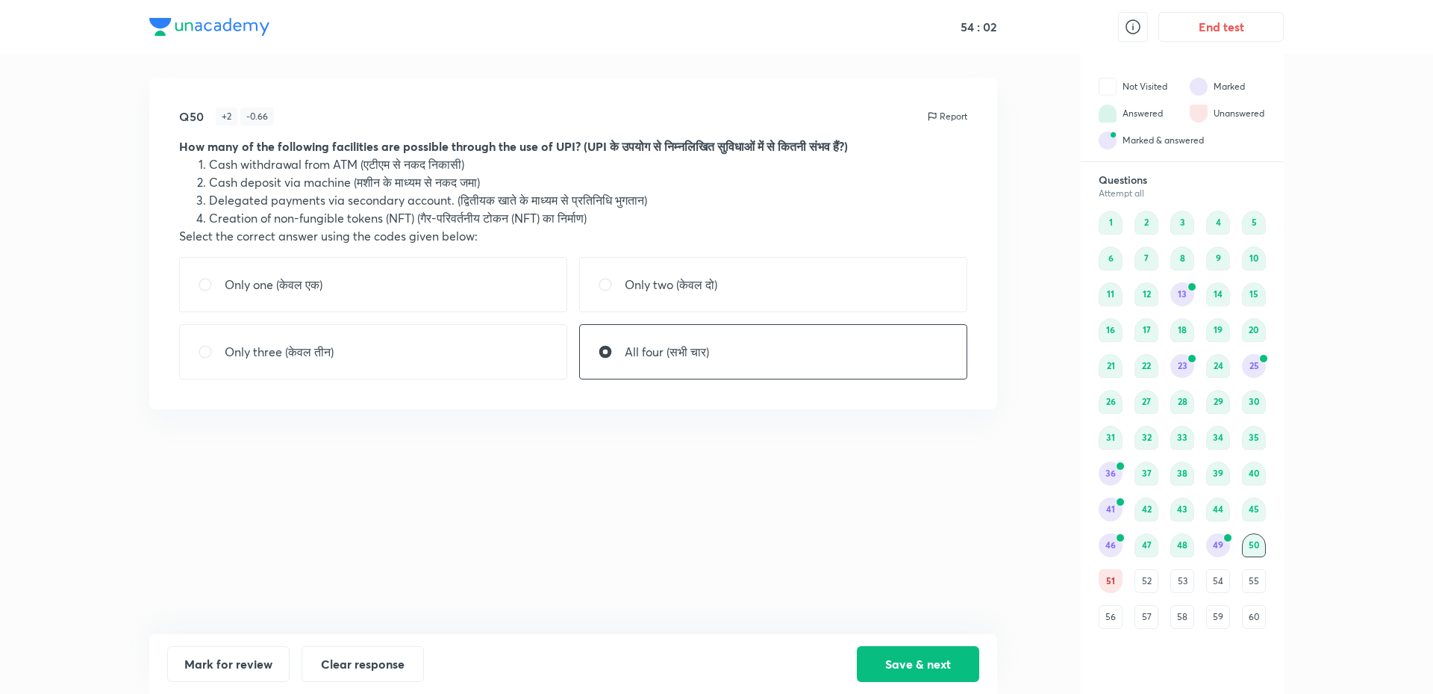
click at [474, 347] on div "Only three (केवल तीन)" at bounding box center [373, 351] width 388 height 55
radio input "true"
radio input "false"
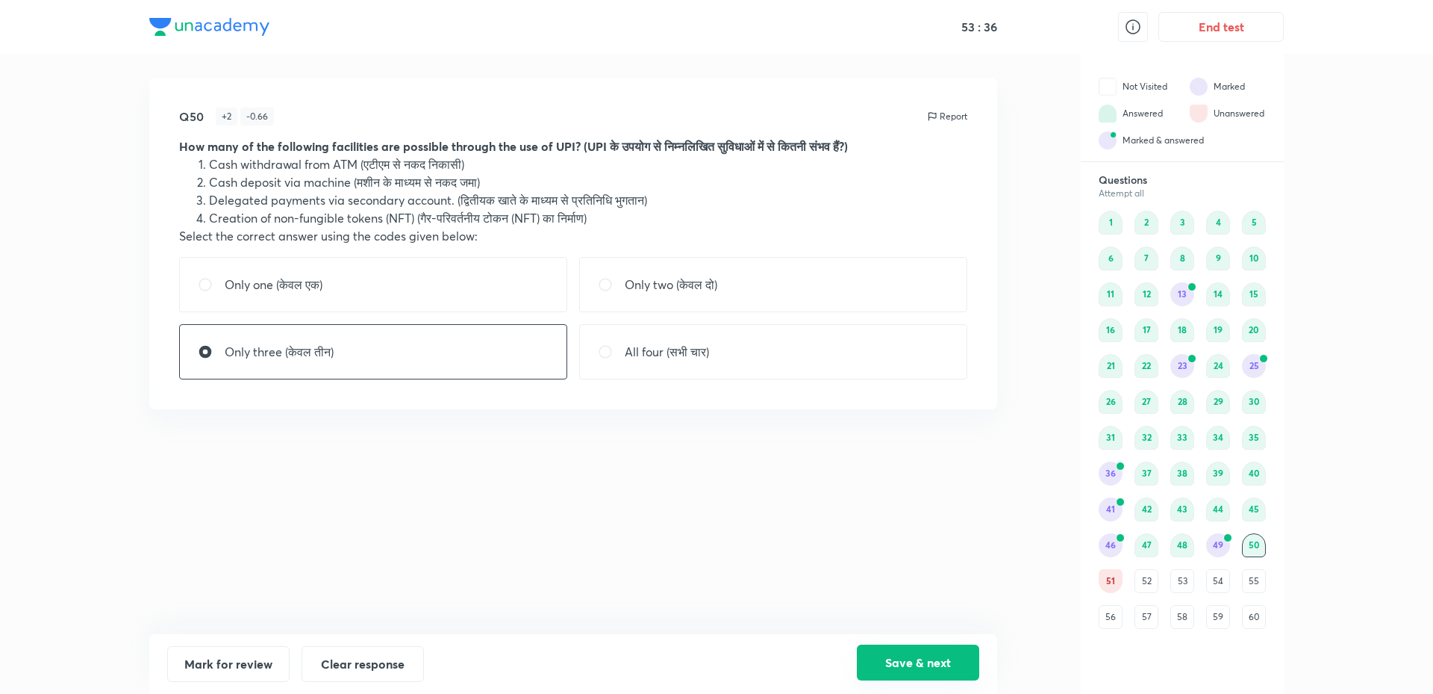
drag, startPoint x: 889, startPoint y: 666, endPoint x: 892, endPoint y: 651, distance: 15.2
click at [891, 664] on button "Save & next" at bounding box center [918, 662] width 122 height 36
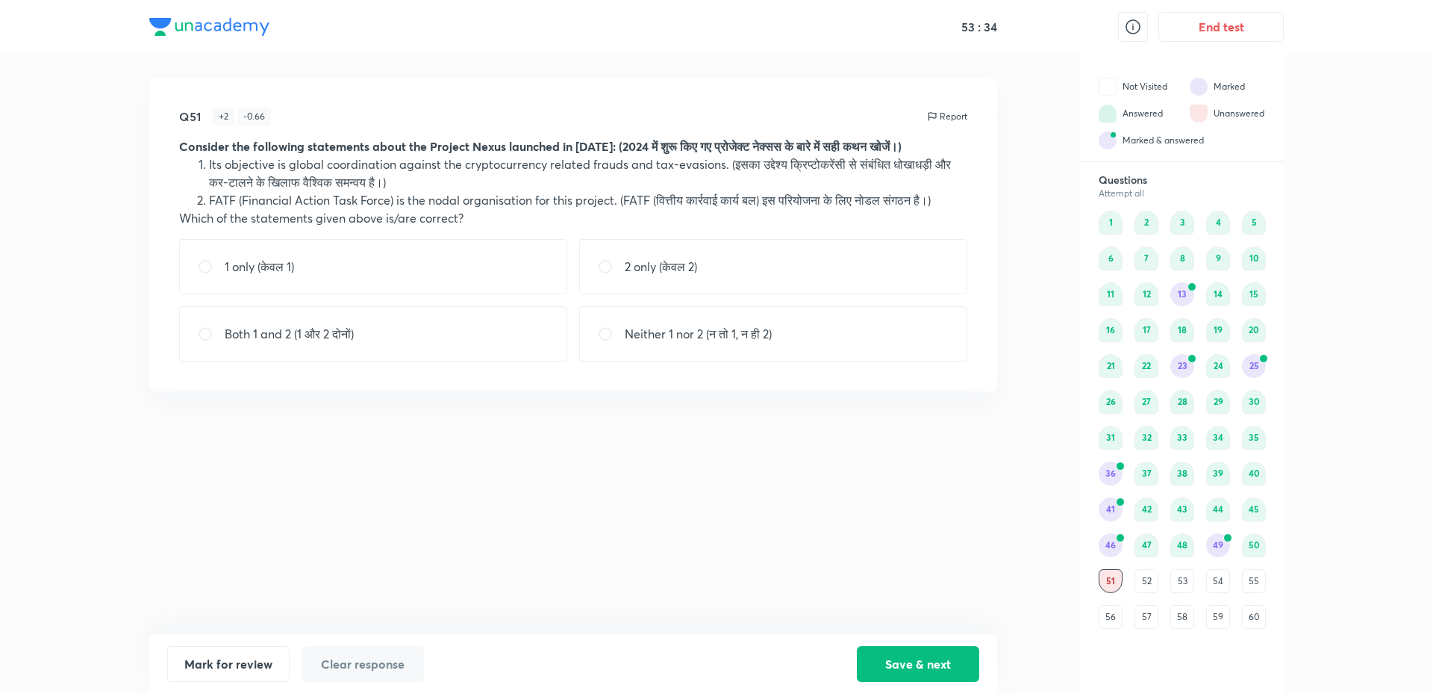
click at [676, 485] on div "Q51 + 2 - 0.66 Report Consider the following statements about the Project Nexus…" at bounding box center [573, 356] width 848 height 556
click at [677, 485] on div "Q51 + 2 - 0.66 Report Consider the following statements about the Project Nexus…" at bounding box center [573, 356] width 848 height 556
click at [789, 327] on div "Neither 1 nor 2 (न तो 1, न ही 2)" at bounding box center [773, 333] width 388 height 55
radio input "true"
drag, startPoint x: 909, startPoint y: 653, endPoint x: 869, endPoint y: 650, distance: 40.4
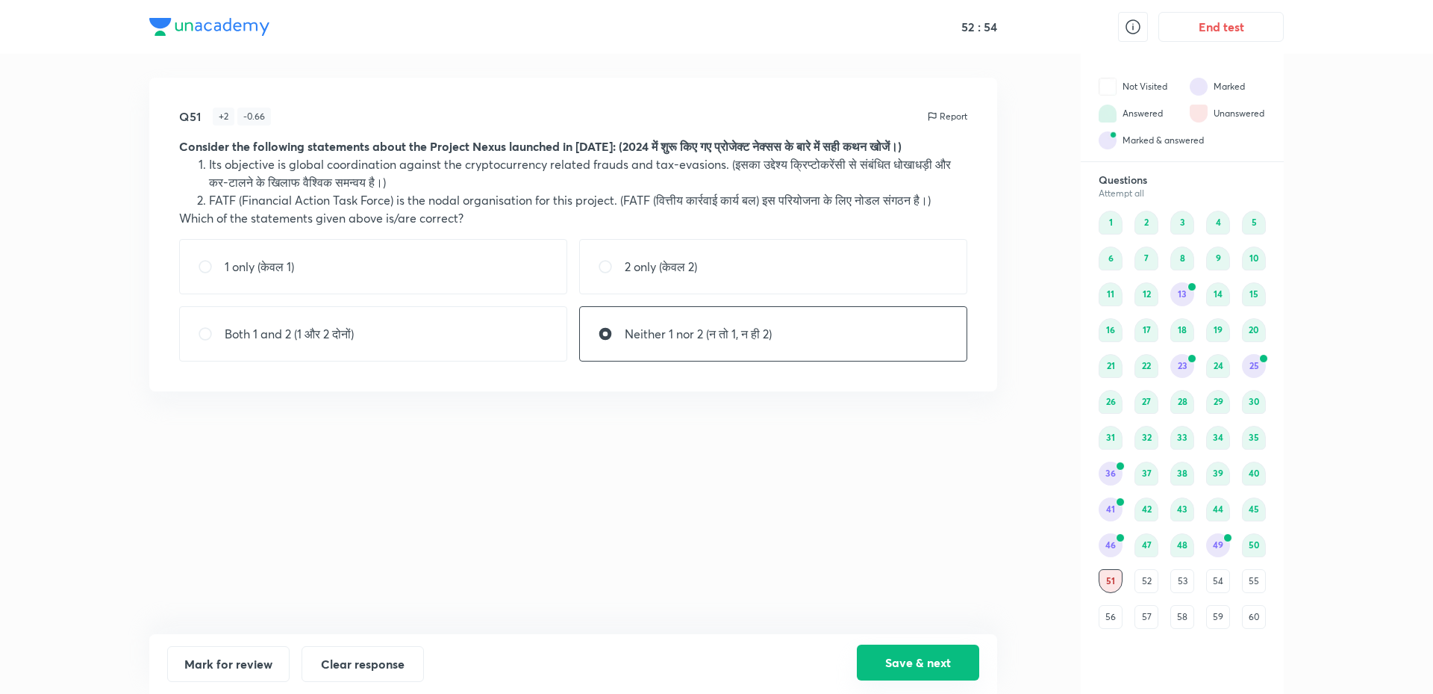
click at [909, 654] on button "Save & next" at bounding box center [918, 662] width 122 height 36
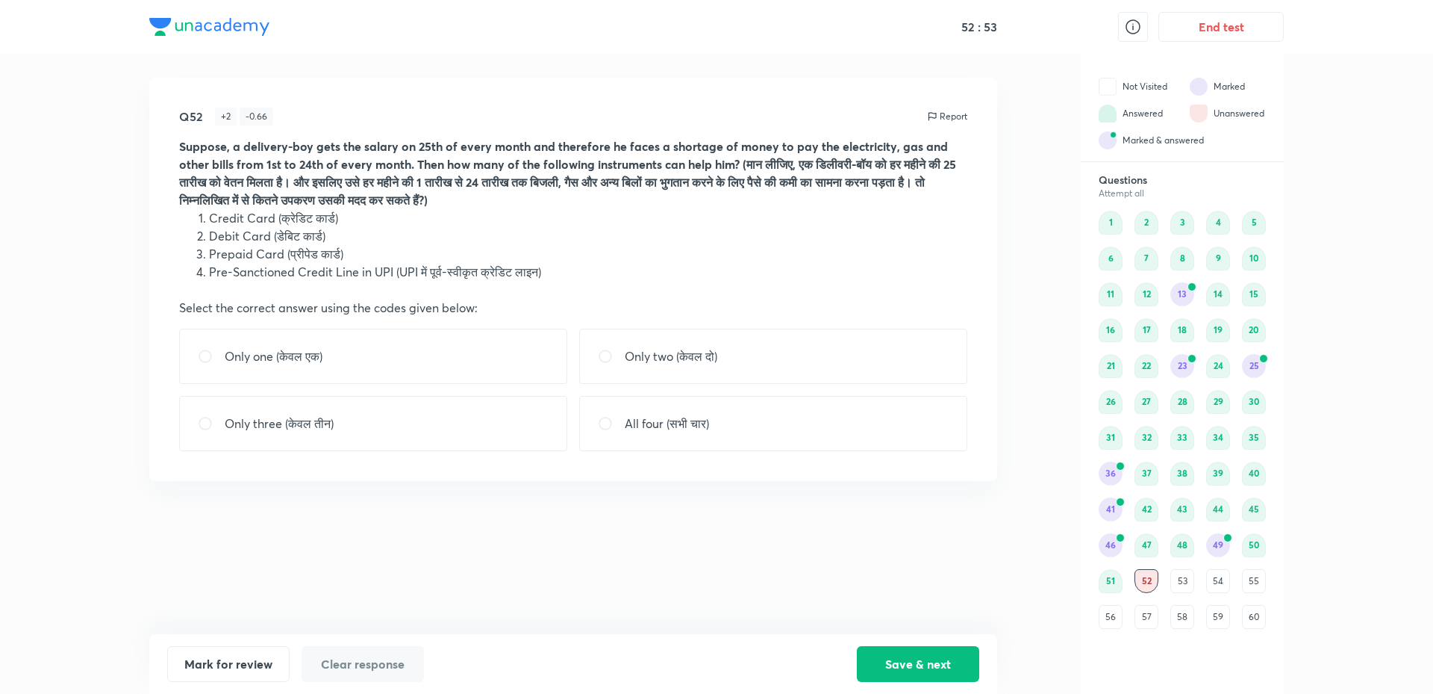
click at [686, 562] on div "Q52 + 2 - 0.66 Report Suppose, a delivery-boy gets the salary on 25th of every …" at bounding box center [573, 356] width 848 height 556
click at [503, 422] on div "Only three (केवल तीन)" at bounding box center [373, 423] width 388 height 55
radio input "true"
drag, startPoint x: 927, startPoint y: 653, endPoint x: 896, endPoint y: 626, distance: 40.2
click at [925, 653] on button "Save & next" at bounding box center [918, 664] width 122 height 36
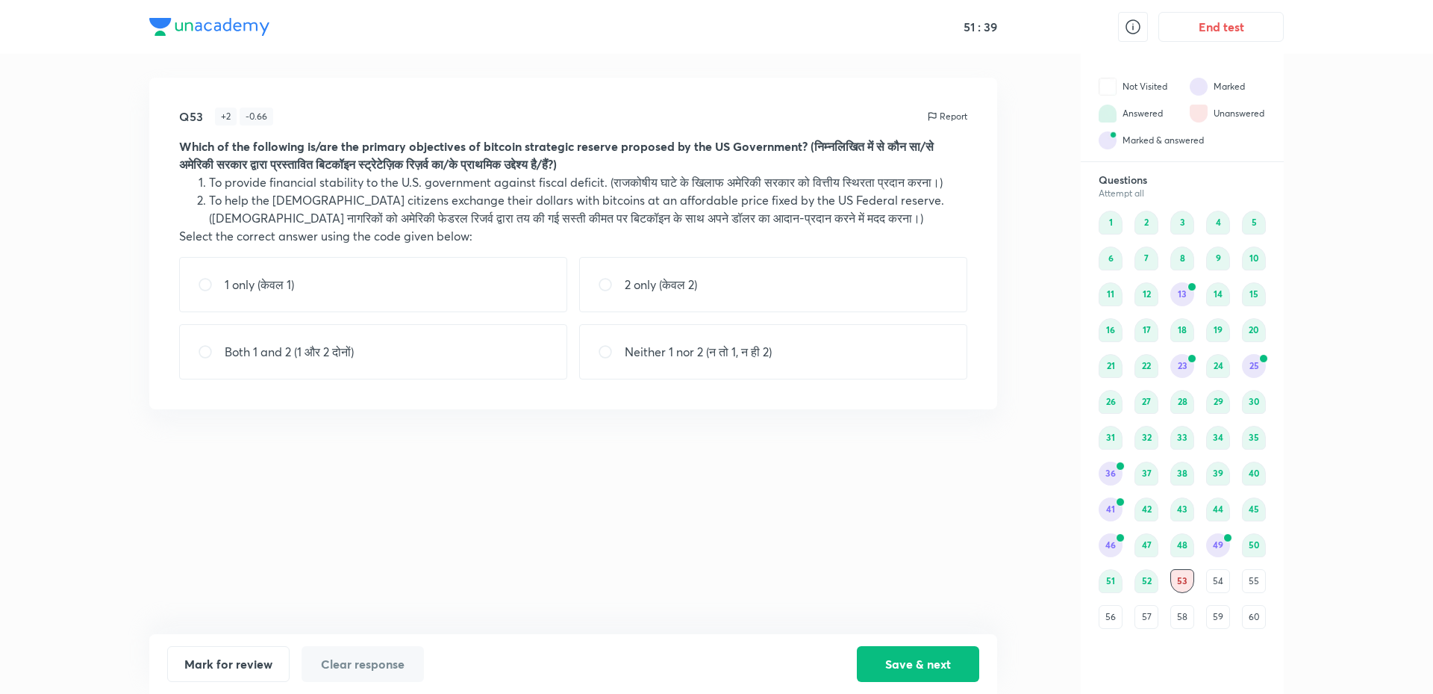
click at [513, 270] on div "1 only (केवल 1)" at bounding box center [373, 284] width 388 height 55
radio input "true"
drag, startPoint x: 890, startPoint y: 661, endPoint x: 830, endPoint y: 605, distance: 81.4
click at [885, 660] on button "Save & next" at bounding box center [918, 664] width 122 height 36
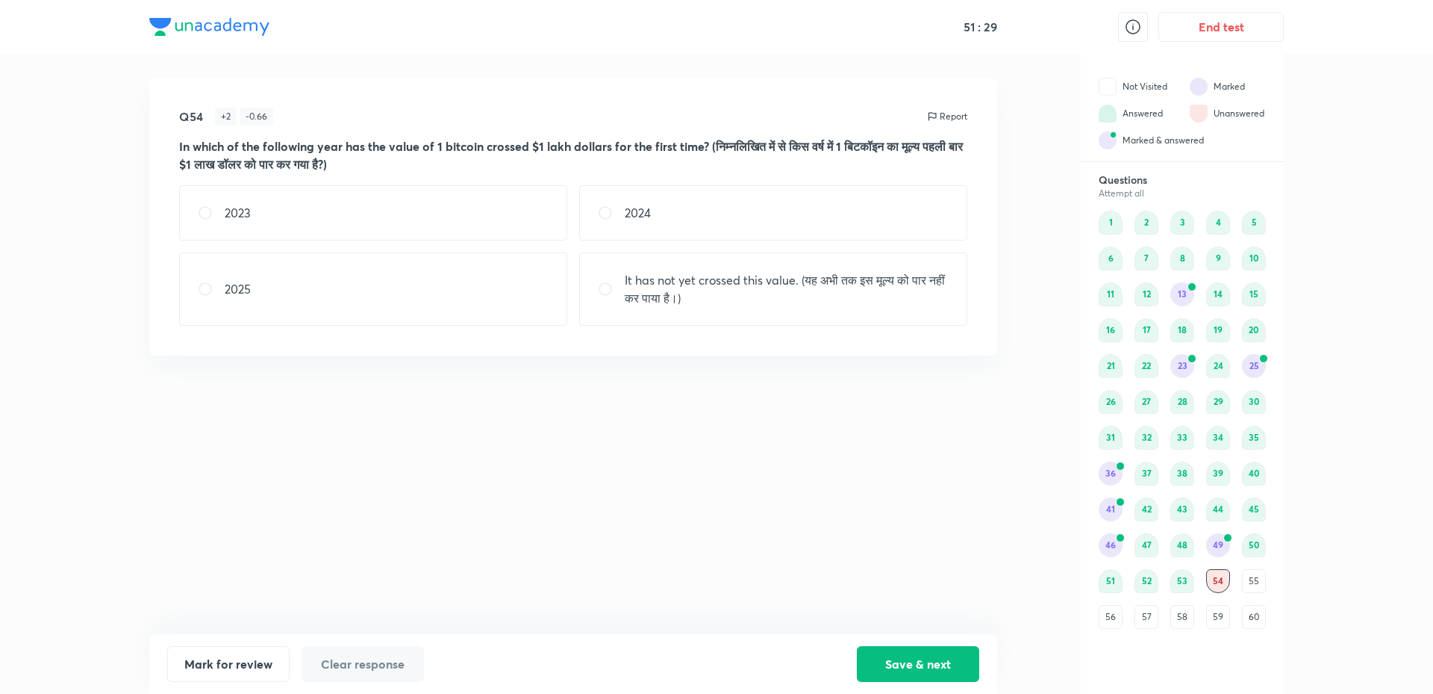
click at [735, 293] on p "It has not yet crossed this value. (यह अभी तक इस मूल्य को पार नहीं कर पाया है।)" at bounding box center [787, 289] width 324 height 36
radio input "true"
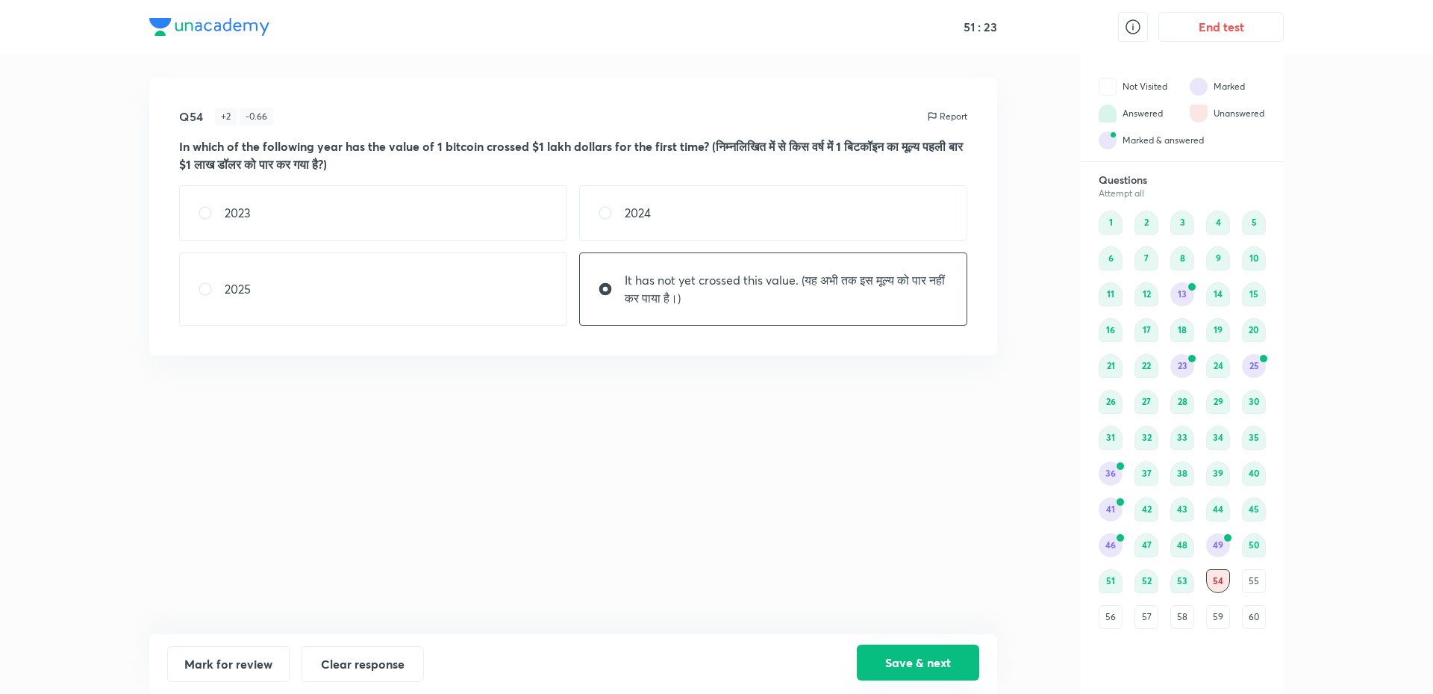
click at [878, 661] on button "Save & next" at bounding box center [918, 662] width 122 height 36
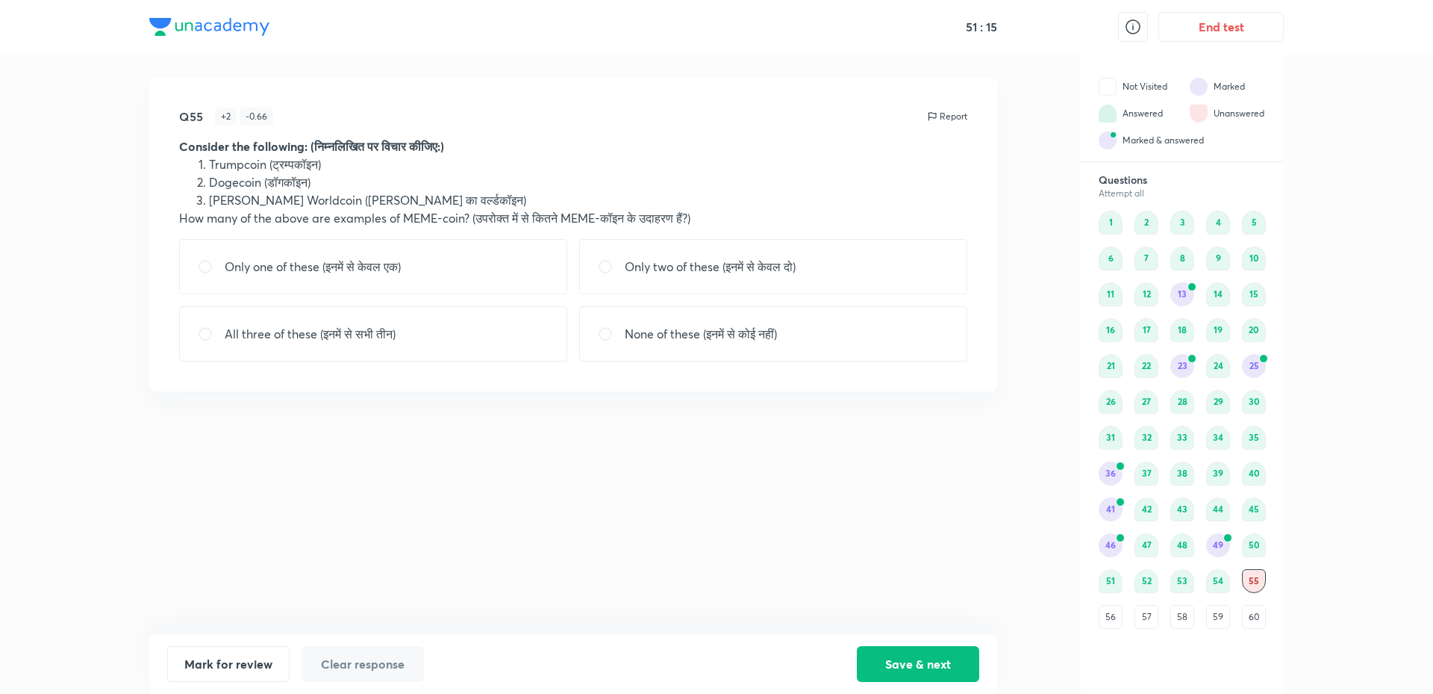
click at [694, 274] on p "Only two of these (इनमें से केवल दो)" at bounding box center [710, 267] width 171 height 18
radio input "true"
drag, startPoint x: 923, startPoint y: 652, endPoint x: 756, endPoint y: 561, distance: 189.4
click at [923, 650] on button "Save & next" at bounding box center [918, 664] width 122 height 36
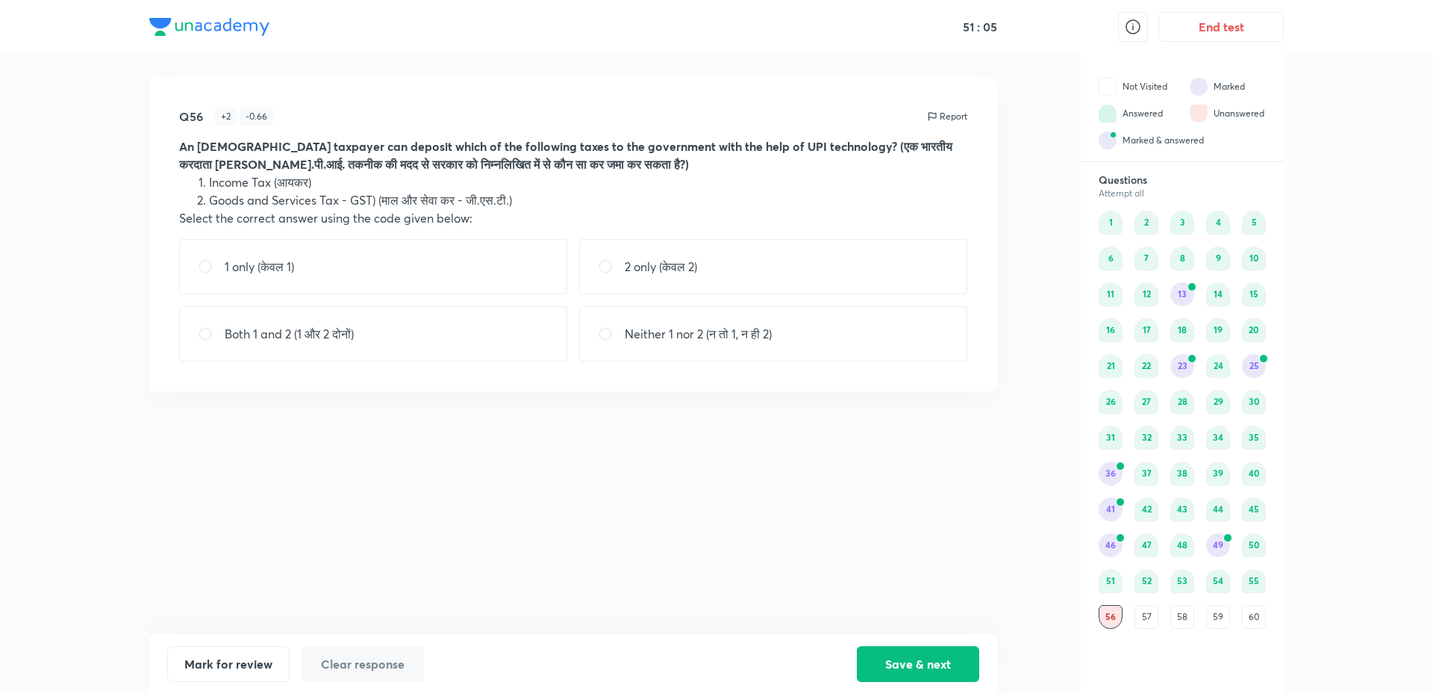
click at [472, 331] on div "Both 1 and 2 (1 और 2 दोनों)" at bounding box center [373, 333] width 388 height 55
click at [399, 331] on div "Both 1 and 2 (1 और 2 दोनों)" at bounding box center [373, 333] width 388 height 55
radio input "false"
click at [461, 479] on div "Q56 + 2 - 0.66 Report An [DEMOGRAPHIC_DATA] taxpayer can deposit which of the f…" at bounding box center [573, 356] width 848 height 556
click at [464, 275] on div "1 only (केवल 1)" at bounding box center [373, 266] width 388 height 55
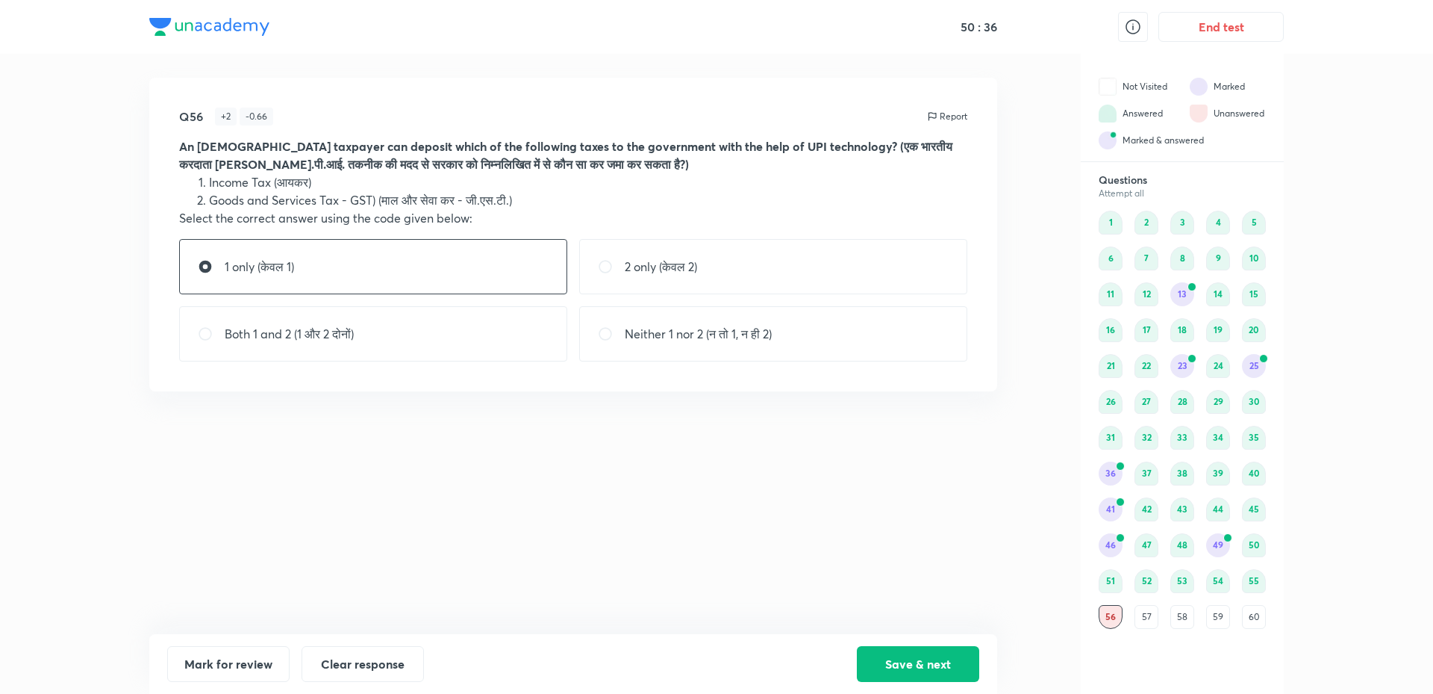
click at [454, 548] on div "Q56 + 2 - 0.66 Report An [DEMOGRAPHIC_DATA] taxpayer can deposit which of the f…" at bounding box center [573, 356] width 848 height 556
click at [529, 326] on div "Both 1 and 2 (1 और 2 दोनों)" at bounding box center [373, 333] width 388 height 55
radio input "false"
radio input "true"
click at [266, 662] on button "Mark for review" at bounding box center [228, 662] width 122 height 36
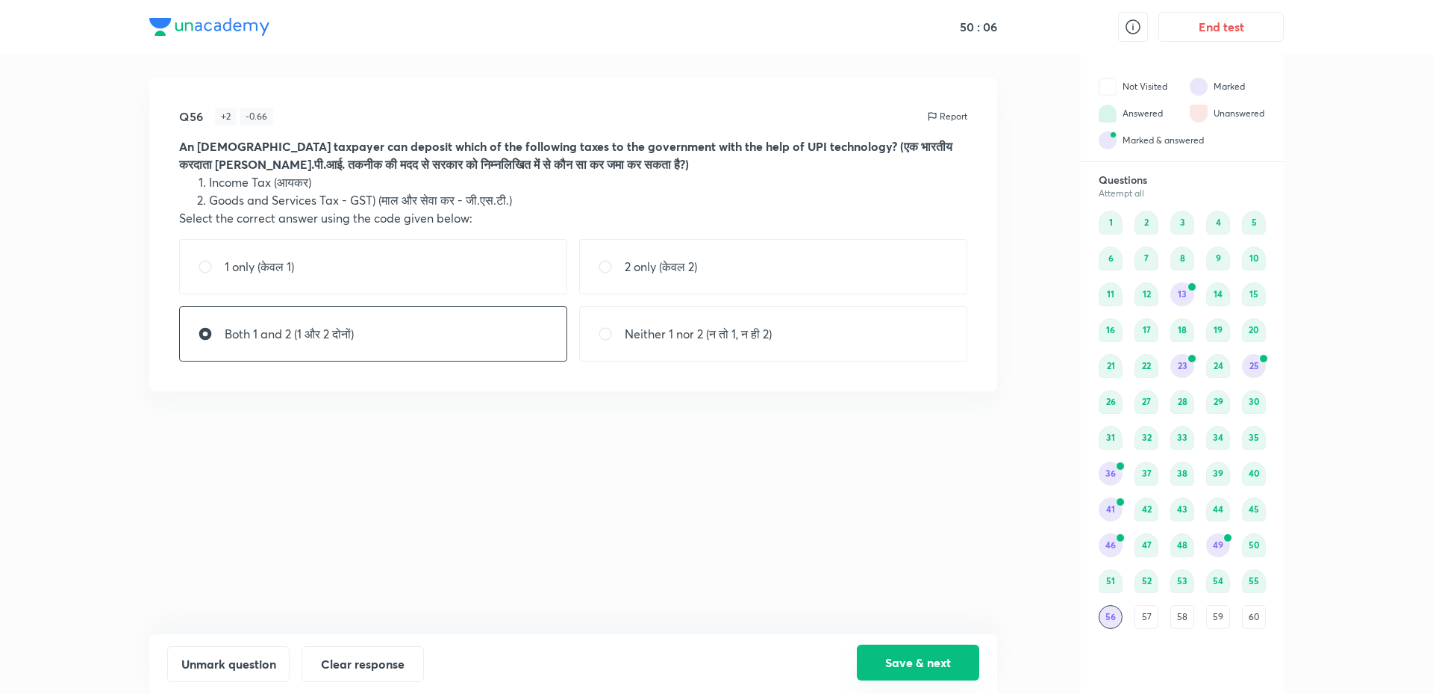
click at [888, 659] on button "Save & next" at bounding box center [918, 662] width 122 height 36
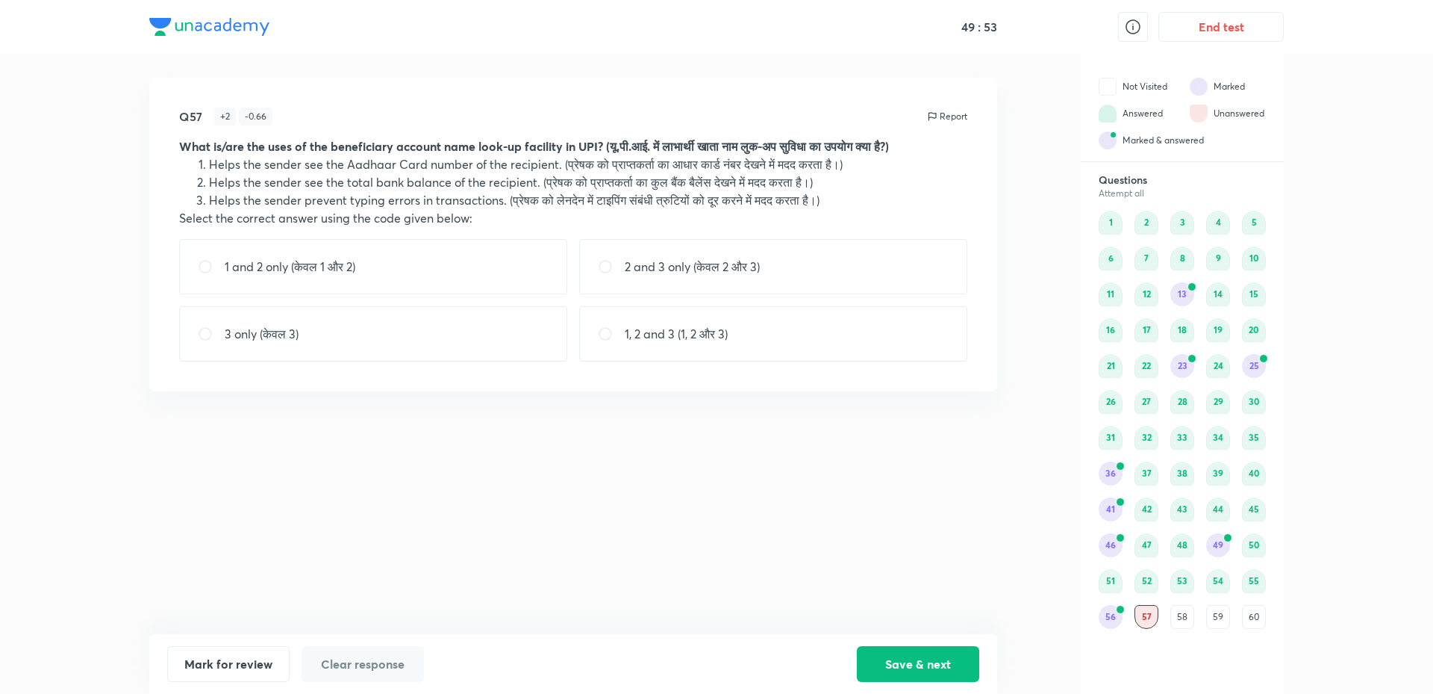
click at [500, 334] on div "3 only (केवल 3)" at bounding box center [373, 333] width 388 height 55
radio input "true"
click at [925, 654] on button "Save & next" at bounding box center [918, 662] width 122 height 36
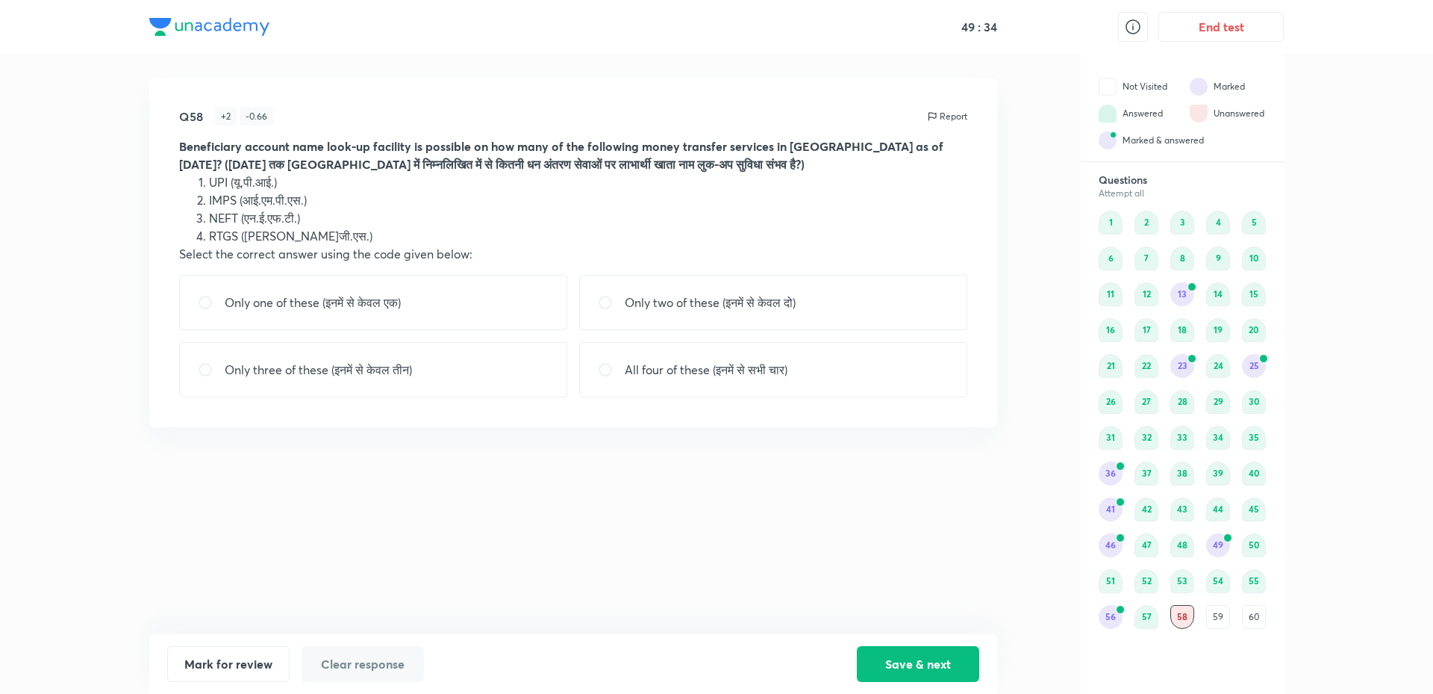
click at [650, 371] on p "All four of these (इनमें से सभी चार)" at bounding box center [706, 370] width 163 height 18
radio input "true"
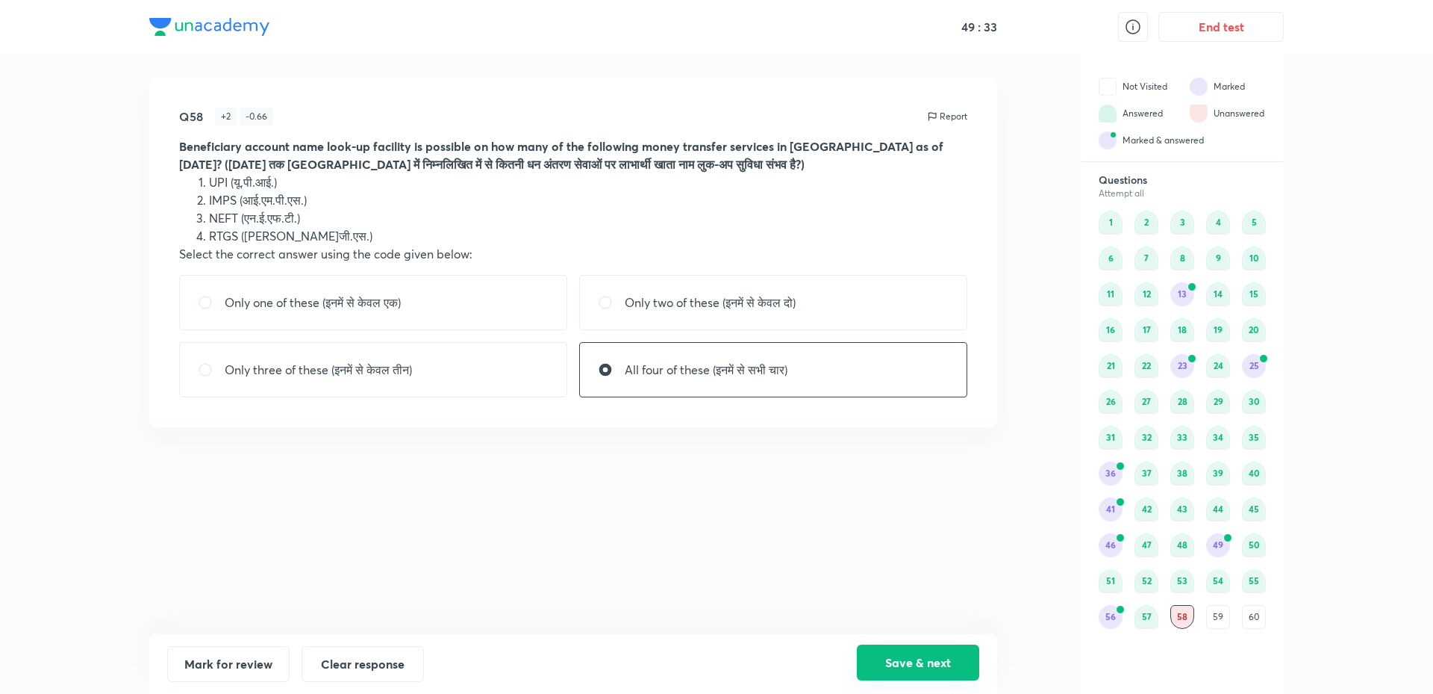
click at [888, 664] on button "Save & next" at bounding box center [918, 662] width 122 height 36
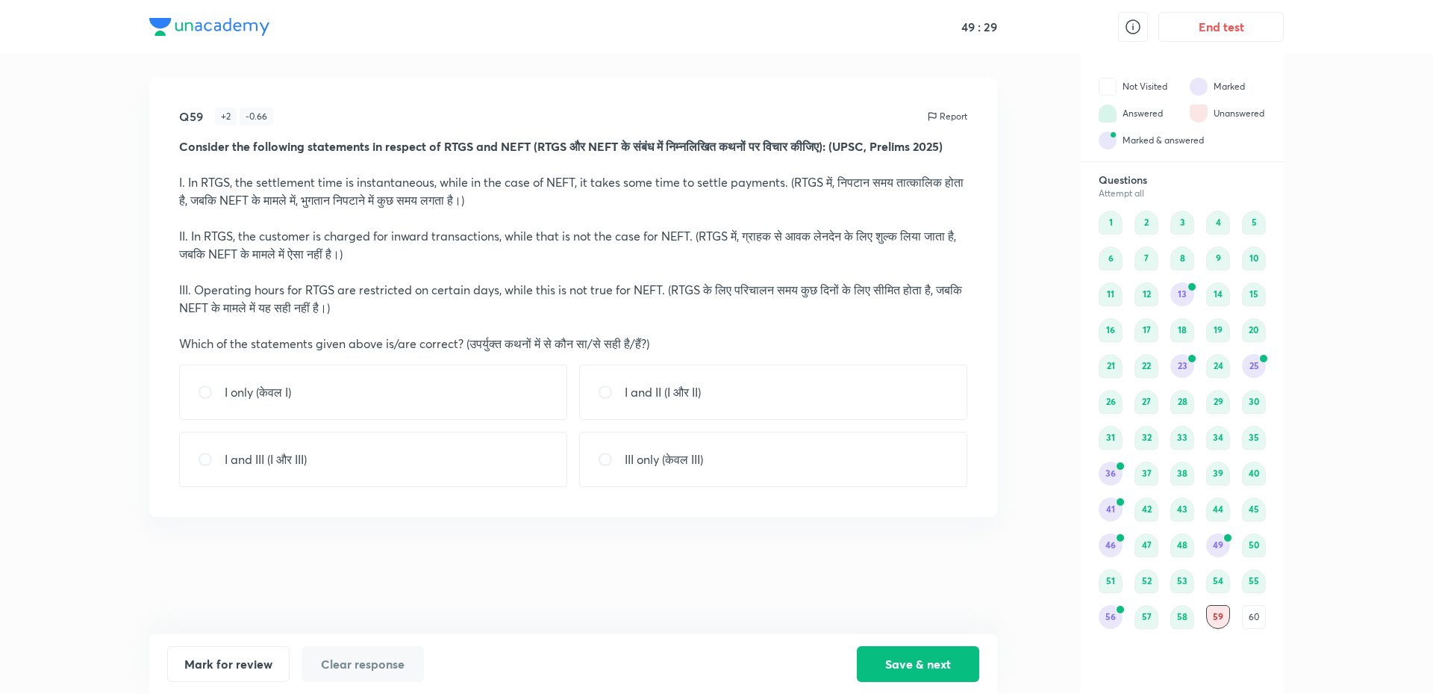
click at [1171, 612] on div "58" at bounding box center [1183, 617] width 24 height 24
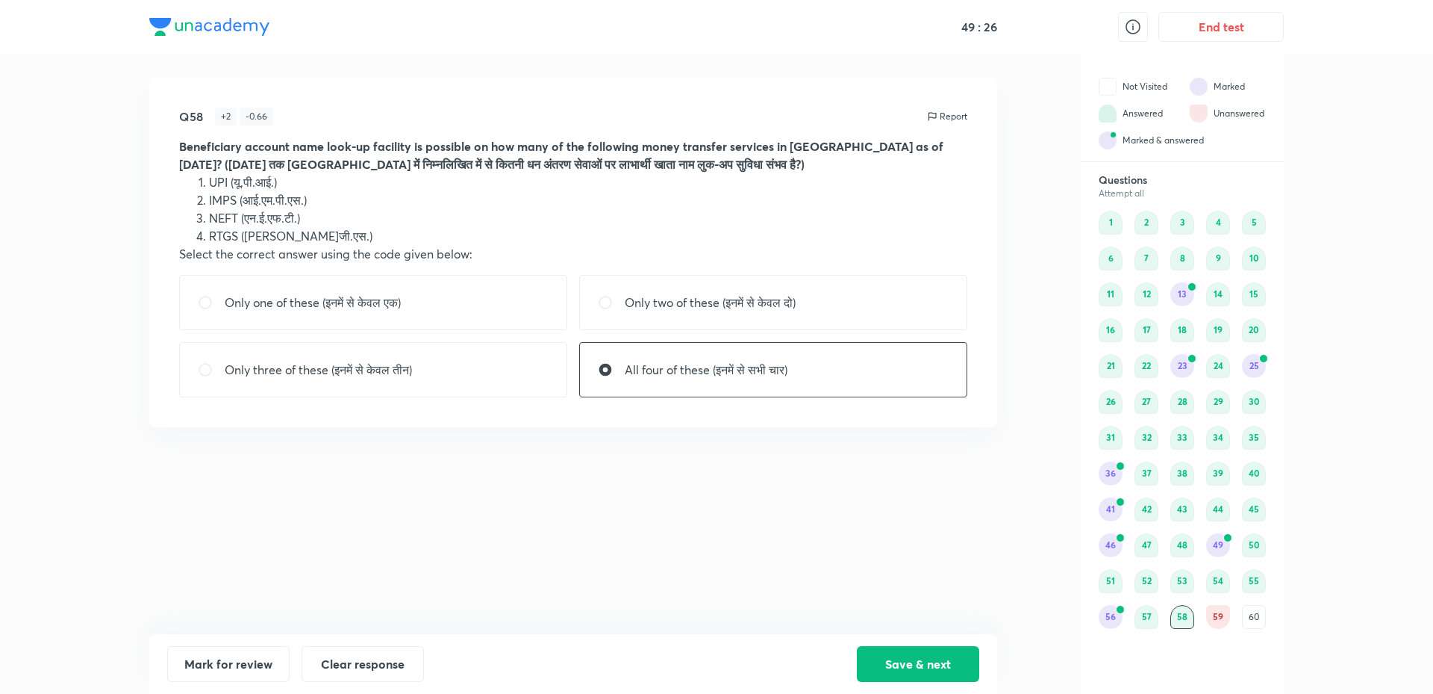
click at [1214, 621] on div "59" at bounding box center [1218, 617] width 24 height 24
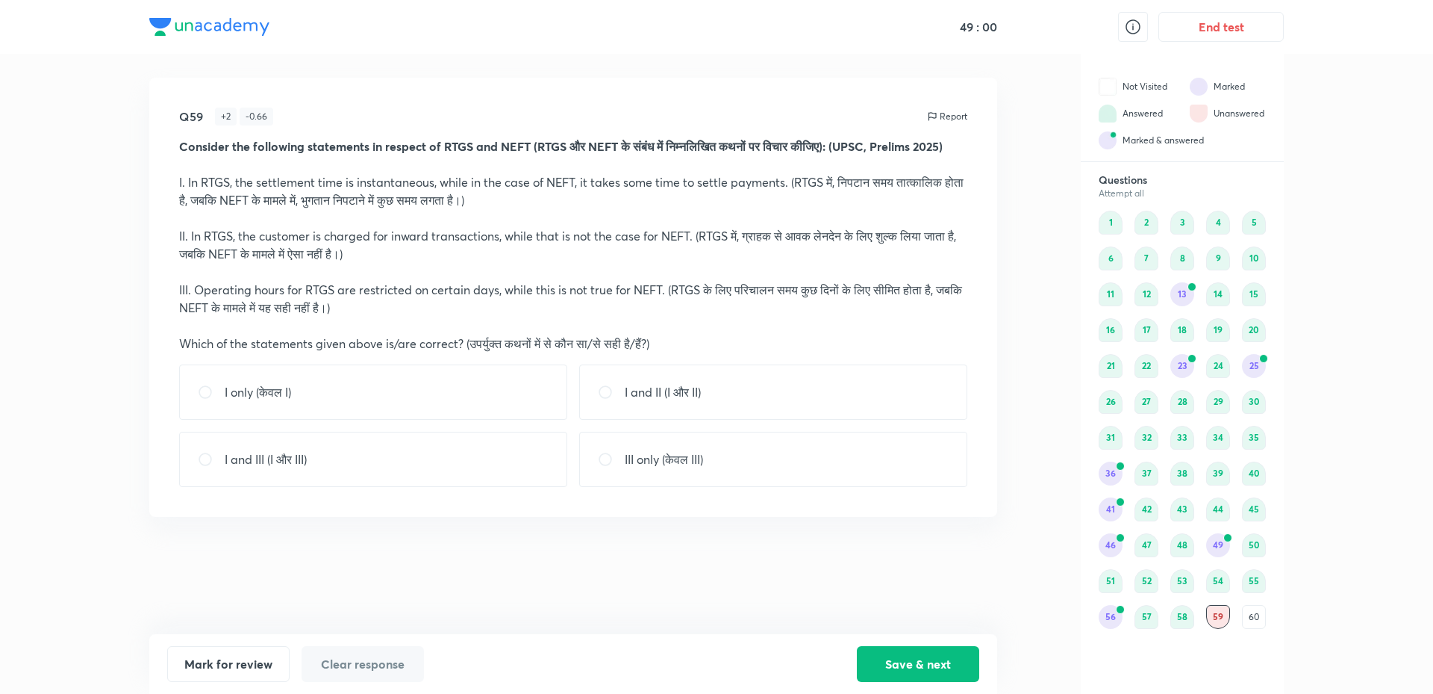
click at [527, 413] on div "I only (केवल I)" at bounding box center [373, 391] width 388 height 55
radio input "true"
click at [923, 655] on button "Save & next" at bounding box center [918, 662] width 122 height 36
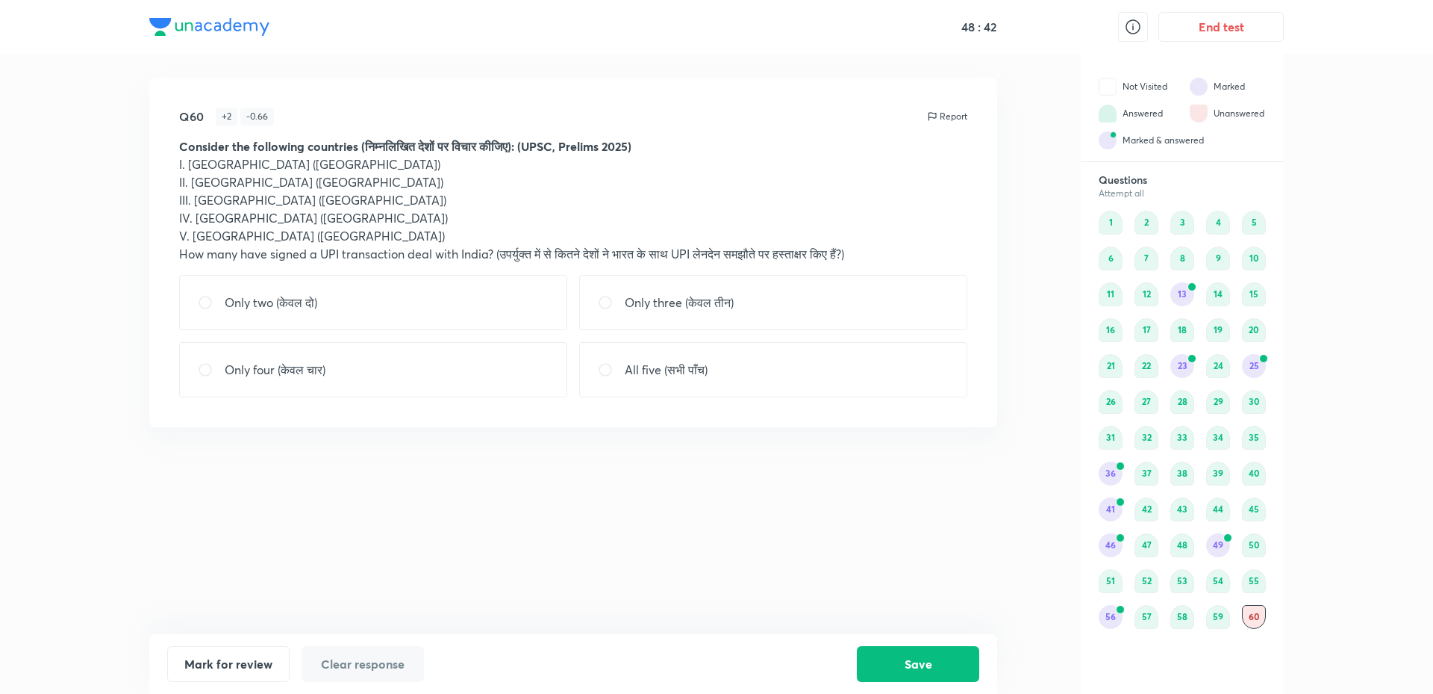
click at [661, 308] on p "Only three (केवल तीन)" at bounding box center [679, 302] width 109 height 18
radio input "true"
click at [951, 661] on button "Save" at bounding box center [918, 662] width 122 height 36
click at [1198, 30] on button "End test" at bounding box center [1221, 25] width 125 height 30
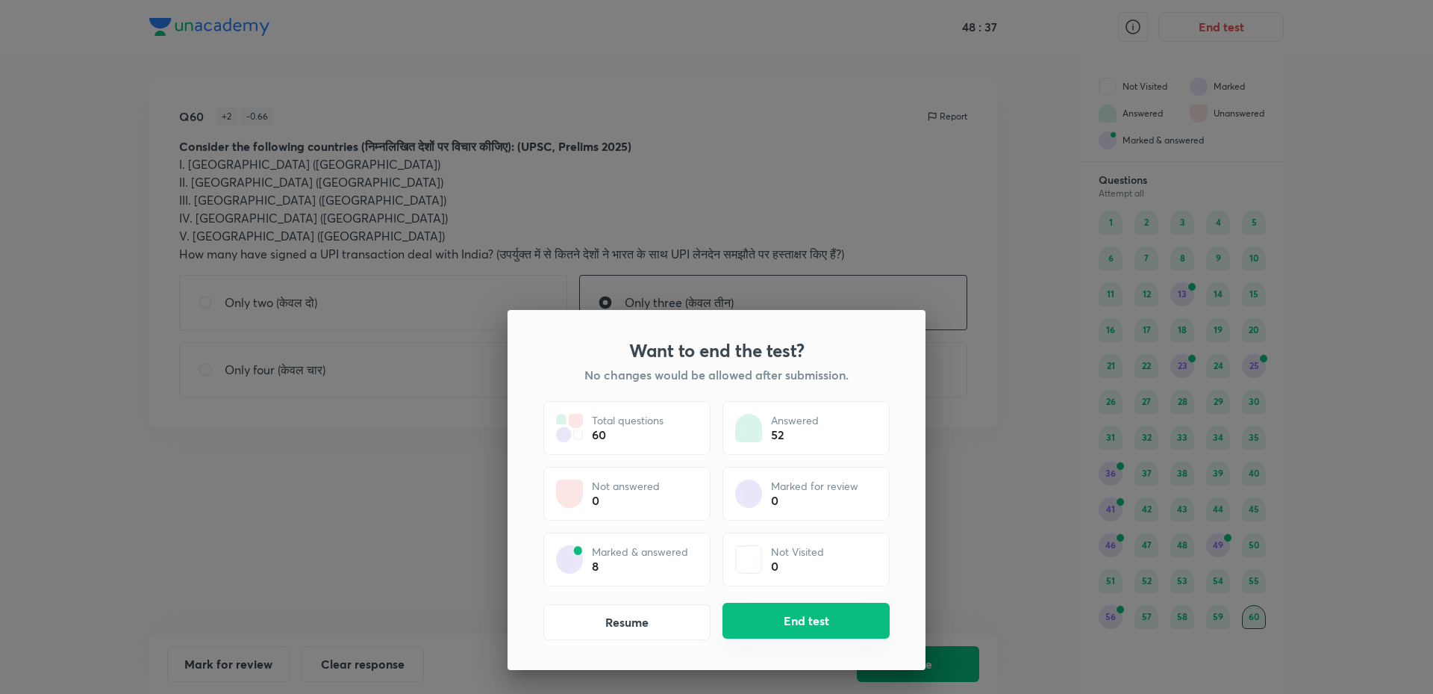
click at [753, 626] on button "End test" at bounding box center [806, 620] width 167 height 36
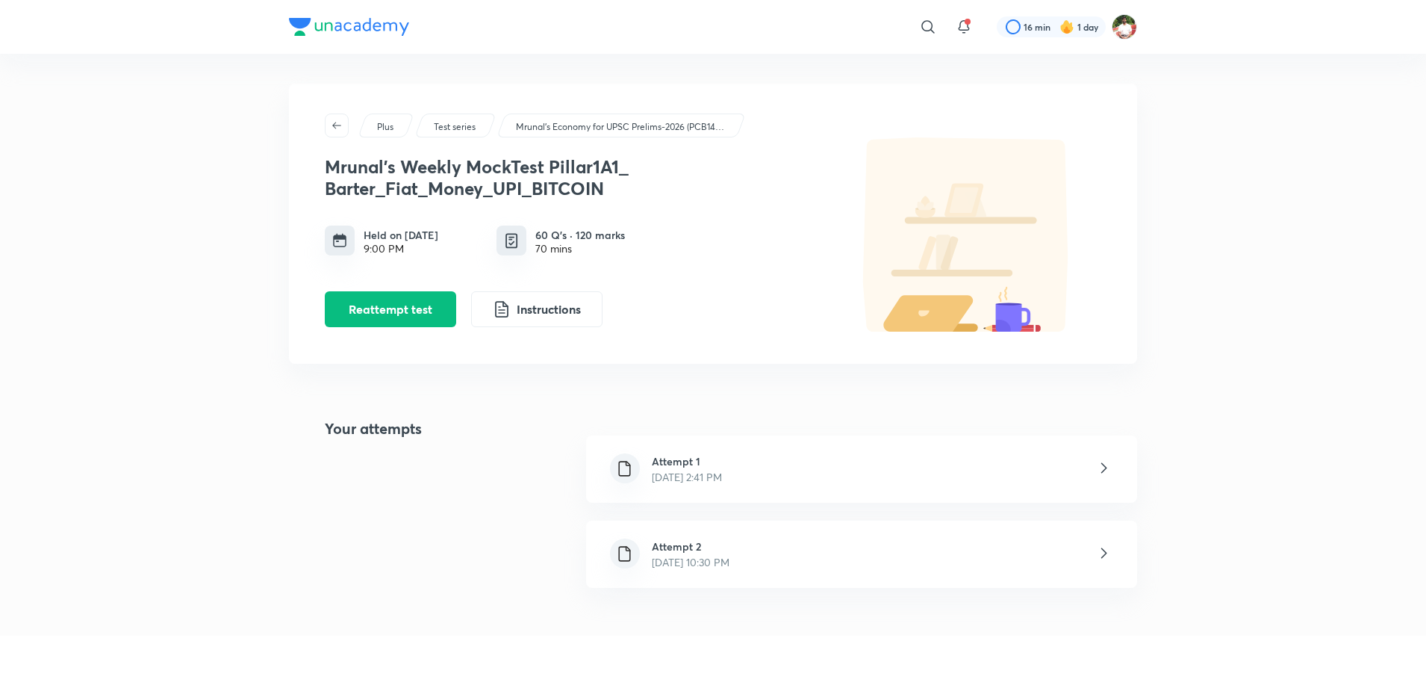
click at [1097, 552] on icon at bounding box center [1103, 553] width 19 height 19
click at [722, 467] on h6 "Attempt 1" at bounding box center [687, 461] width 70 height 16
click at [806, 555] on div "Attempt 2 [DATE] 10:30 PM" at bounding box center [861, 553] width 551 height 67
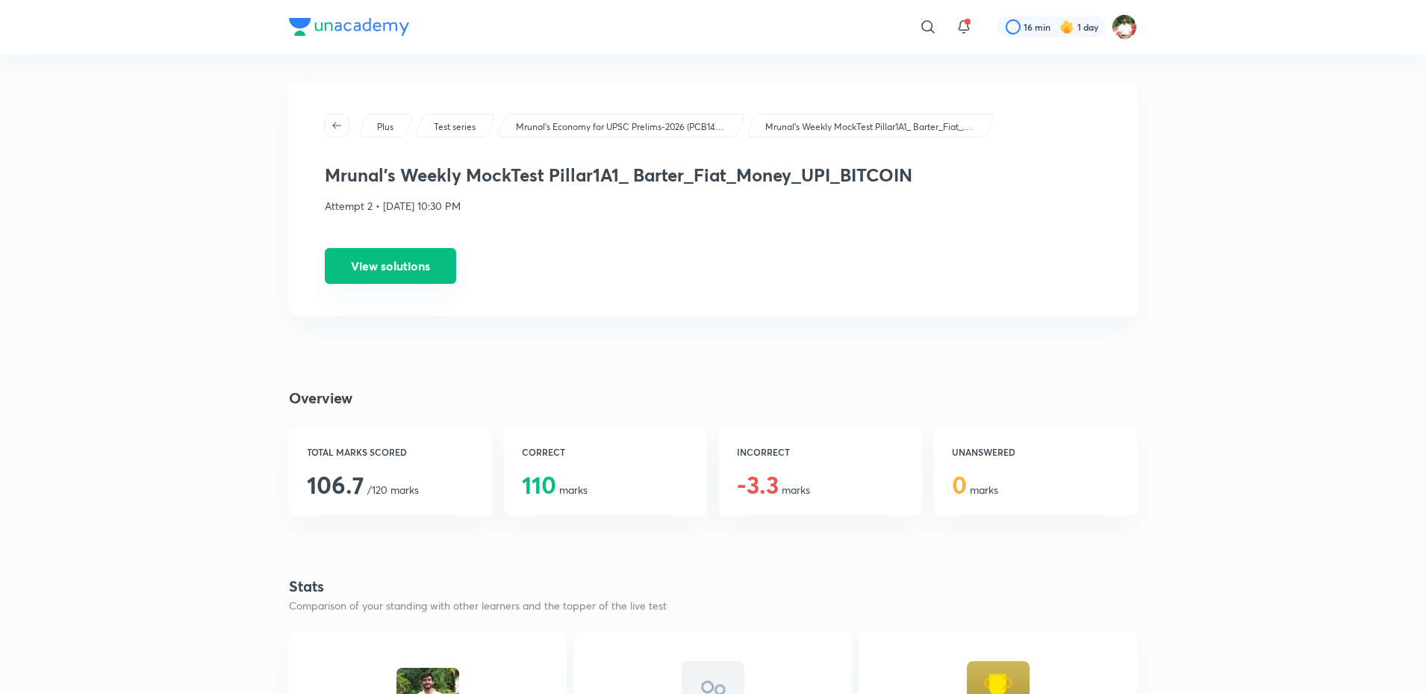
click at [376, 261] on button "View solutions" at bounding box center [390, 266] width 131 height 36
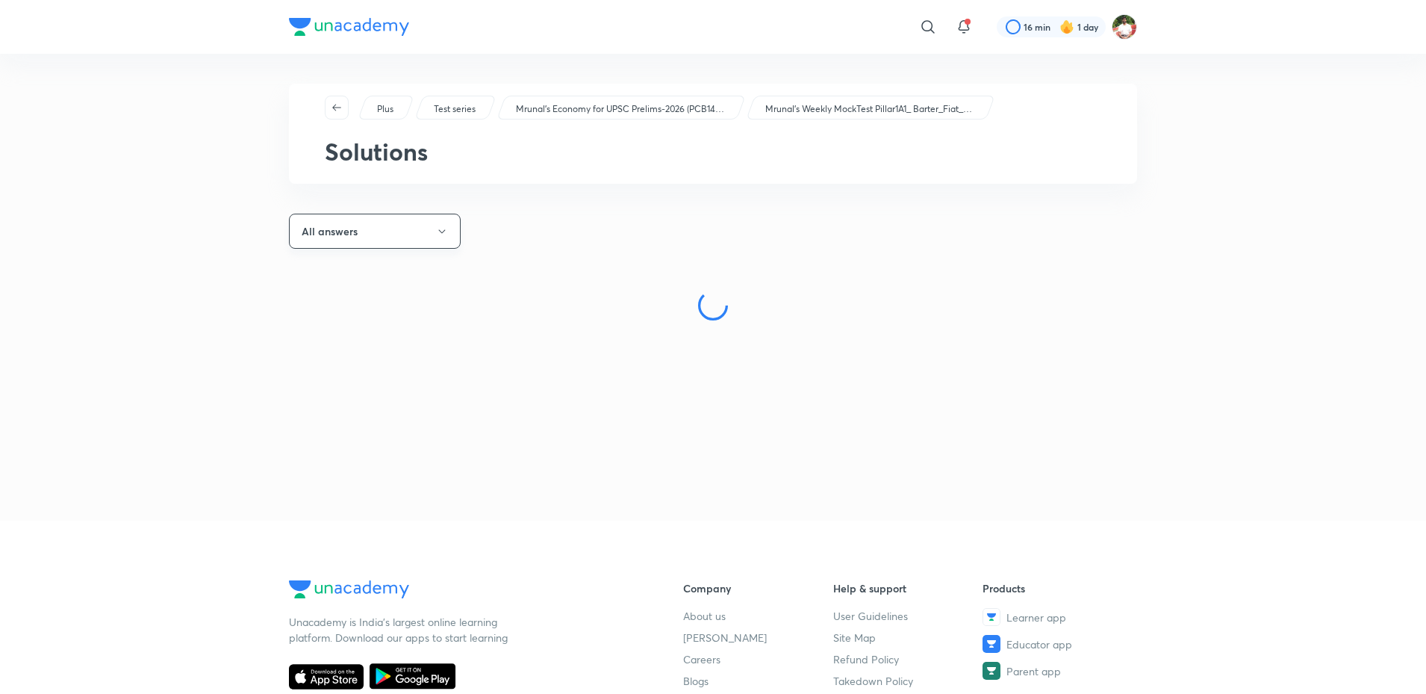
click at [370, 238] on button "All answers" at bounding box center [375, 231] width 172 height 35
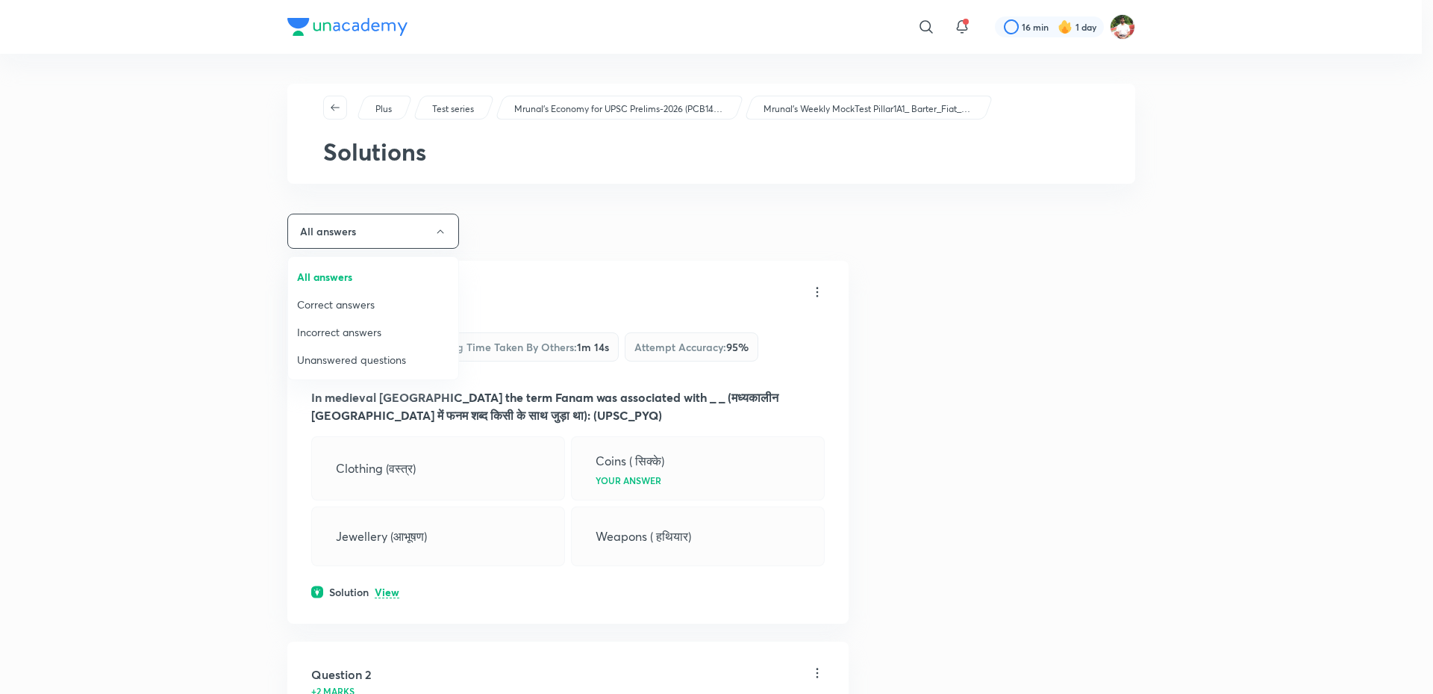
click at [341, 334] on span "Incorrect answers" at bounding box center [373, 332] width 152 height 16
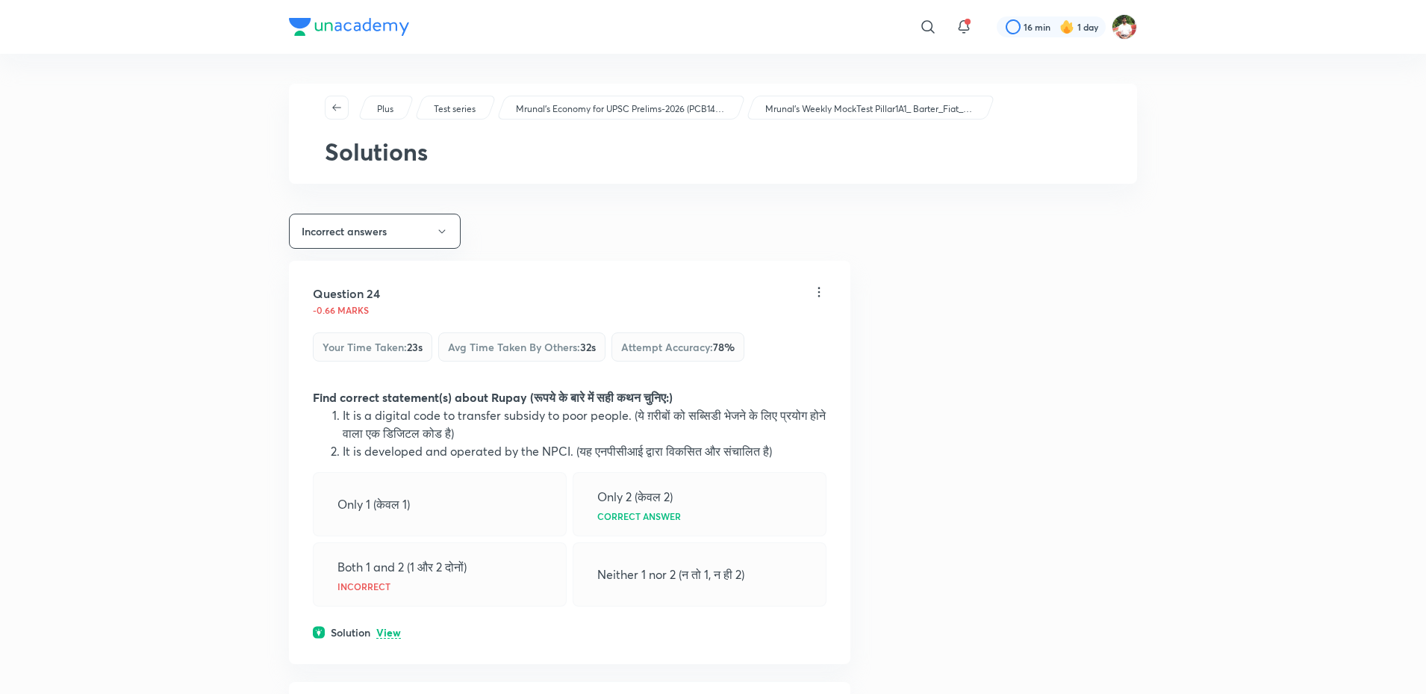
click at [395, 637] on p "View" at bounding box center [388, 632] width 25 height 11
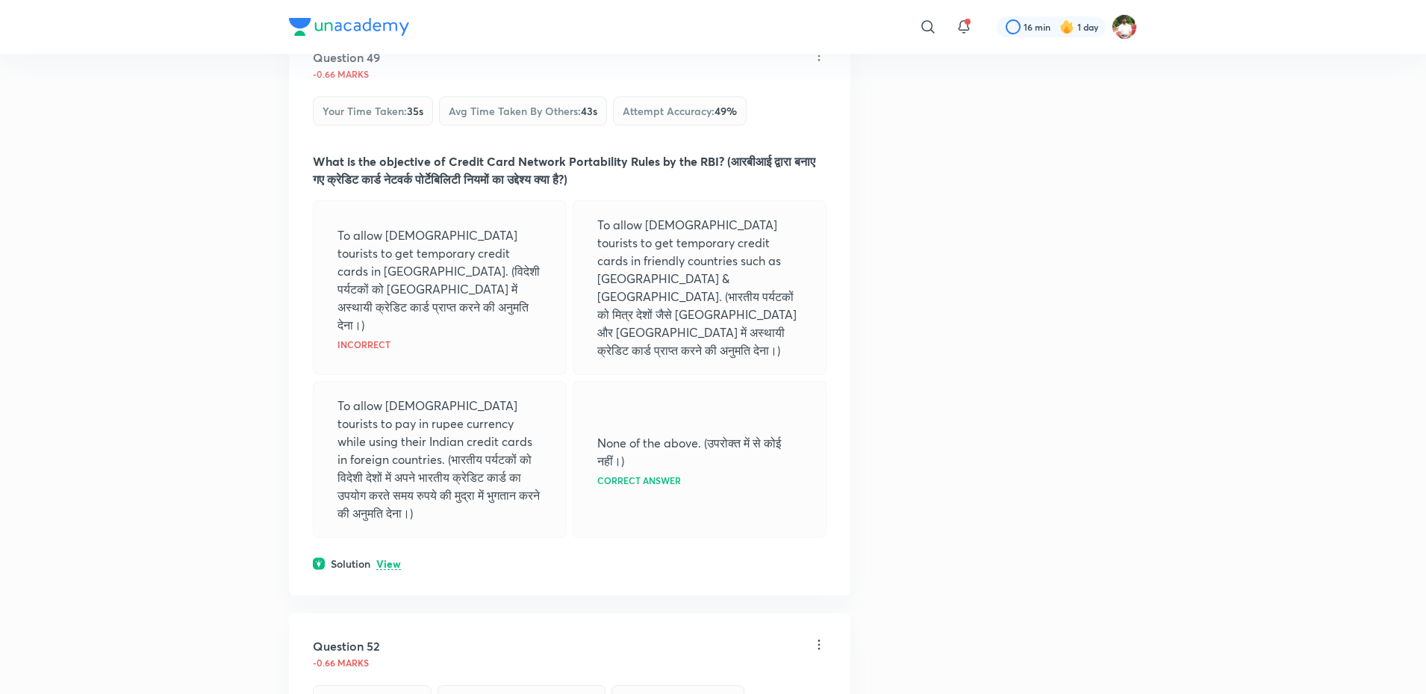
scroll to position [1195, 0]
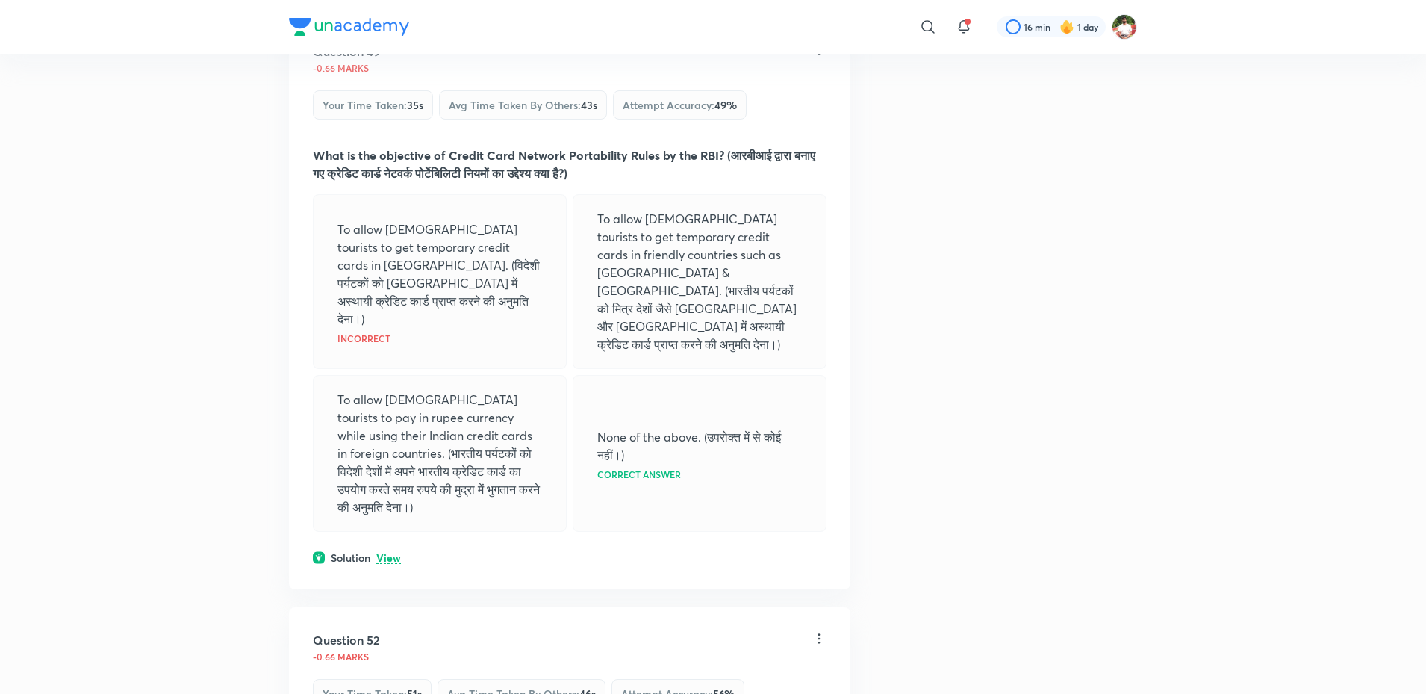
click at [390, 552] on p "View" at bounding box center [388, 557] width 25 height 11
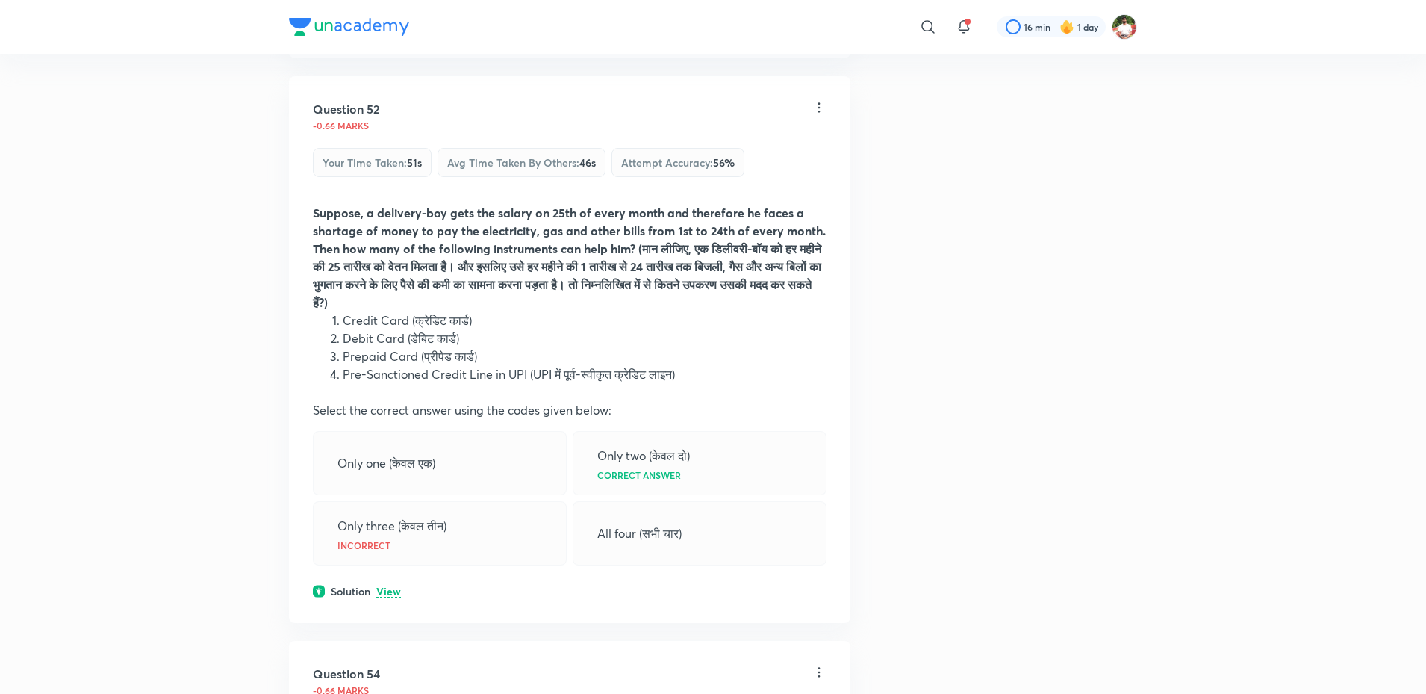
scroll to position [1866, 0]
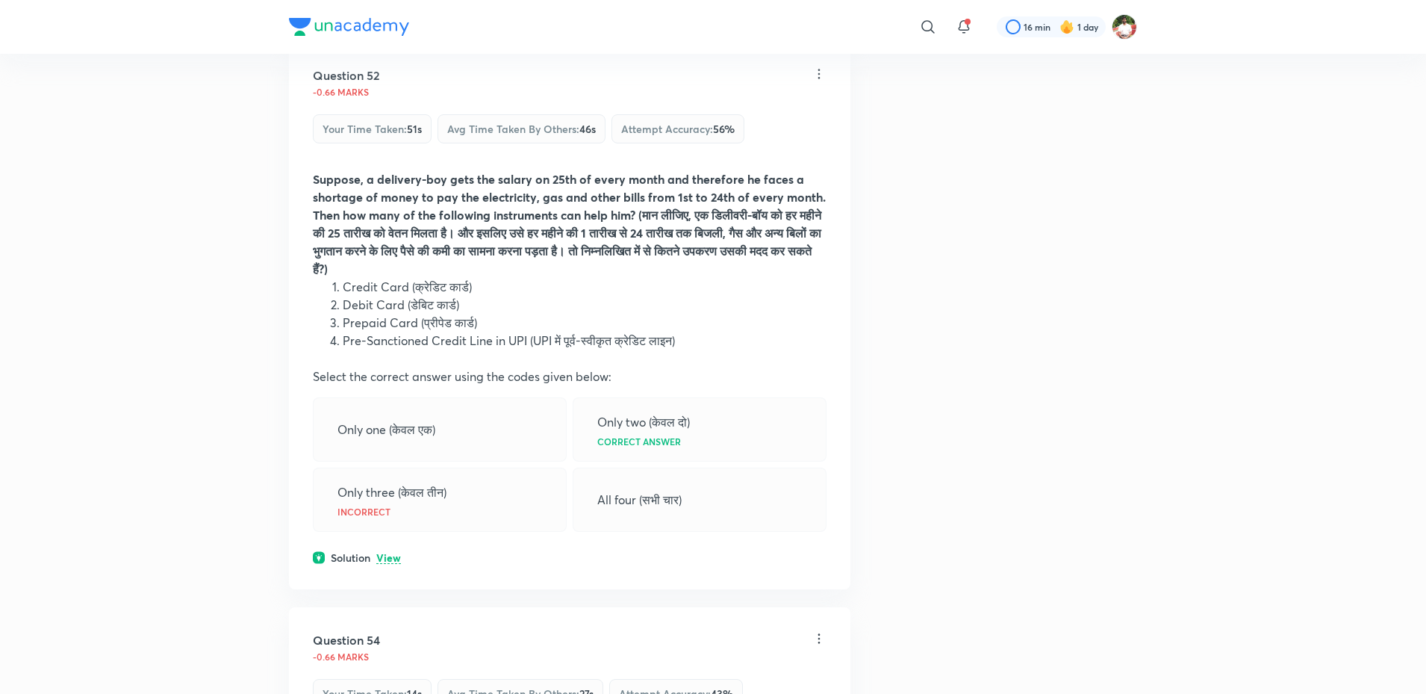
click at [390, 552] on p "View" at bounding box center [388, 557] width 25 height 11
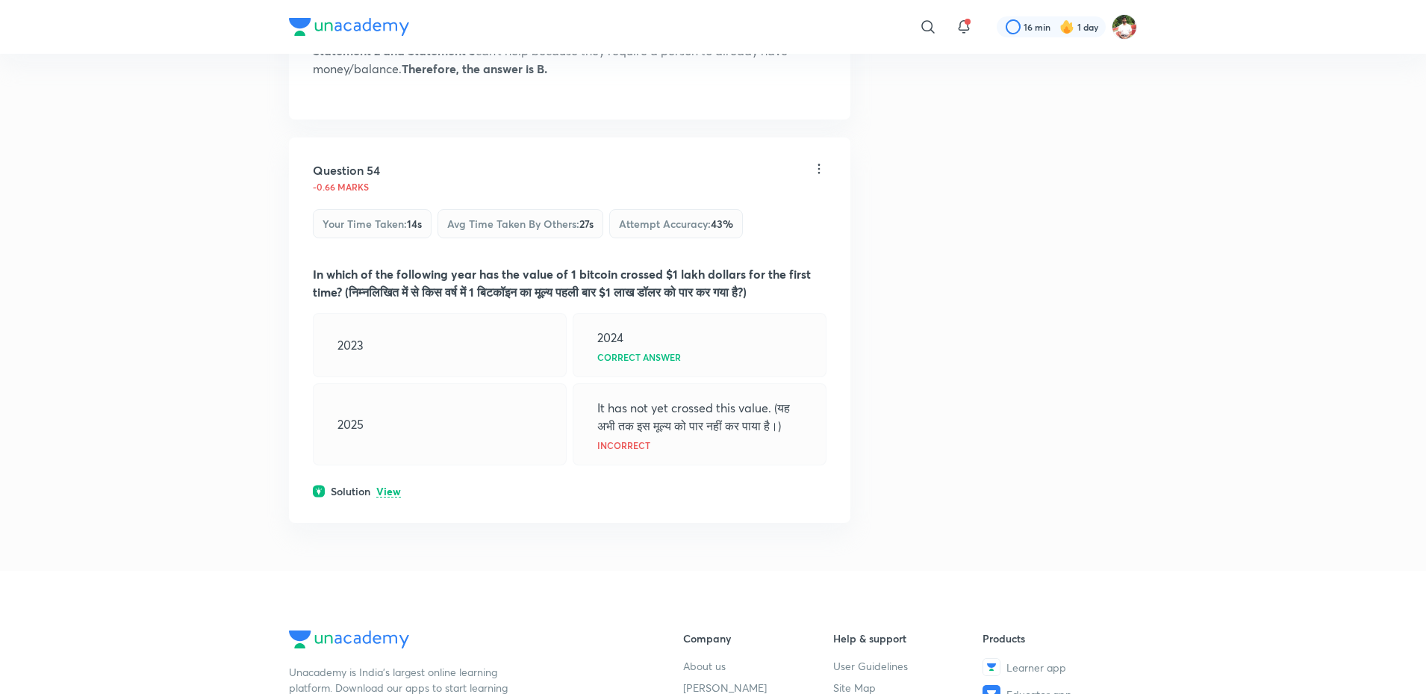
scroll to position [2538, 0]
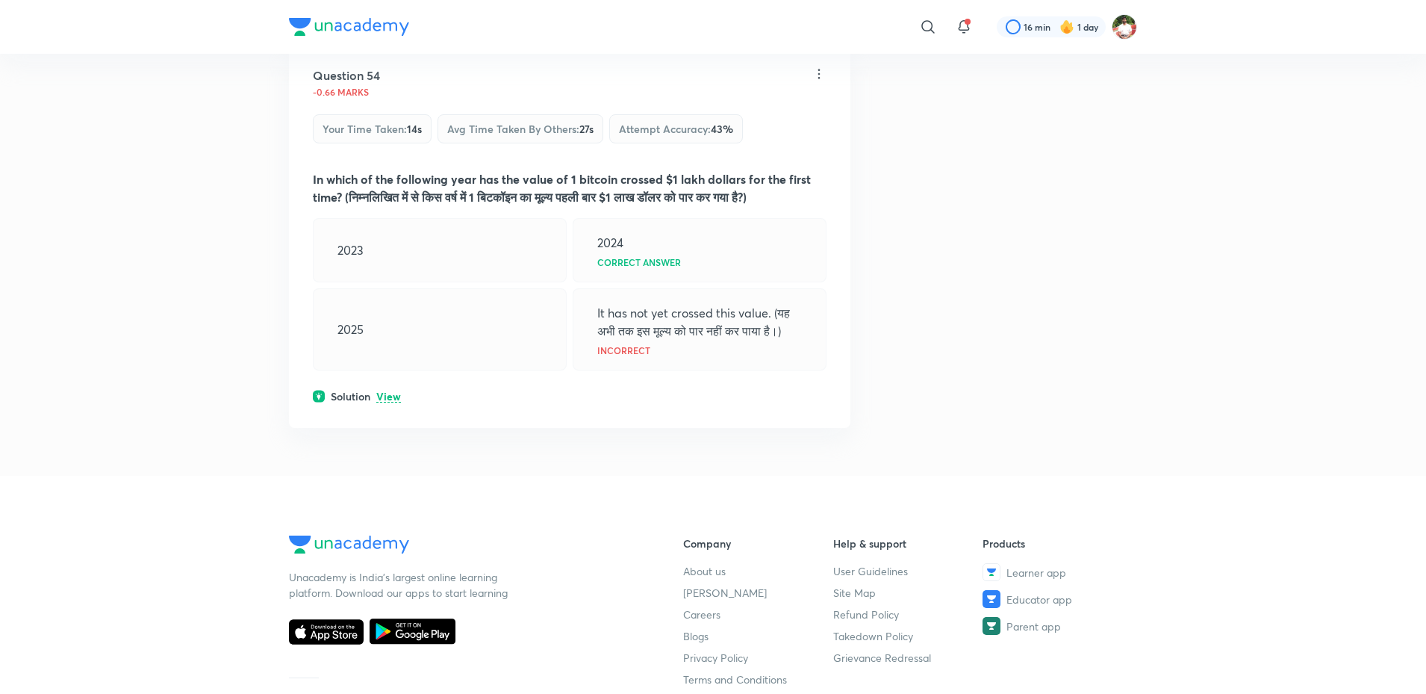
click at [381, 391] on p "View" at bounding box center [388, 396] width 25 height 11
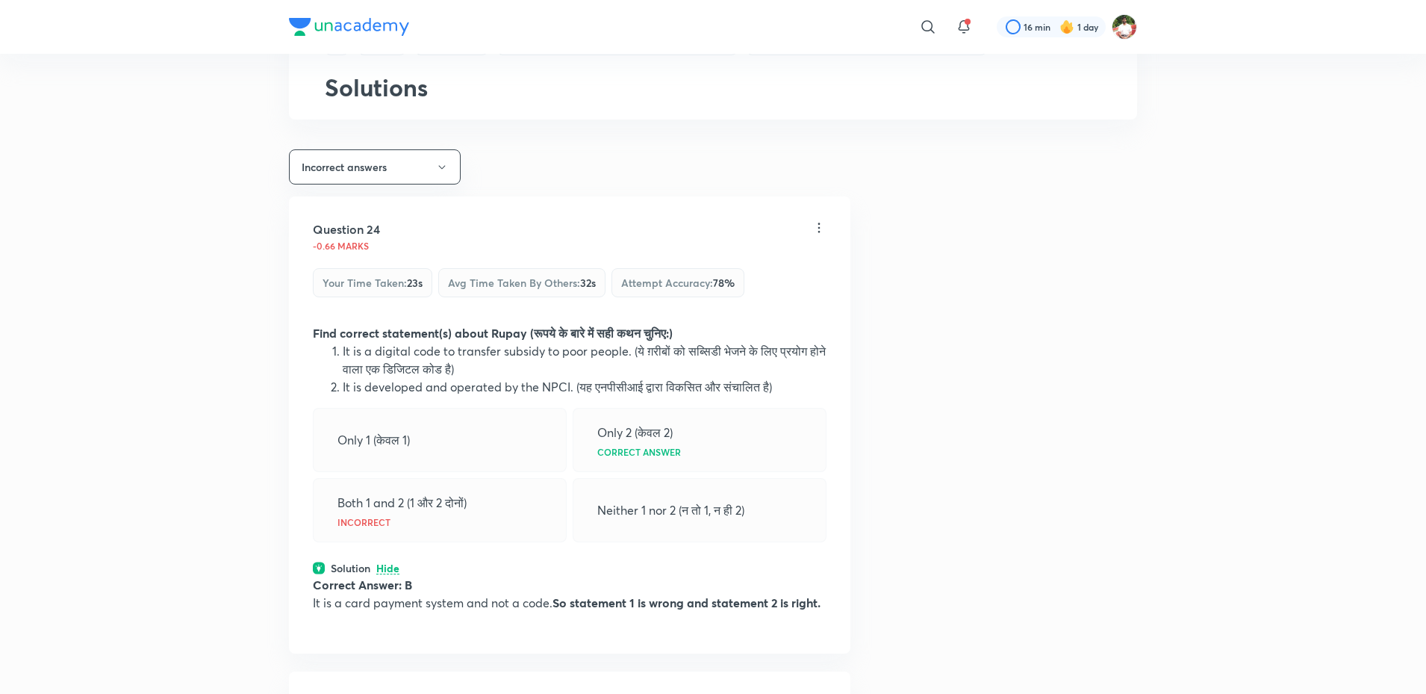
scroll to position [0, 0]
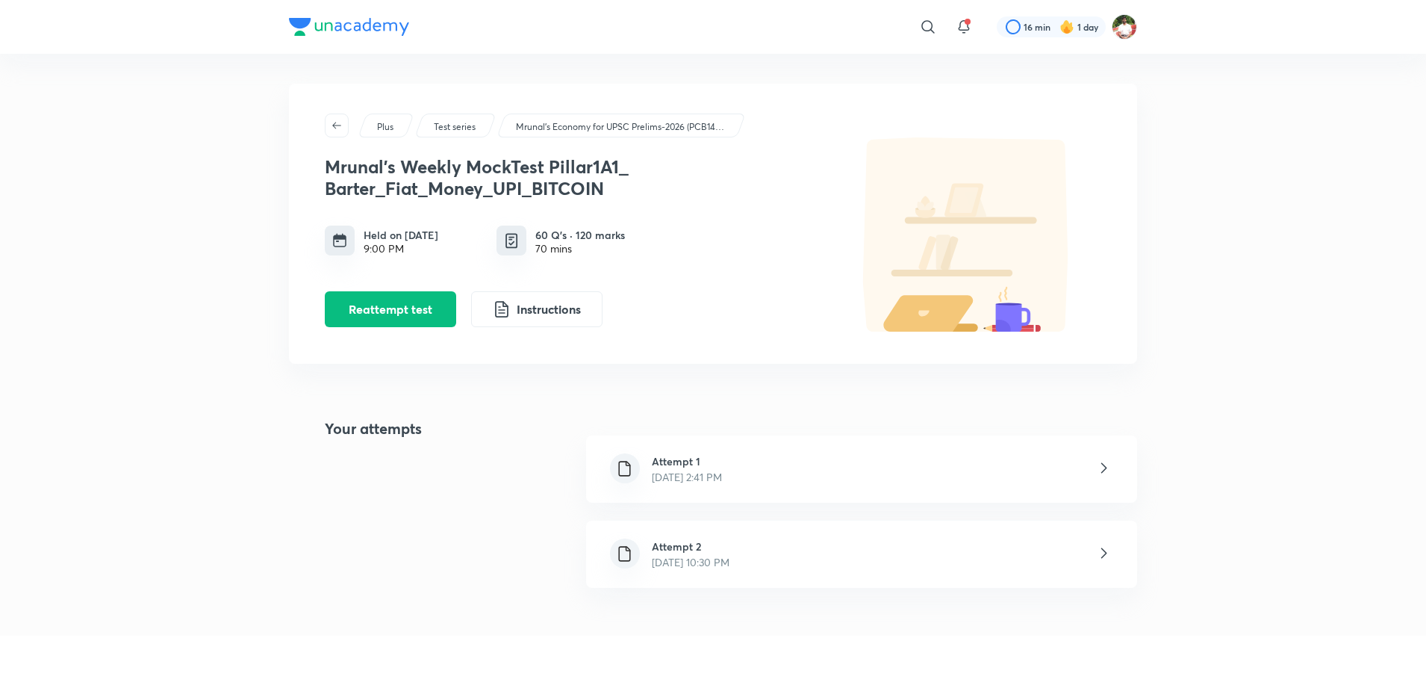
click at [772, 486] on div "Attempt 1 [DATE] 2:41 PM" at bounding box center [861, 468] width 551 height 67
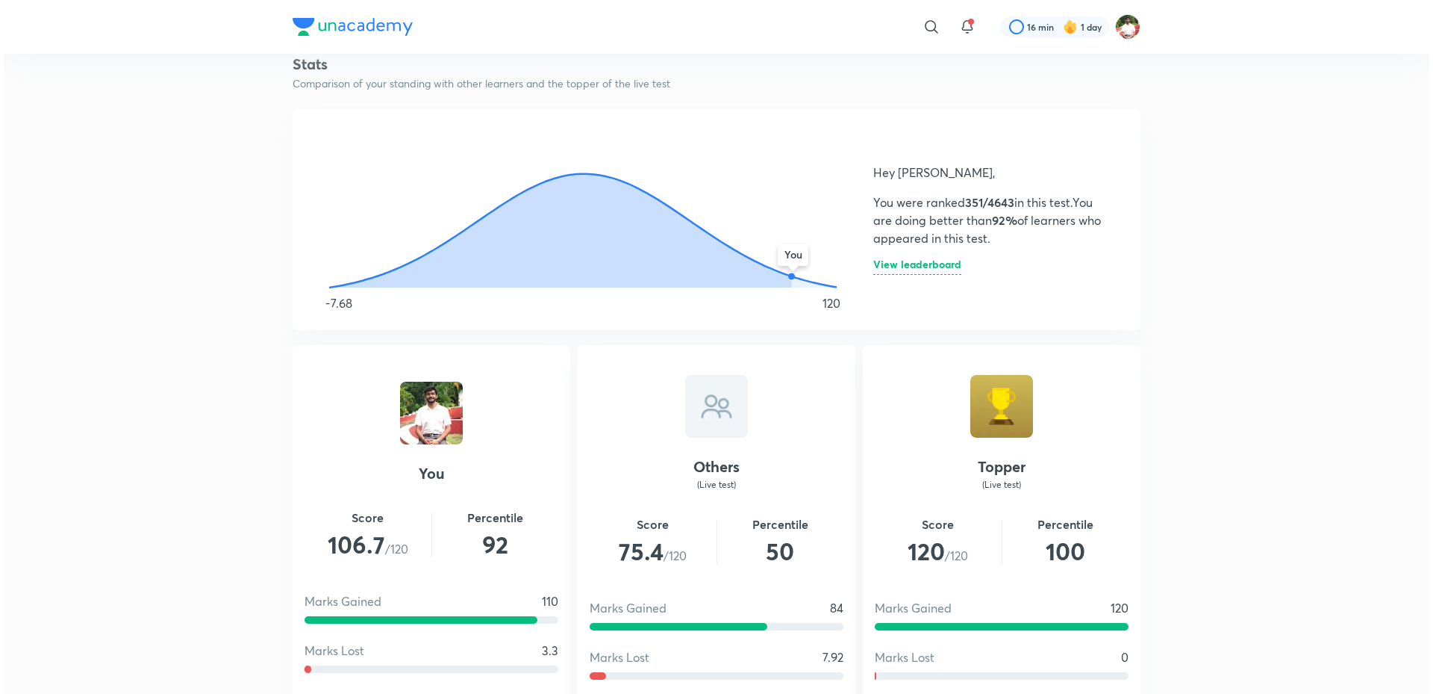
scroll to position [523, 0]
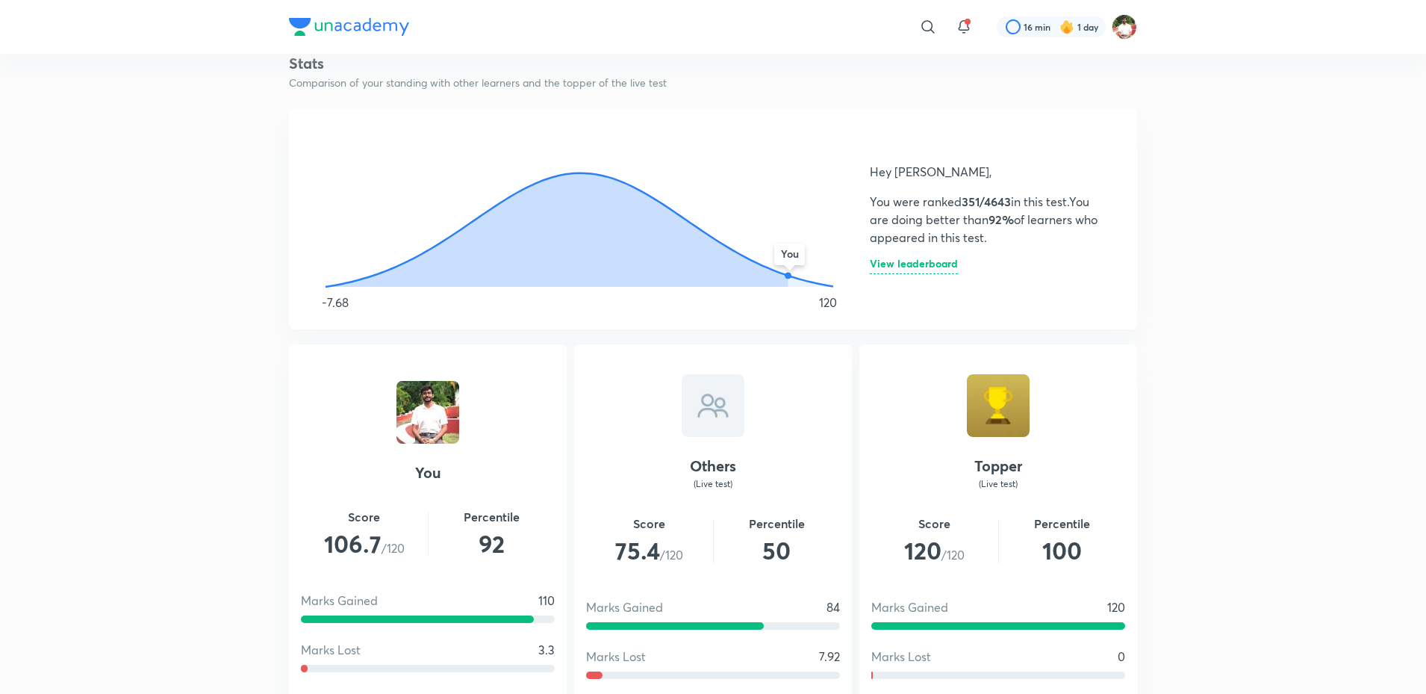
click at [907, 267] on h6 "View leaderboard" at bounding box center [914, 266] width 88 height 16
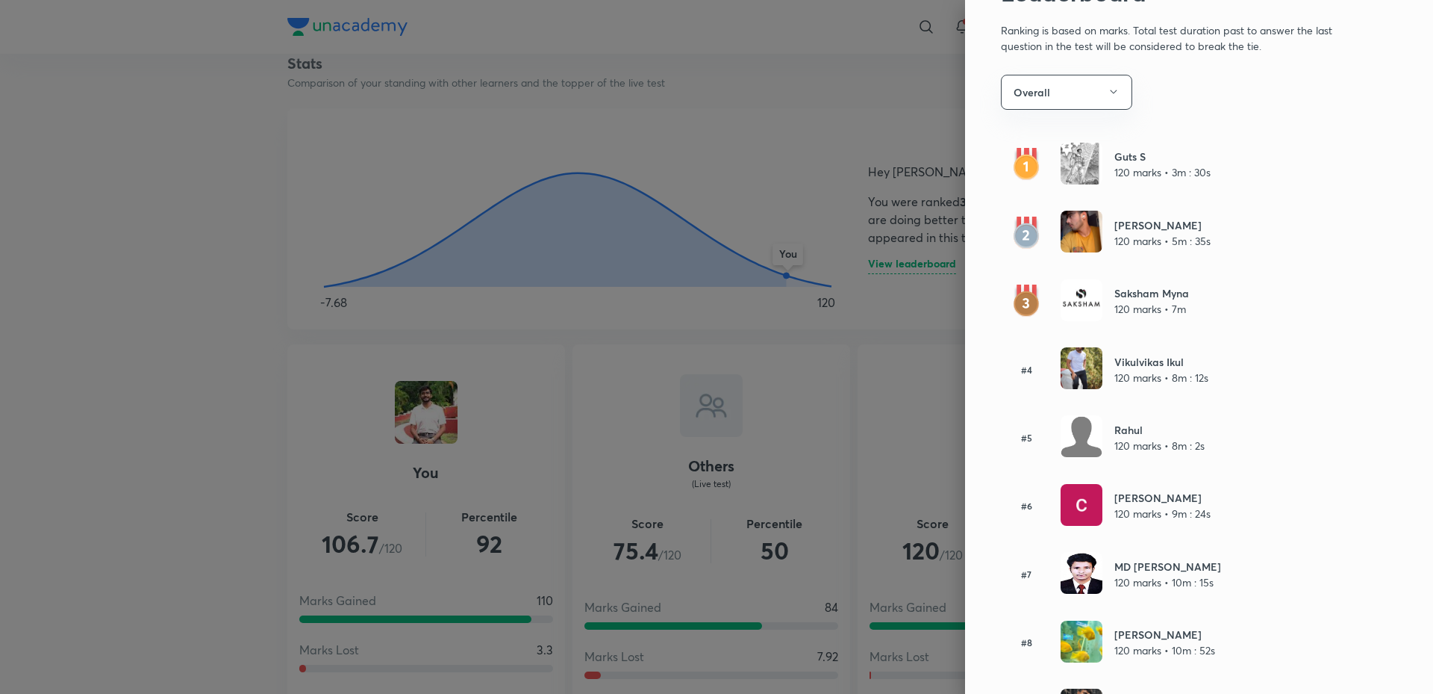
scroll to position [0, 0]
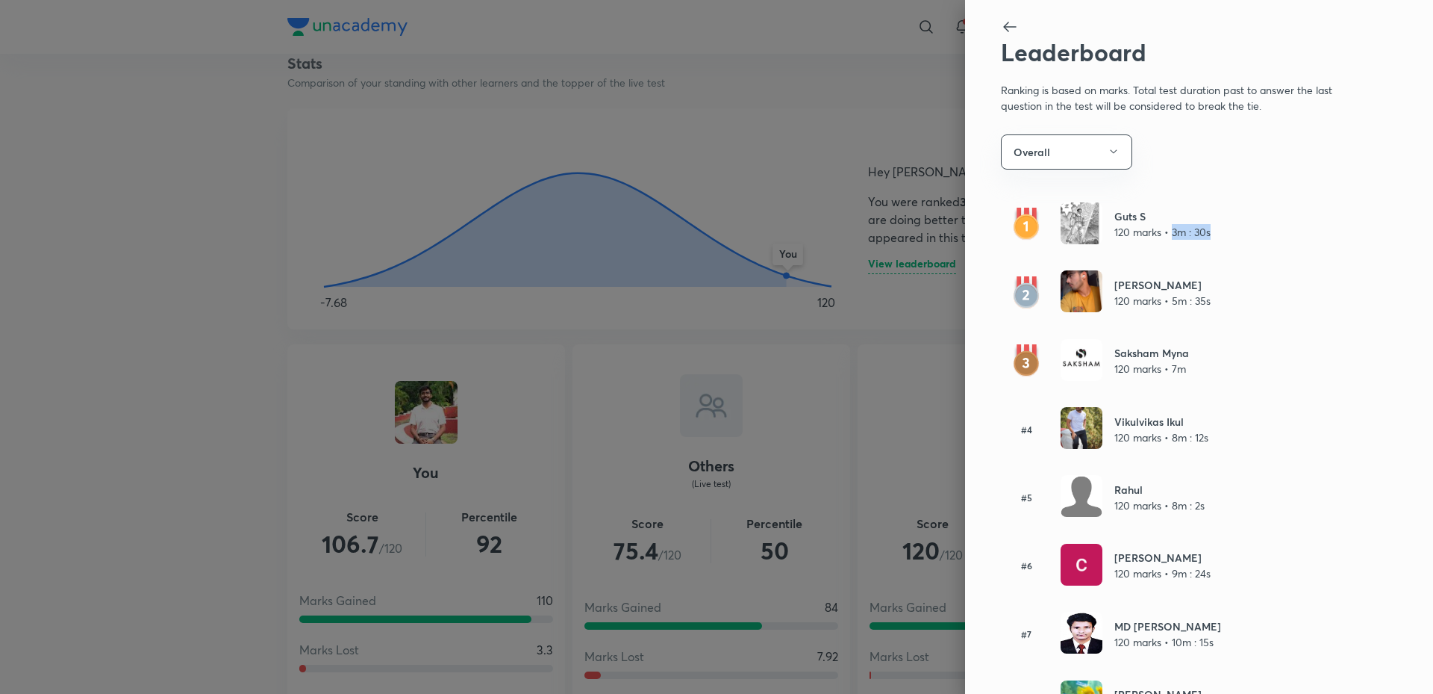
drag, startPoint x: 1162, startPoint y: 237, endPoint x: 1209, endPoint y: 239, distance: 46.3
click at [1209, 239] on div "Guts S 120 marks • 3m : 30s" at bounding box center [1174, 224] width 346 height 44
click at [1144, 237] on p "120 marks • 3m : 30s" at bounding box center [1163, 232] width 96 height 16
drag, startPoint x: 1155, startPoint y: 297, endPoint x: 1236, endPoint y: 308, distance: 82.0
click at [1236, 308] on div "[PERSON_NAME] 120 marks • 5m : 35s" at bounding box center [1174, 292] width 346 height 44
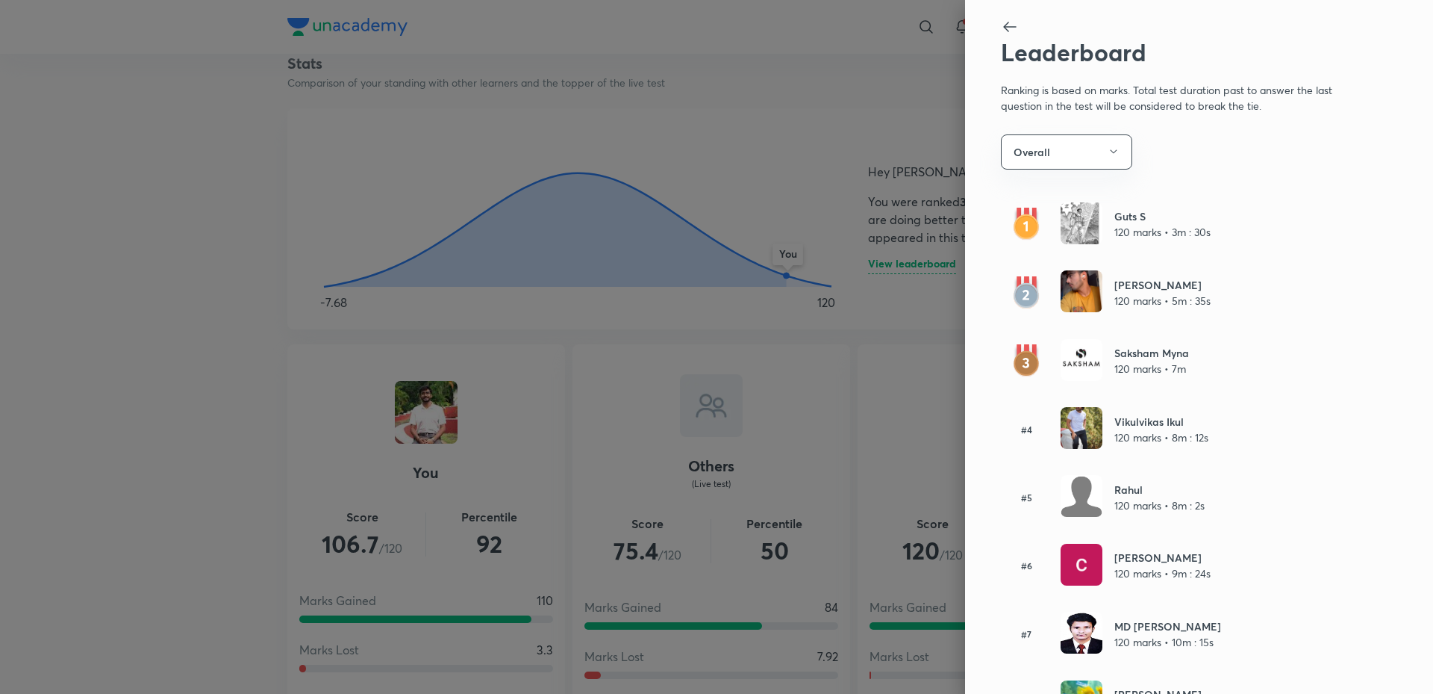
click at [943, 230] on div at bounding box center [716, 347] width 1433 height 694
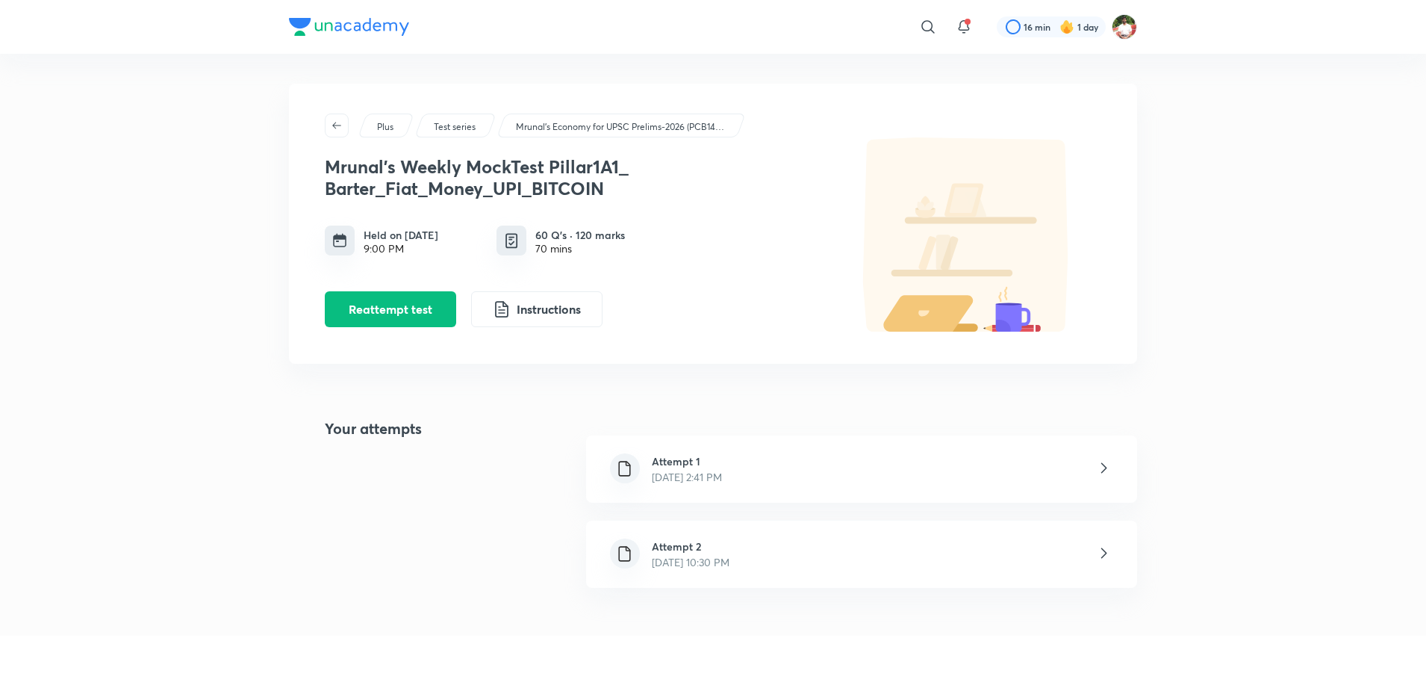
scroll to position [439, 0]
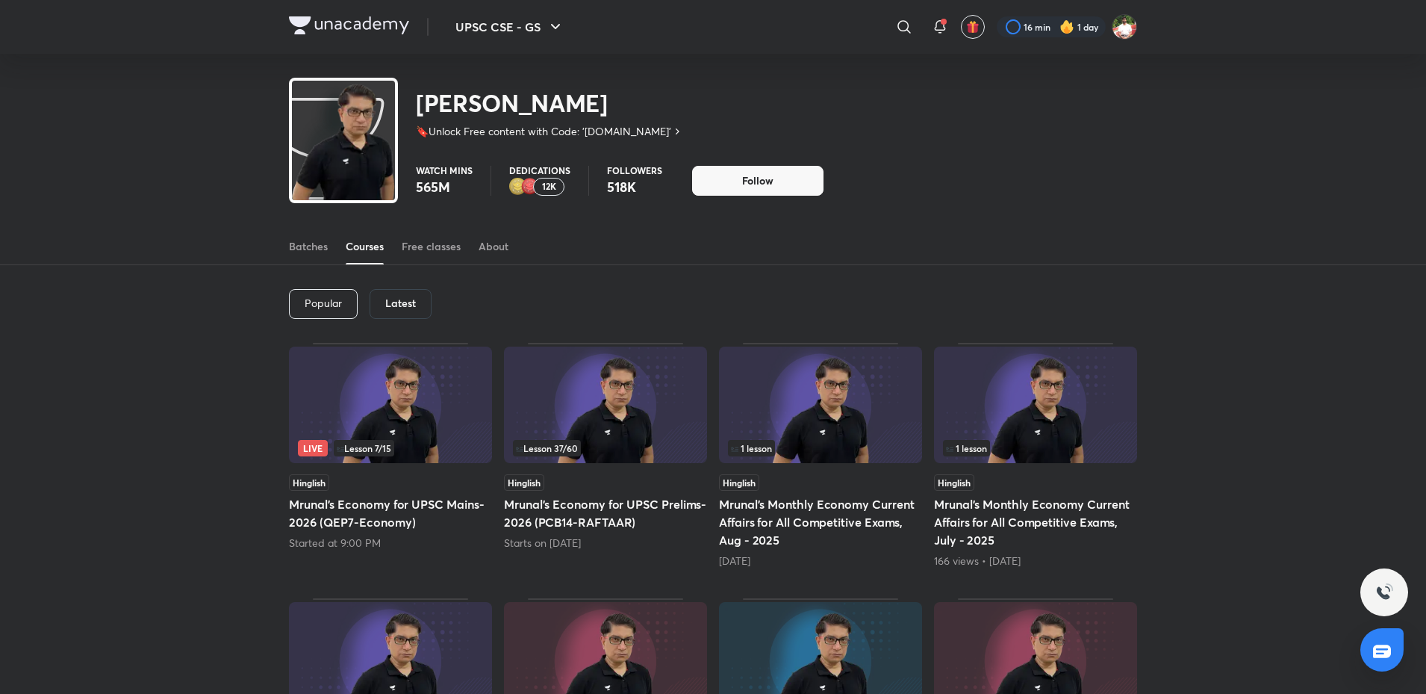
click at [623, 413] on img at bounding box center [605, 404] width 203 height 116
click at [601, 397] on img at bounding box center [605, 404] width 203 height 116
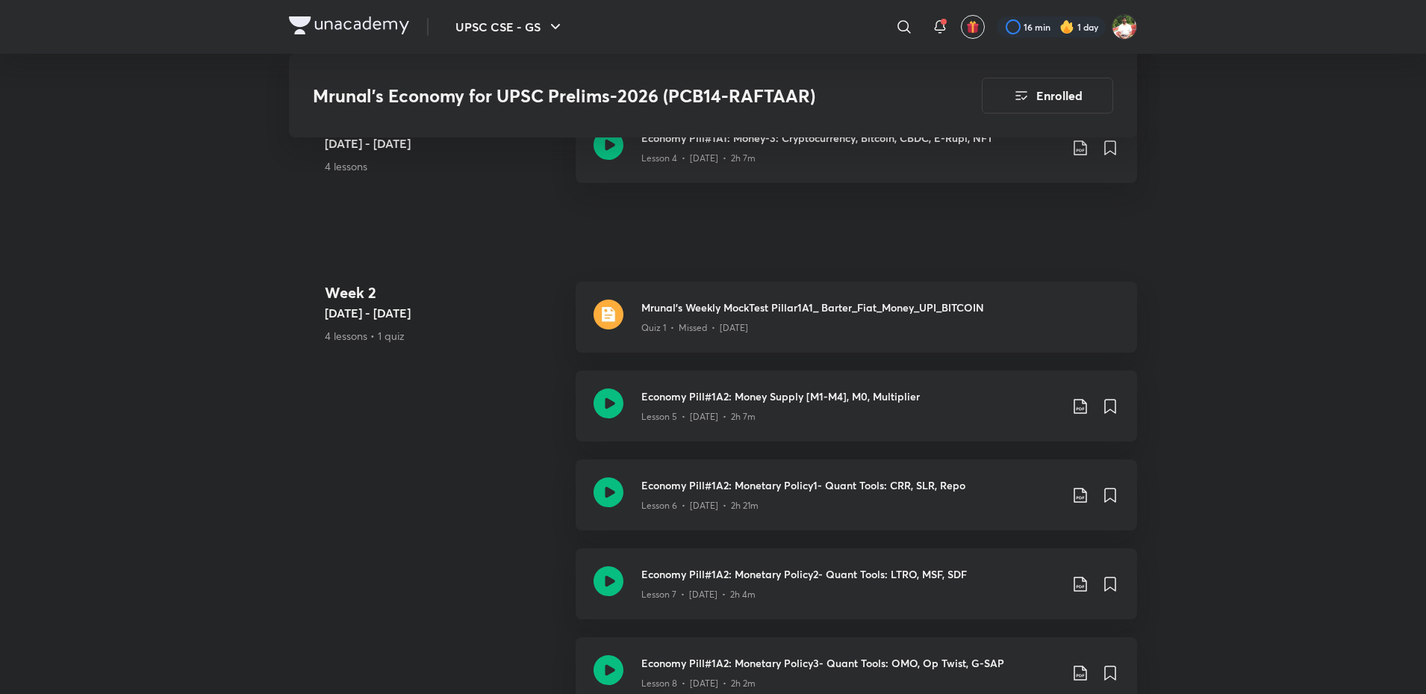
scroll to position [1195, 0]
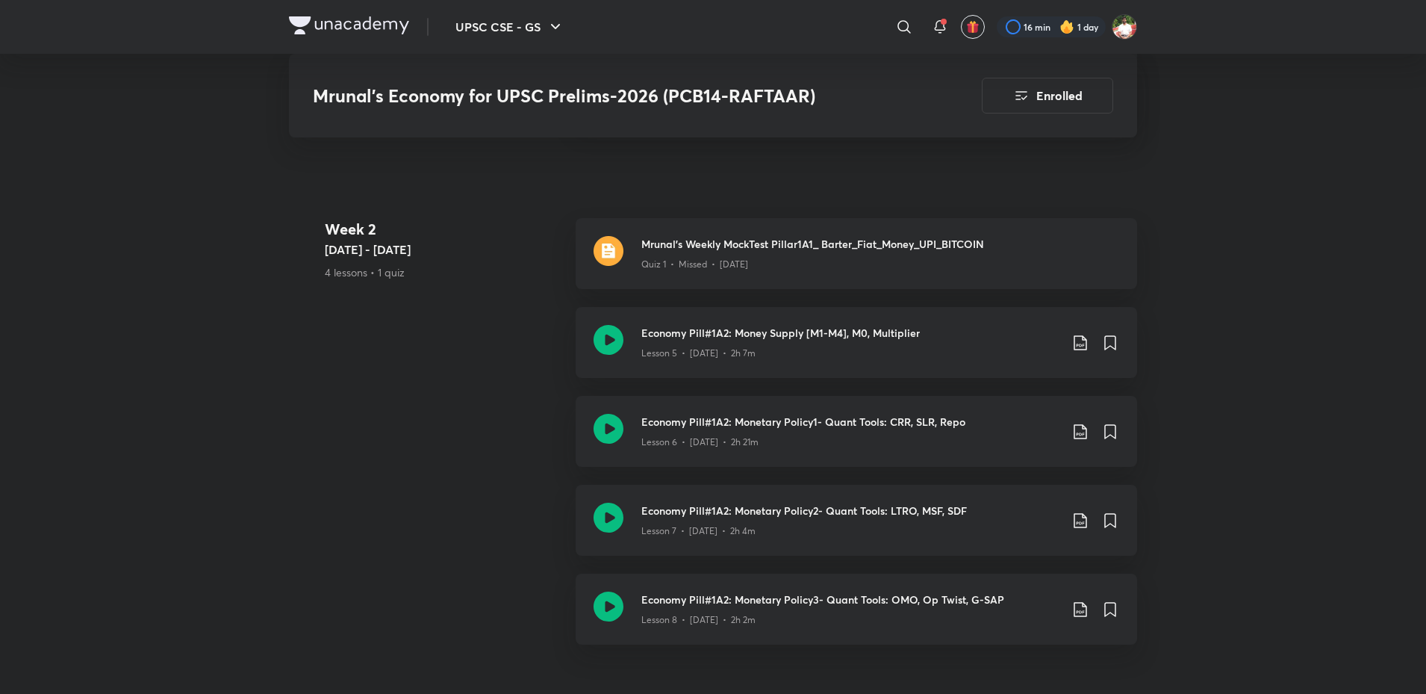
click at [401, 585] on div "Week [DATE] - [DATE] 4 lessons • 1 quiz Mrunal's Weekly MockTest Pillar1A1_ Bar…" at bounding box center [713, 440] width 848 height 444
click at [369, 25] on img at bounding box center [349, 25] width 120 height 18
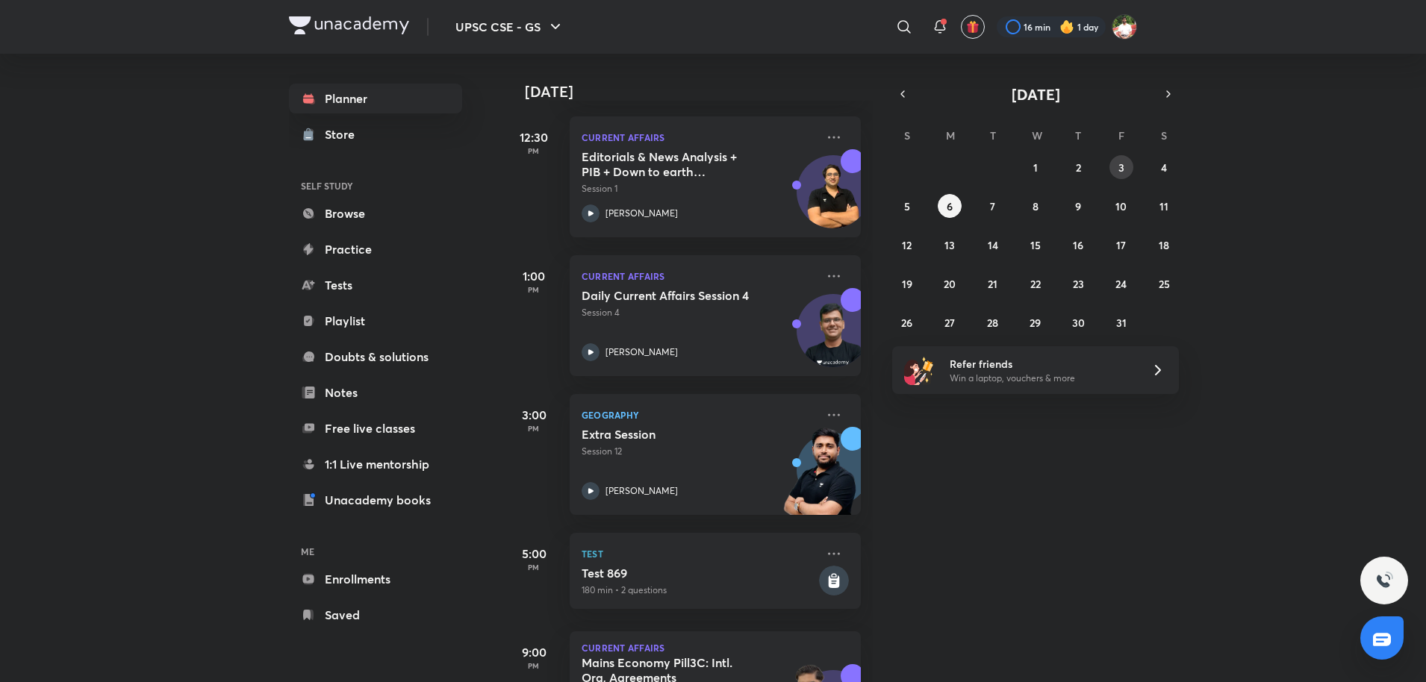
click at [1115, 176] on button "3" at bounding box center [1121, 167] width 24 height 24
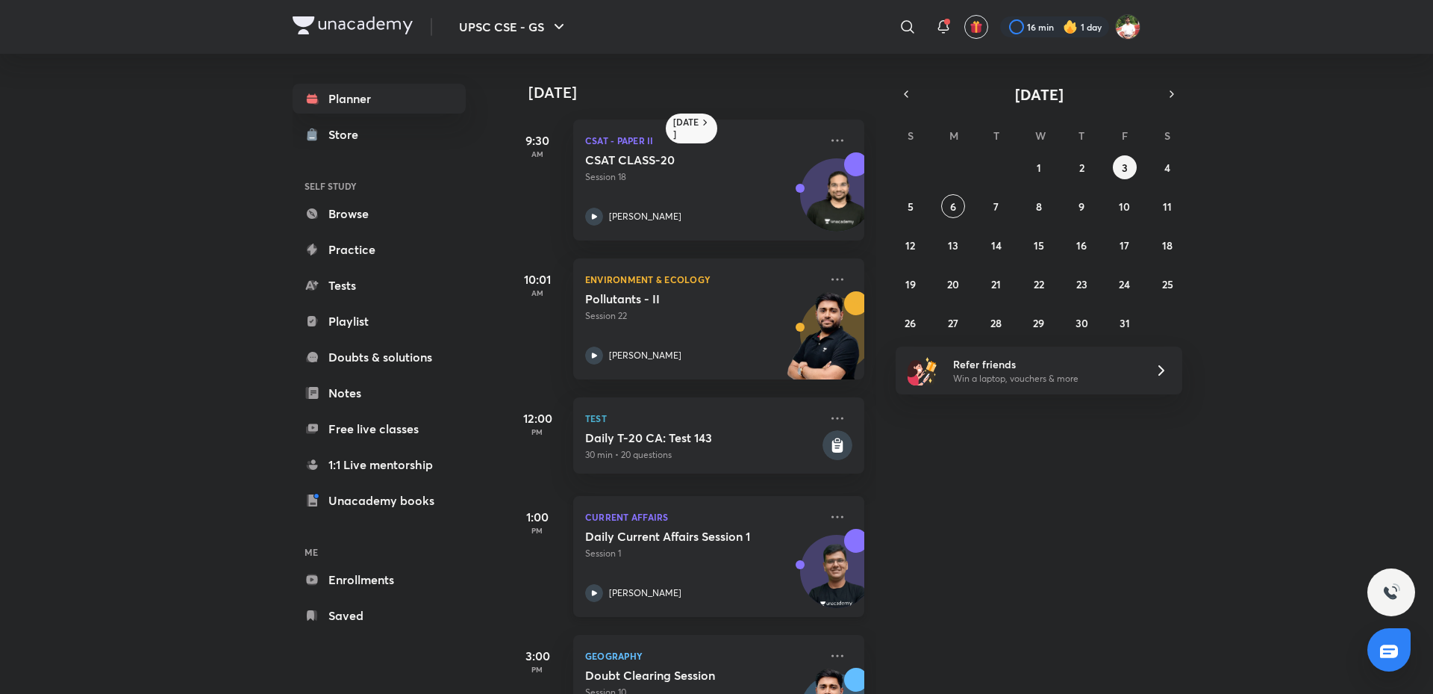
click at [684, 544] on div "Daily Current Affairs Session 1 Session 1" at bounding box center [702, 544] width 234 height 31
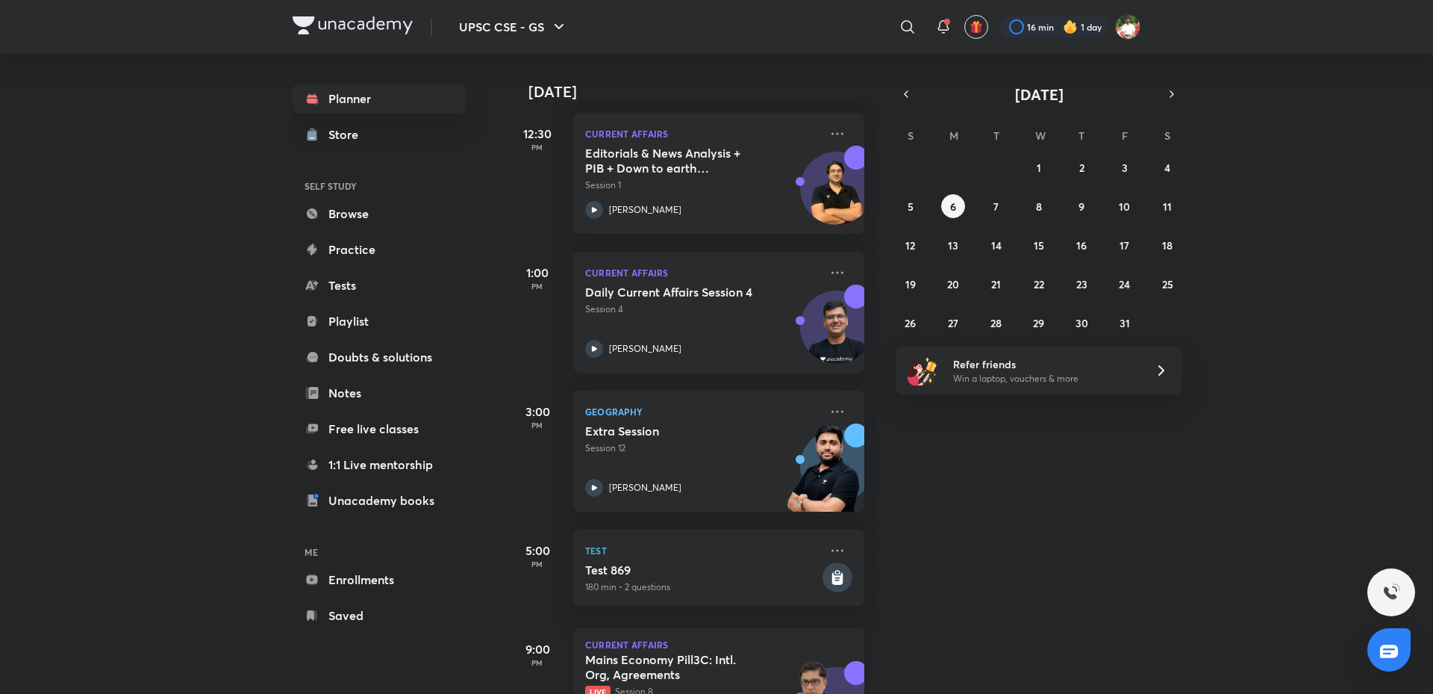
scroll to position [381, 0]
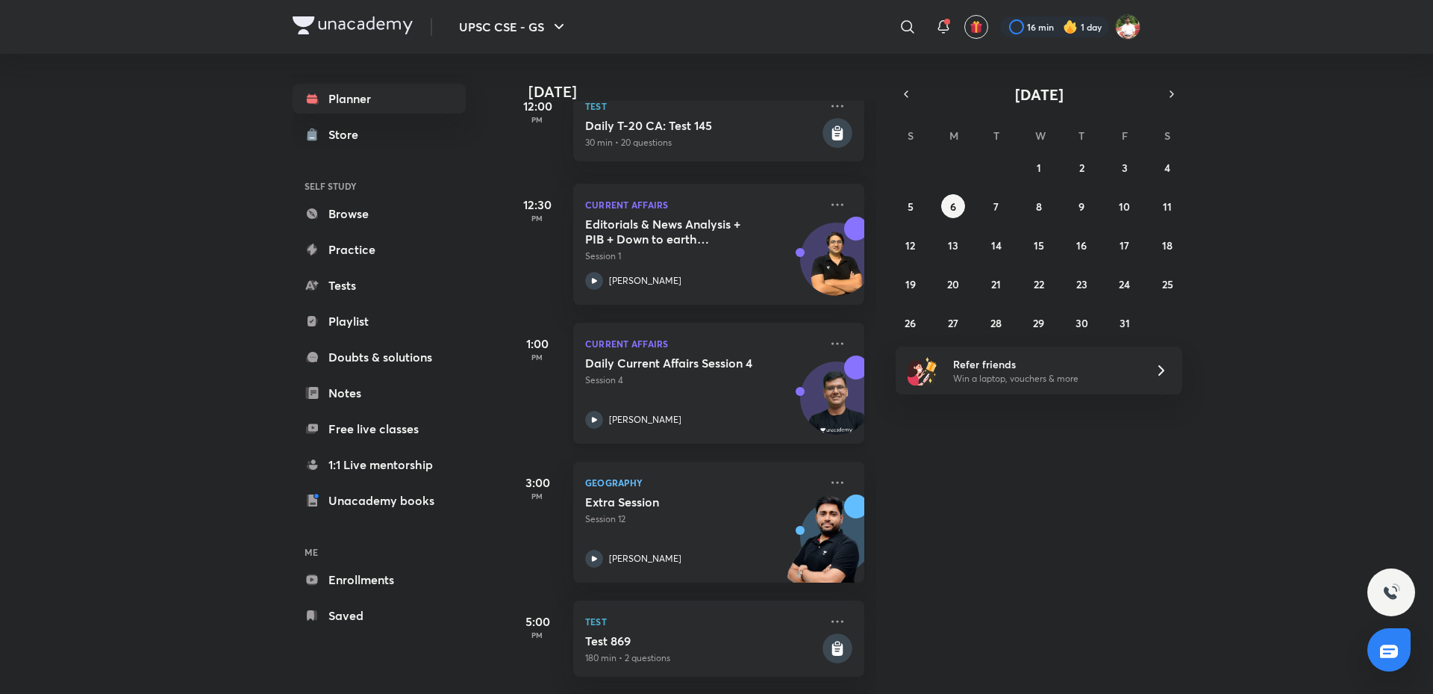
click at [699, 370] on h5 "Daily Current Affairs Session 4" at bounding box center [678, 362] width 186 height 15
